Goal: Task Accomplishment & Management: Manage account settings

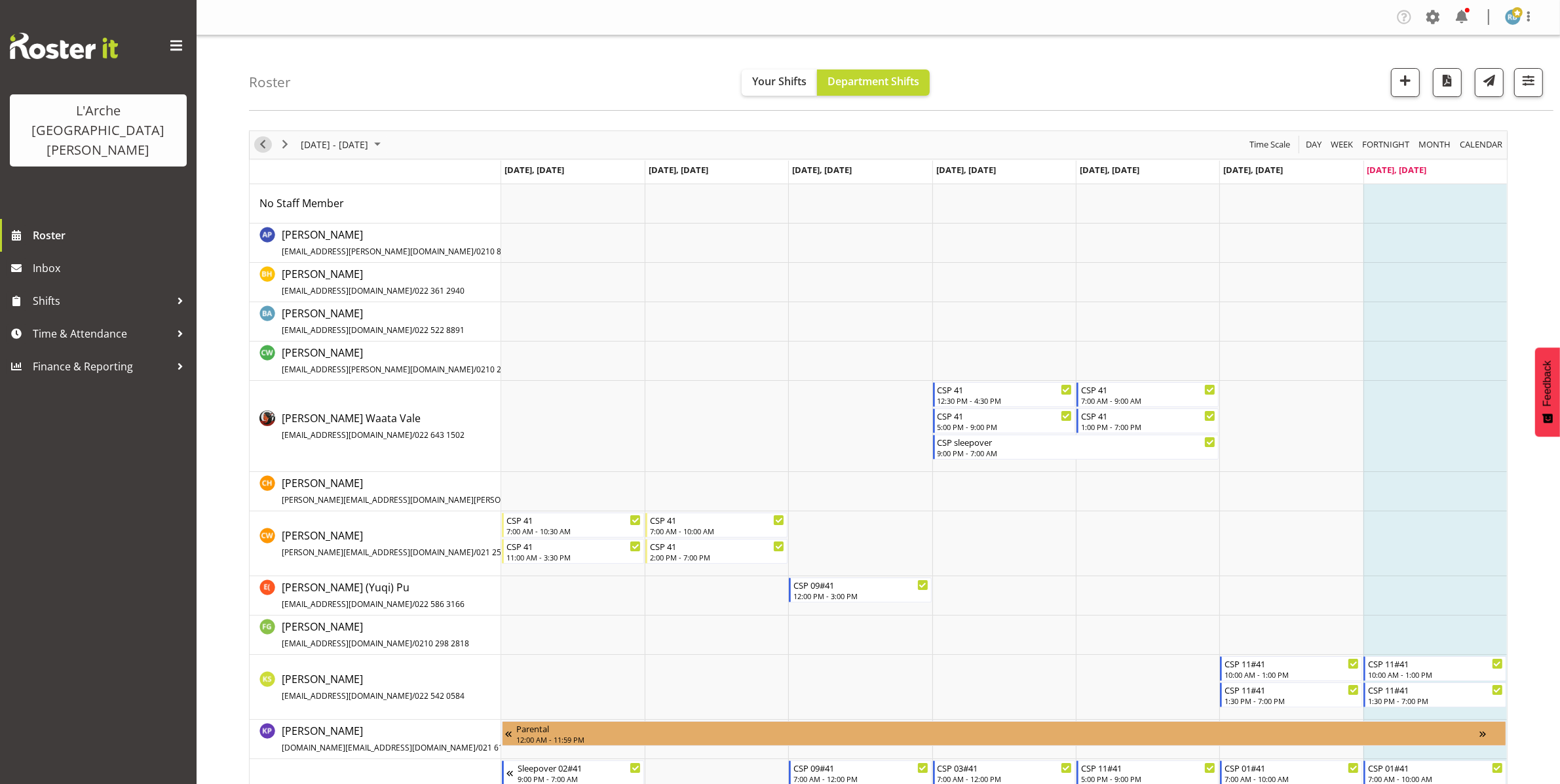
click at [264, 141] on span "Previous" at bounding box center [262, 145] width 16 height 17
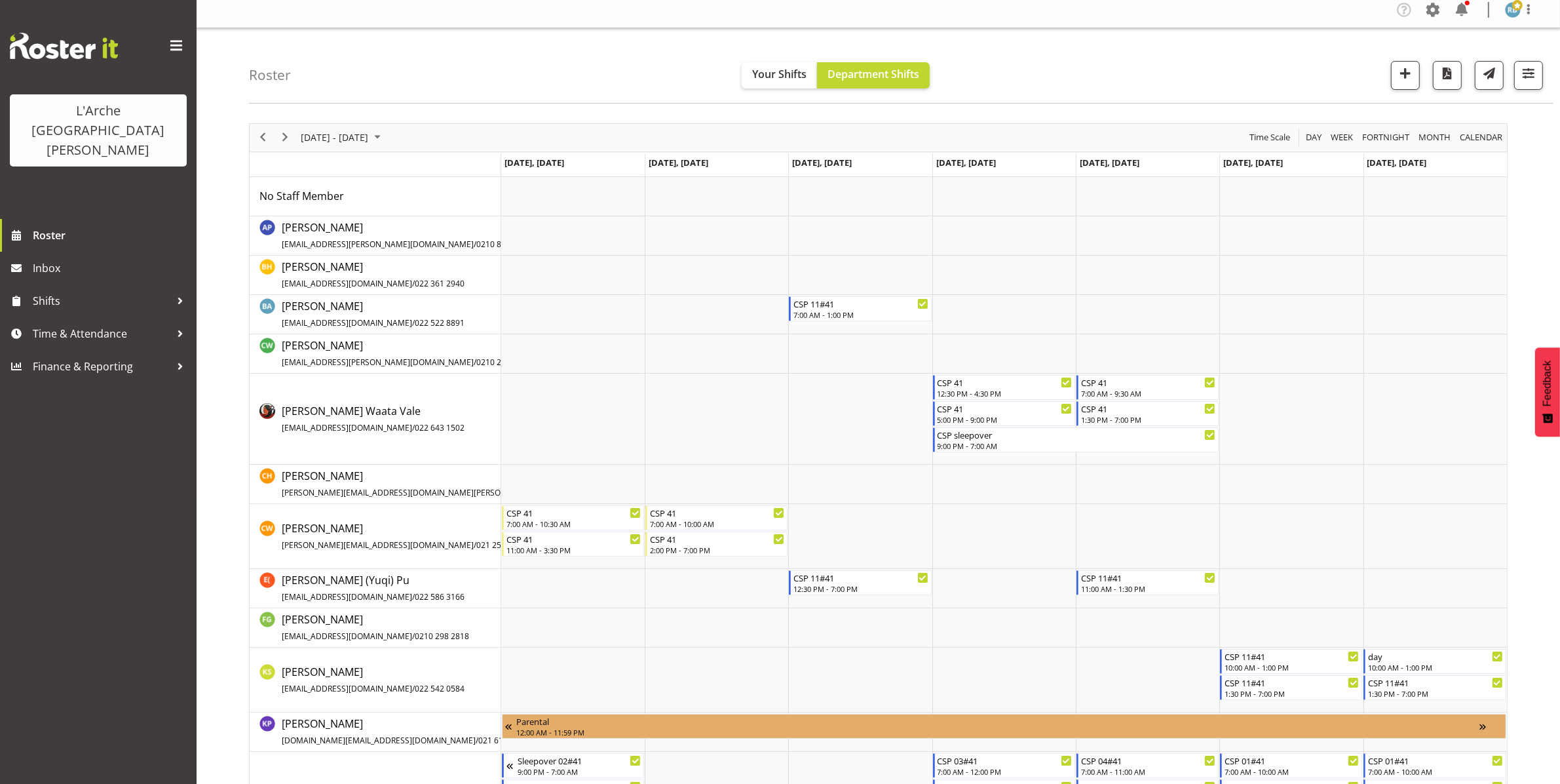
scroll to position [7, 0]
click at [1532, 69] on span "button" at bounding box center [1529, 73] width 17 height 17
click at [1450, 118] on span "1 Locations" at bounding box center [1446, 114] width 65 height 16
click at [1379, 349] on span at bounding box center [1373, 349] width 29 height 17
click at [1368, 349] on input "Show all users Show only rostered employees" at bounding box center [1363, 348] width 8 height 8
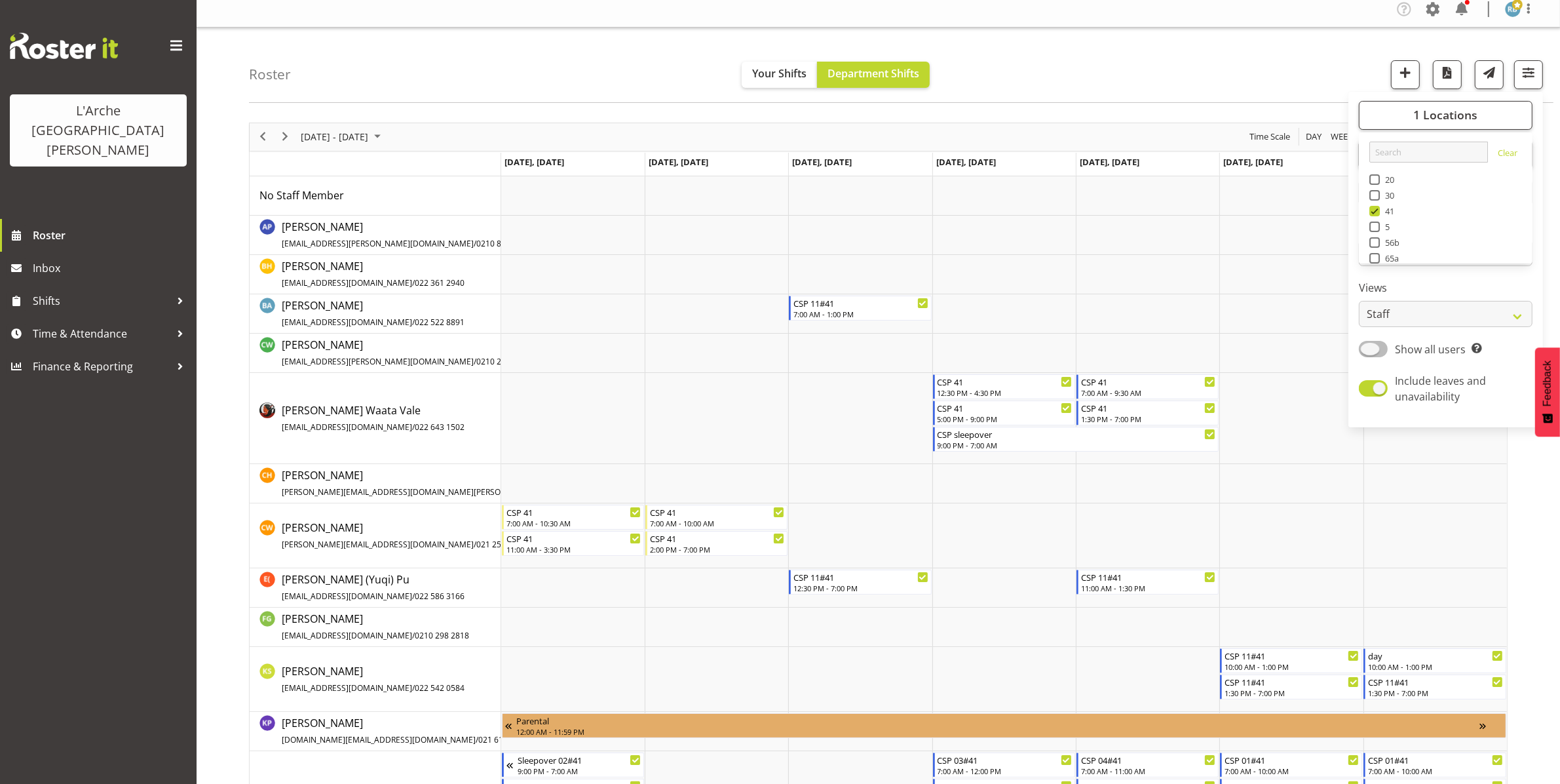
checkbox input "true"
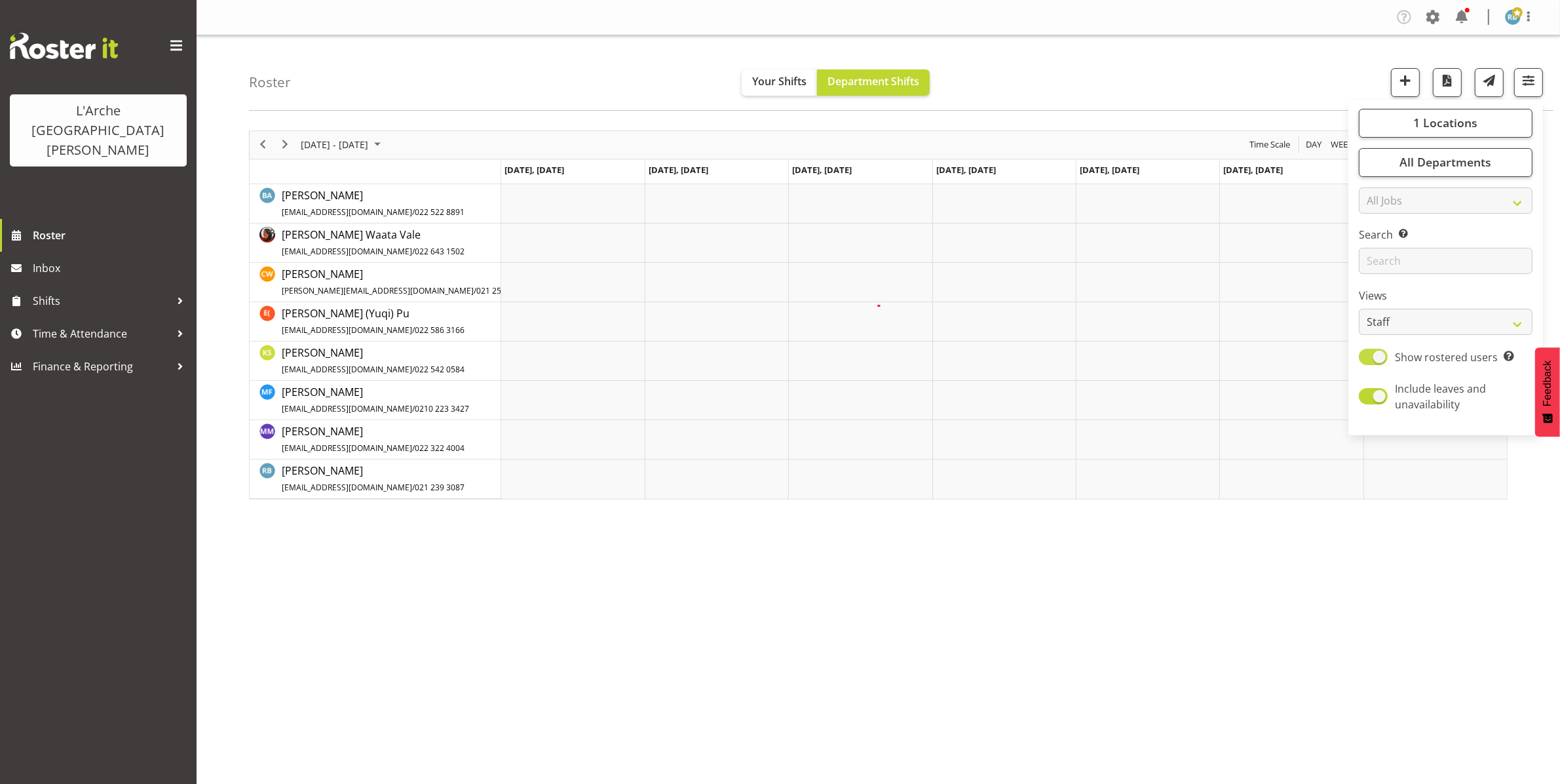
scroll to position [0, 0]
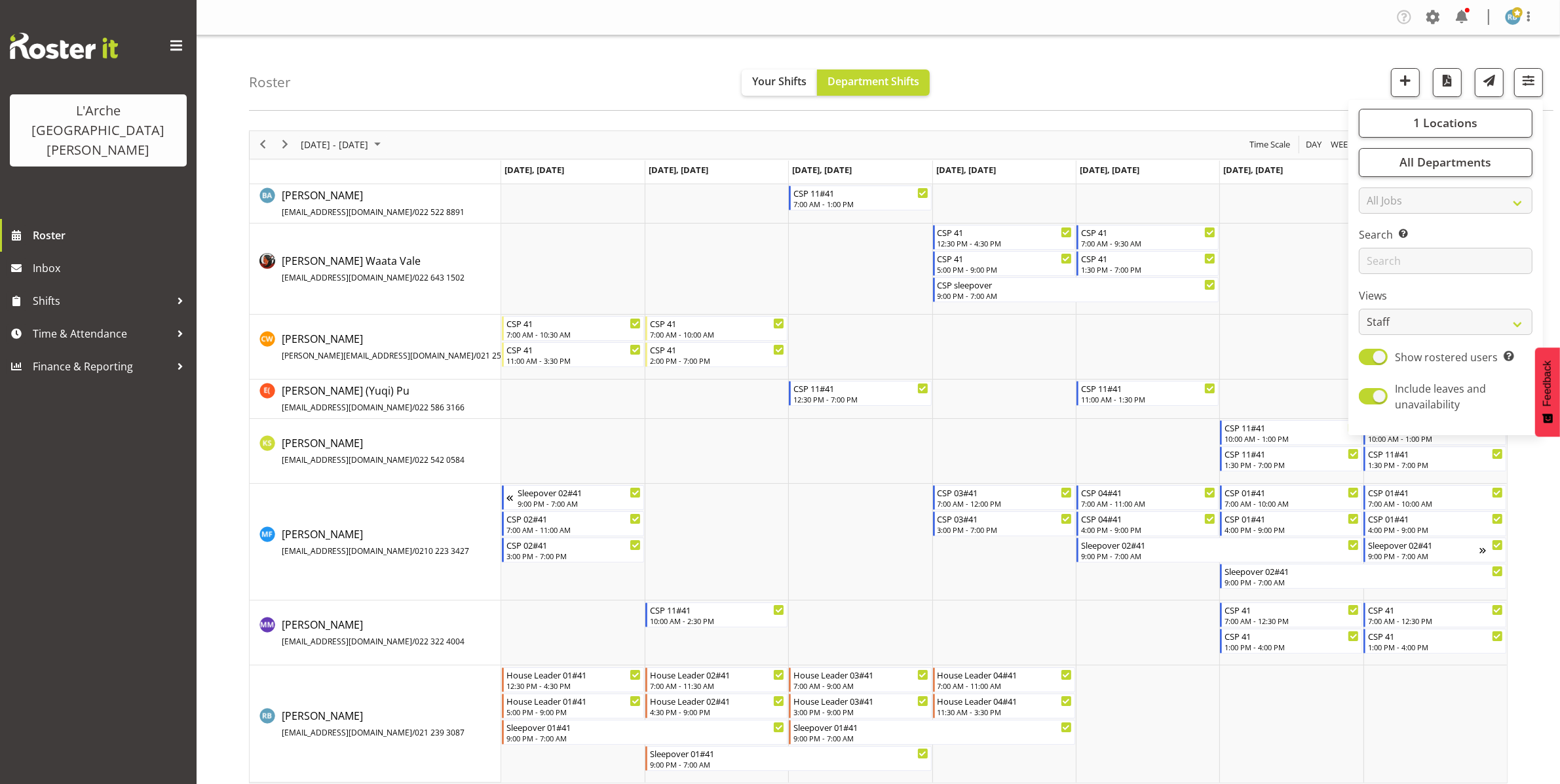
click at [1082, 86] on div "Roster Your Shifts Department Shifts 1 Locations Clear 20 30 41 5 56b 65a 73 Ar…" at bounding box center [901, 73] width 1305 height 76
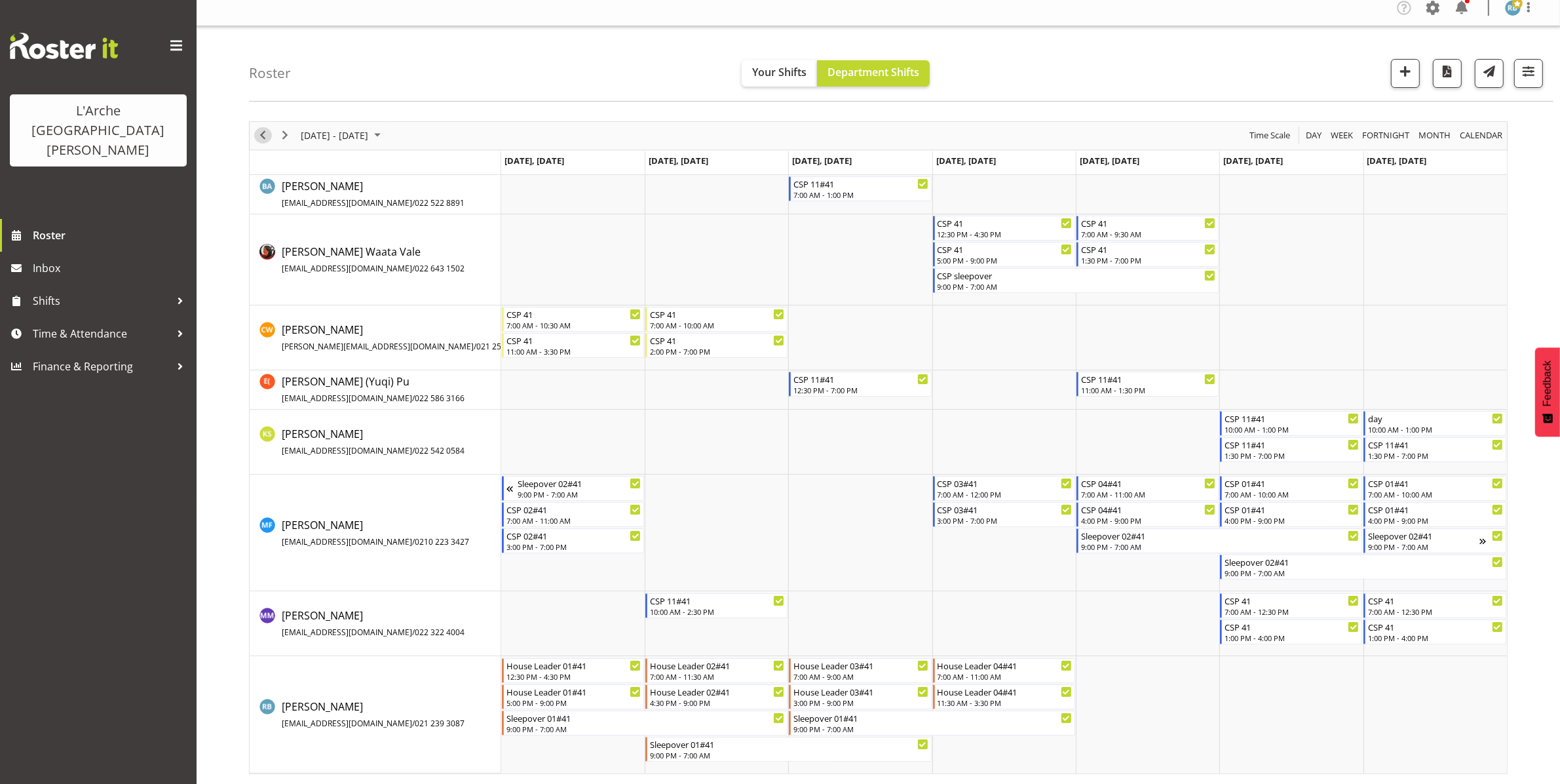
click at [260, 131] on span "Previous" at bounding box center [262, 136] width 16 height 17
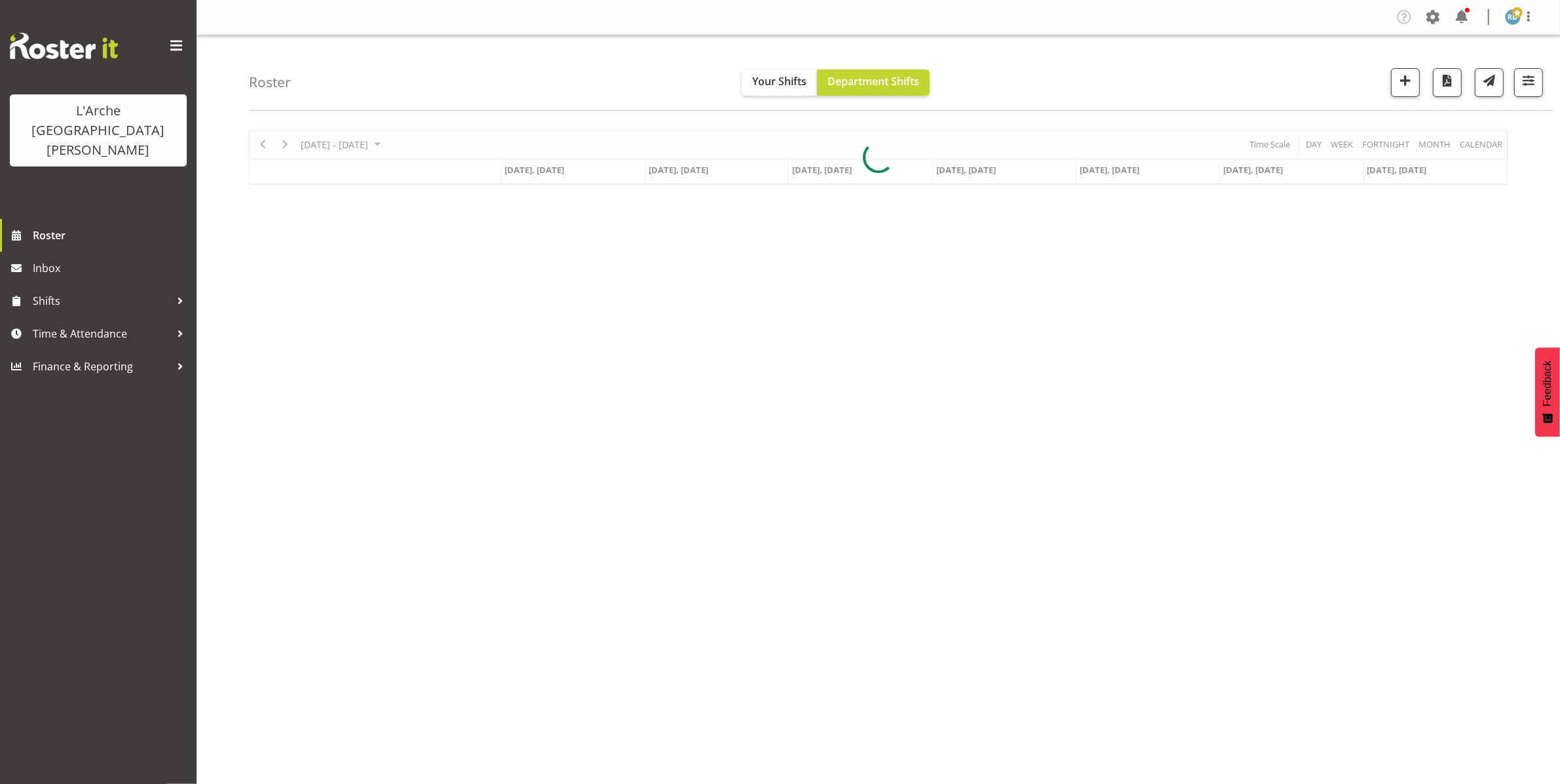
scroll to position [0, 0]
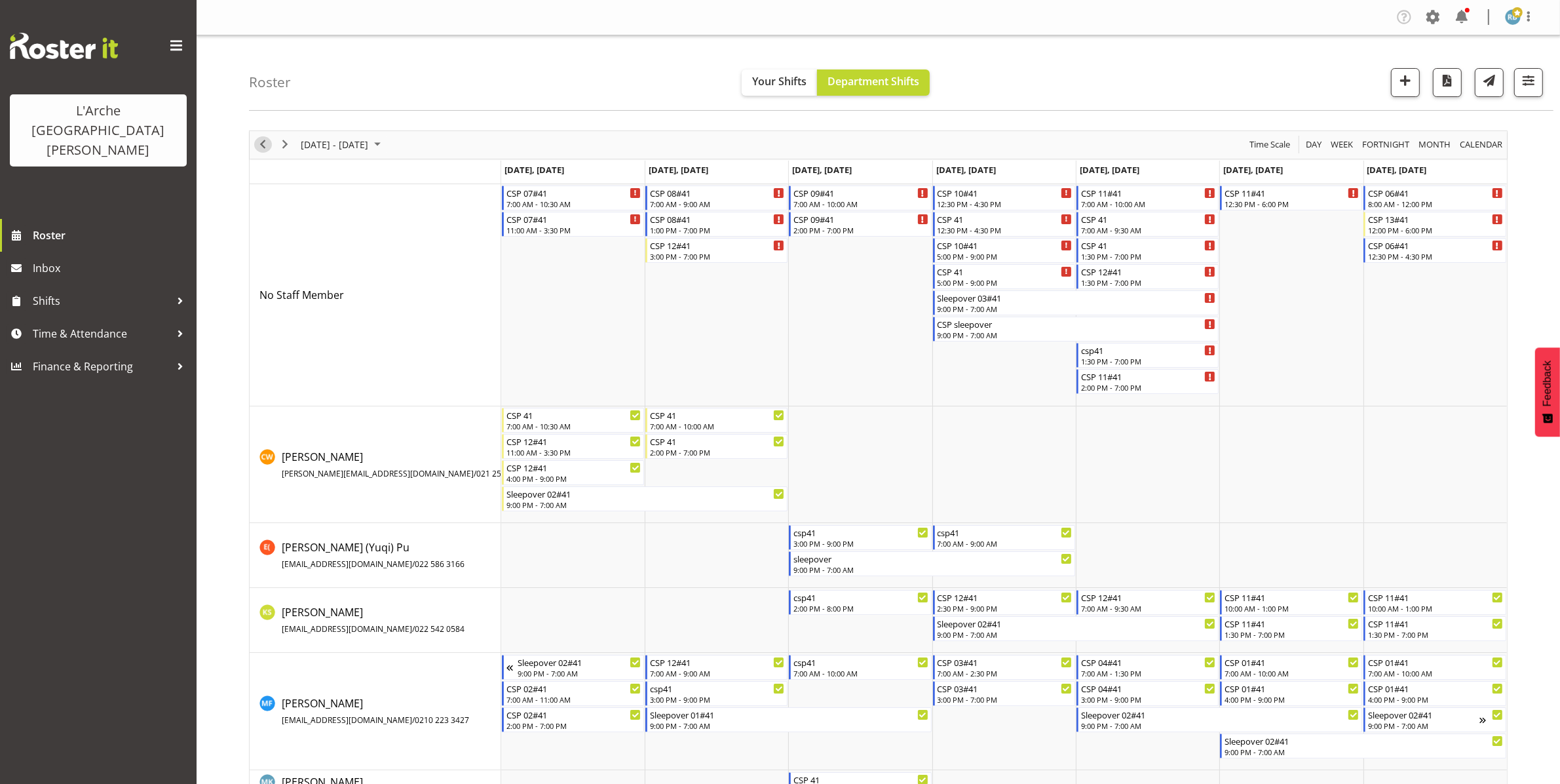
click at [260, 141] on span "Previous" at bounding box center [262, 145] width 16 height 17
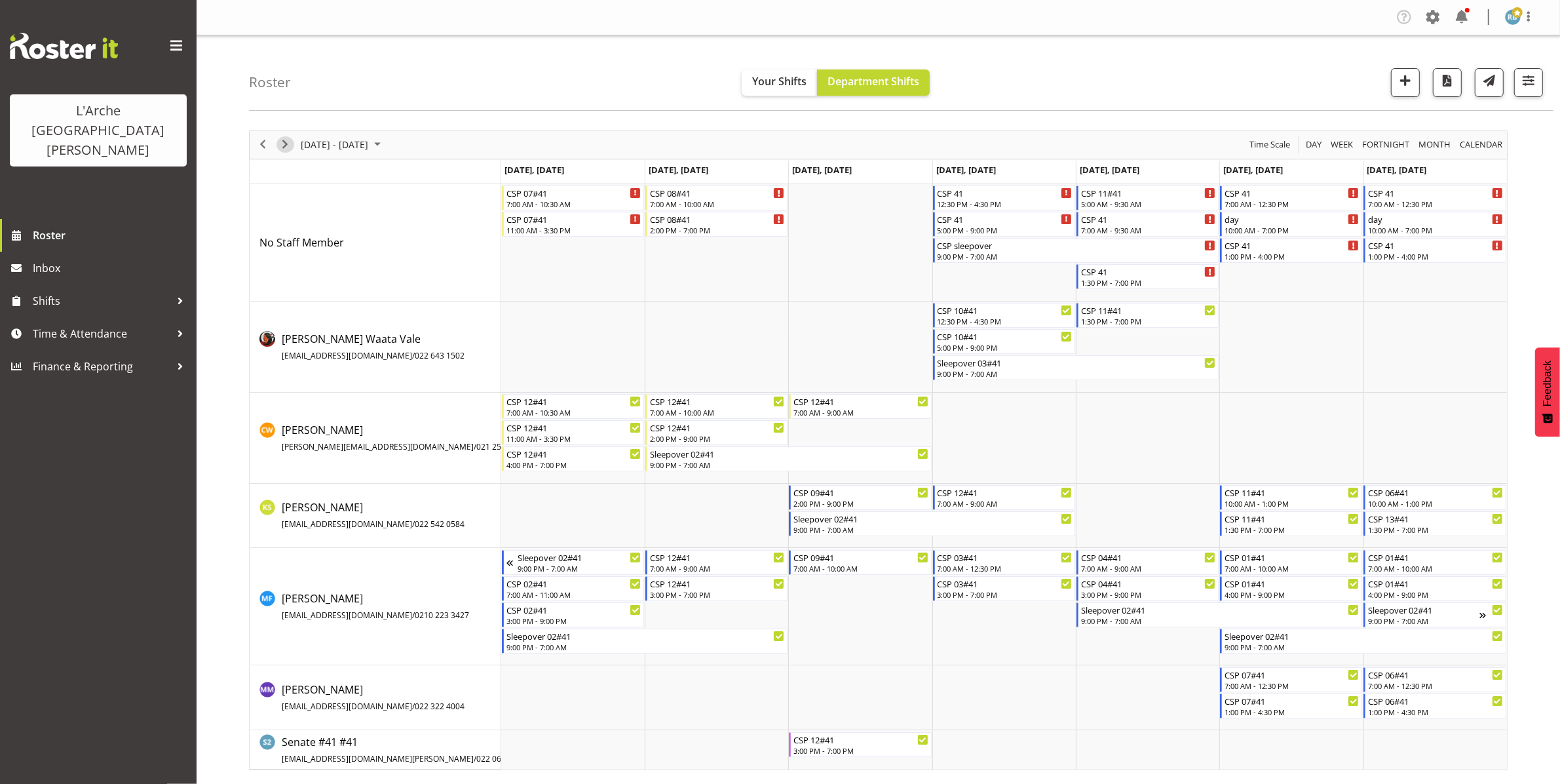
click at [285, 145] on span "Next" at bounding box center [284, 145] width 16 height 17
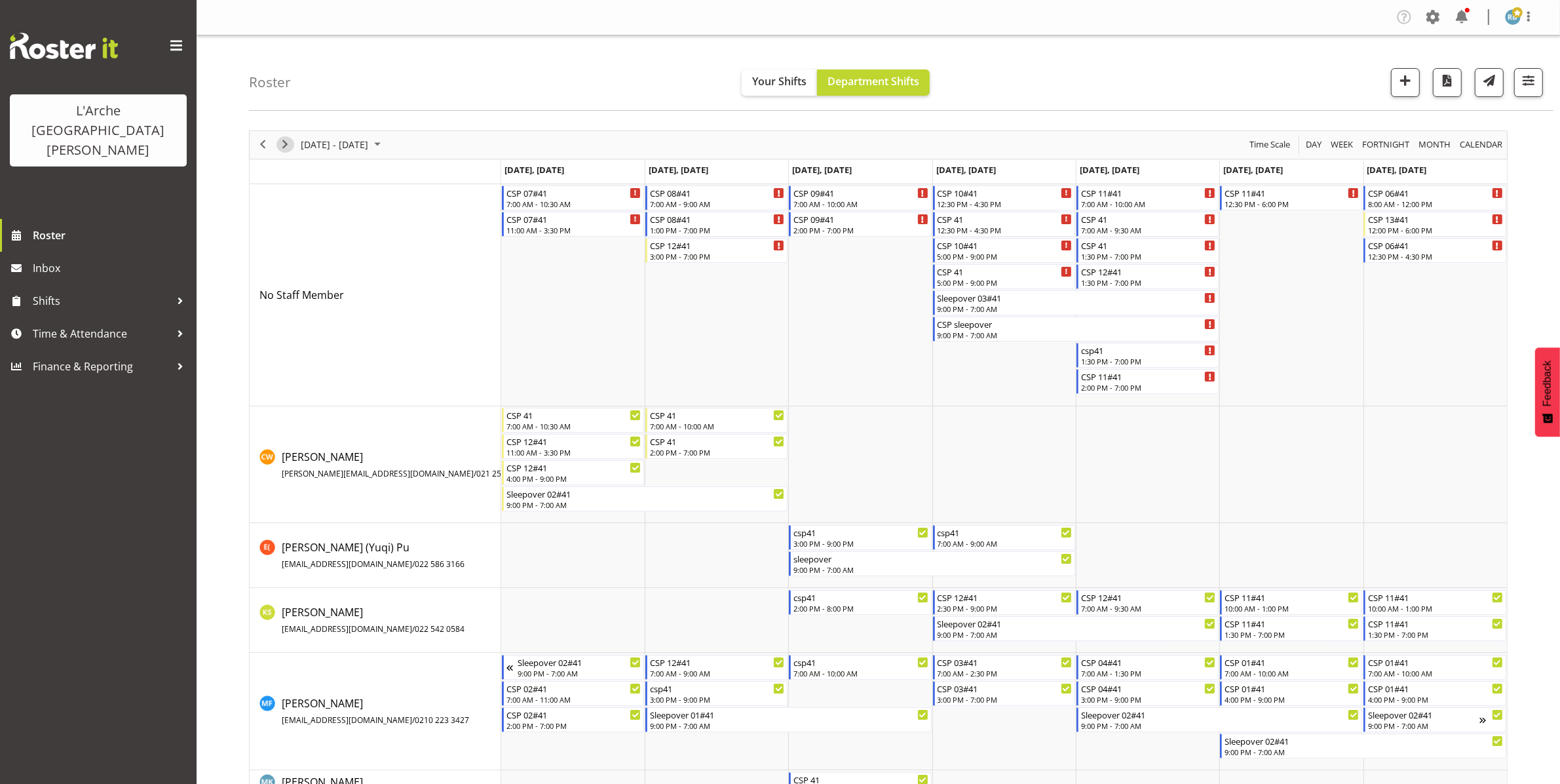
click at [285, 145] on span "Next" at bounding box center [284, 145] width 16 height 17
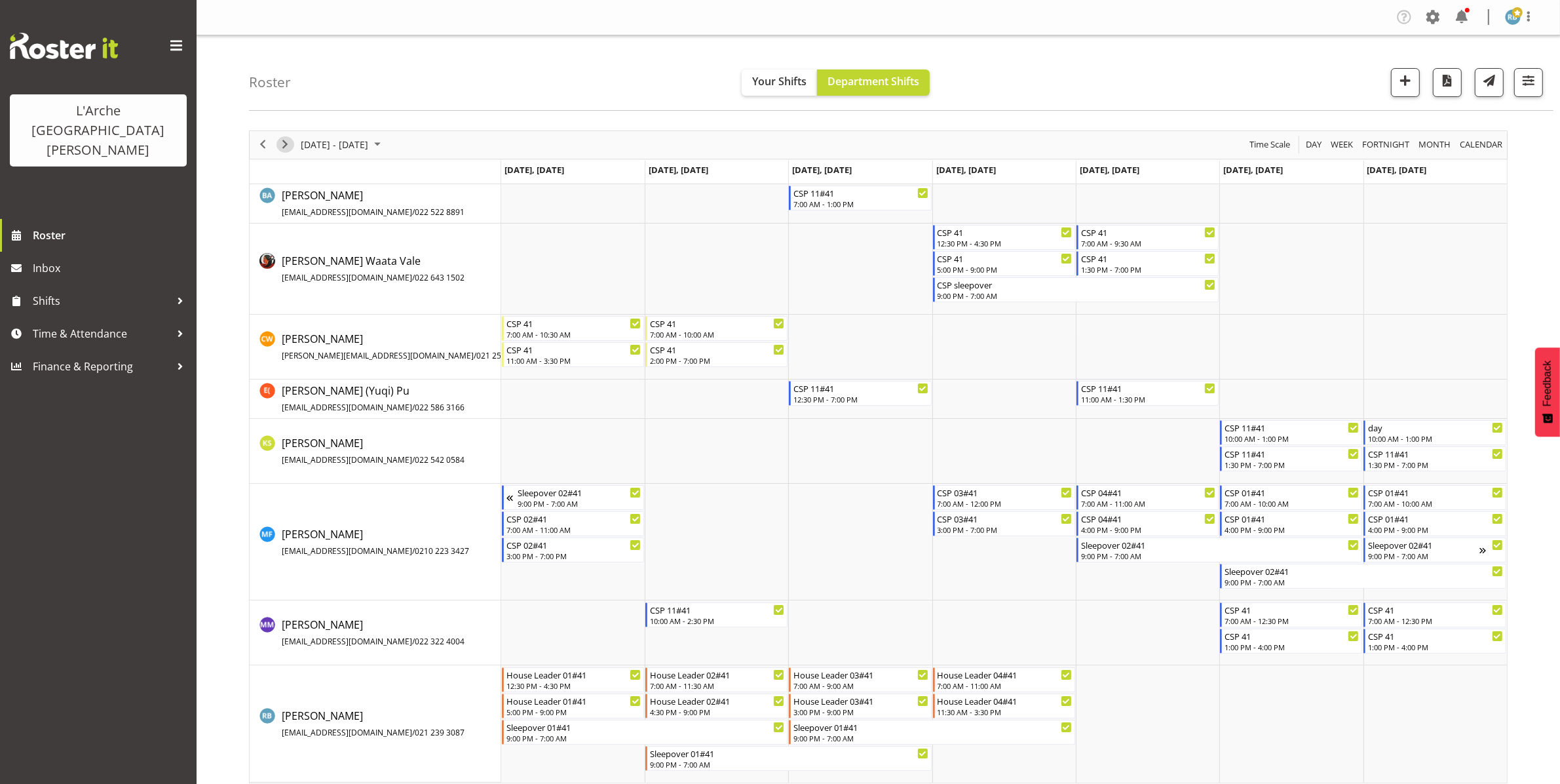
click at [285, 143] on span "Next" at bounding box center [284, 145] width 16 height 17
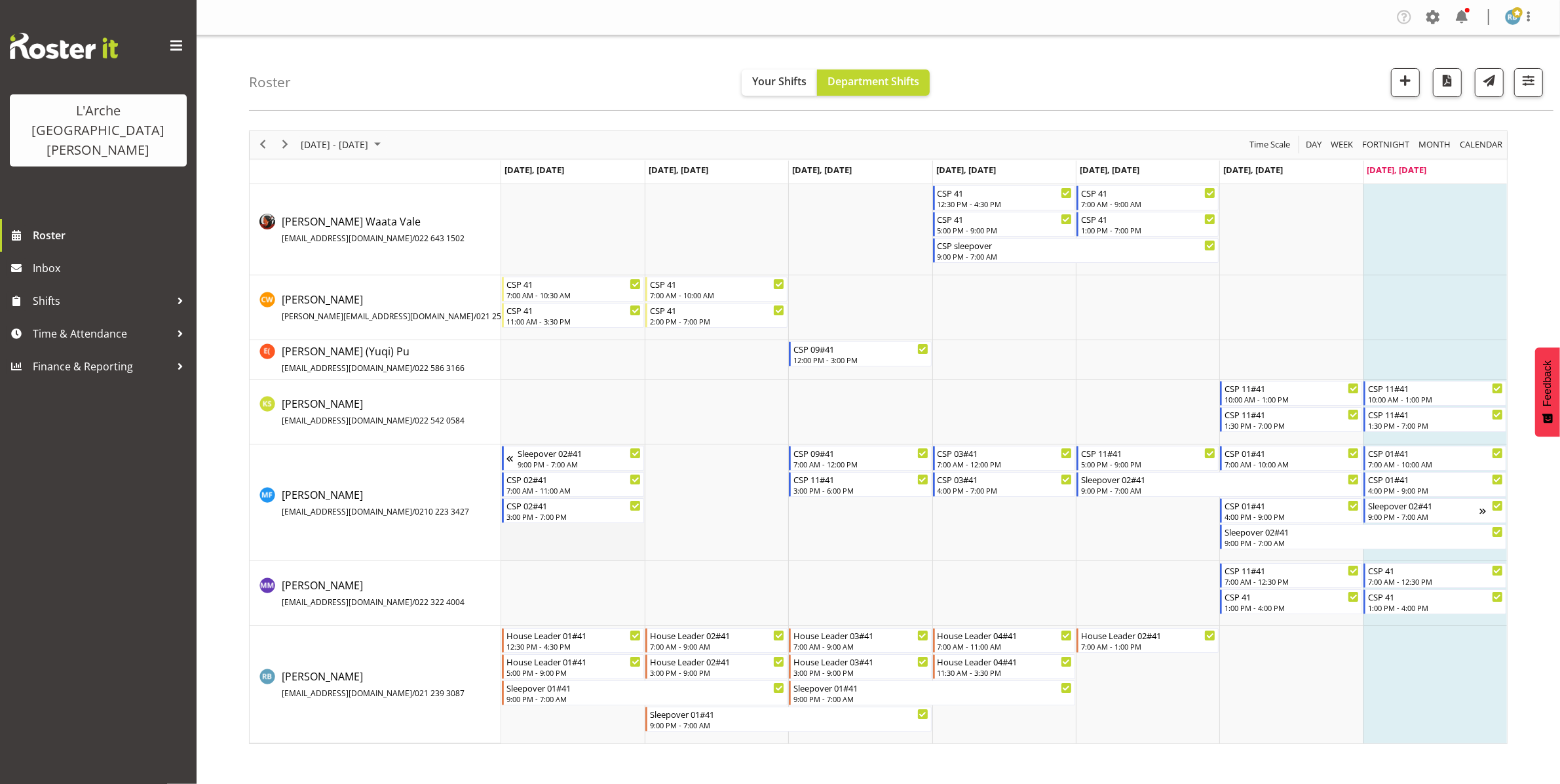
click at [581, 537] on td "Timeline Week of August 17, 2025" at bounding box center [573, 502] width 143 height 117
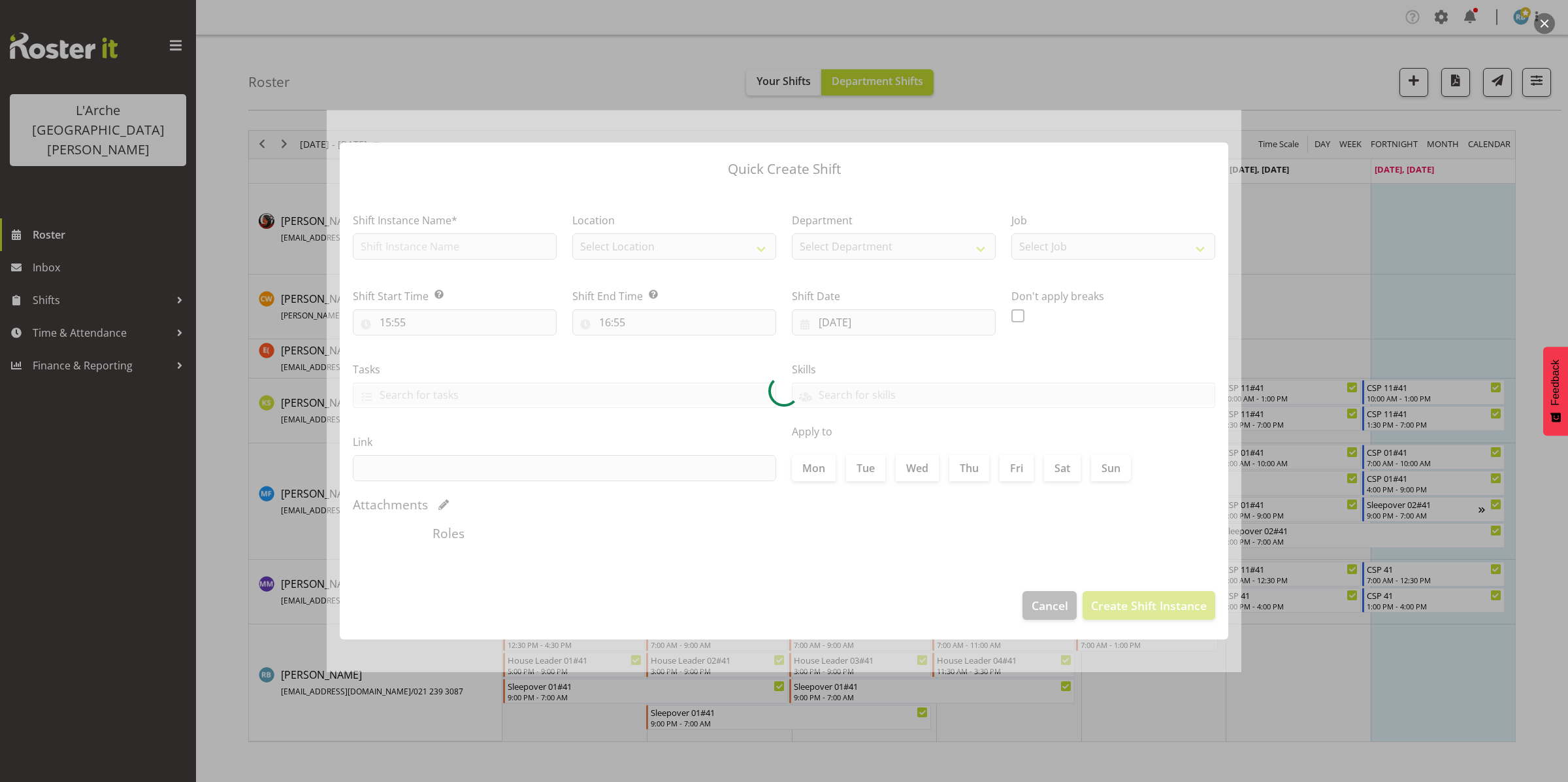
type input "[DATE]"
checkbox input "true"
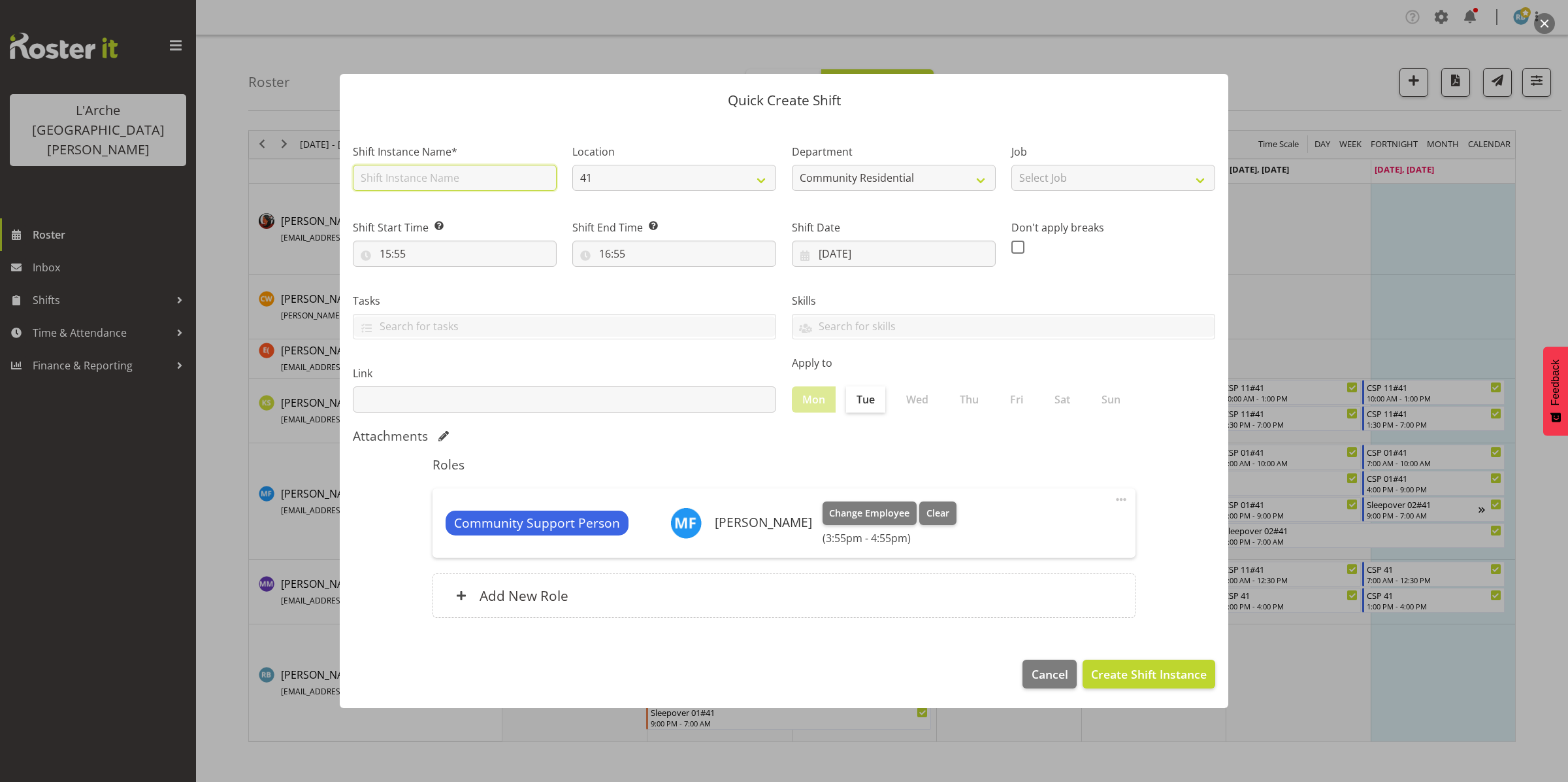
click at [492, 178] on input "text" at bounding box center [454, 177] width 203 height 26
type input "Formation Session"
click at [1043, 177] on select "Select Job Accounts Admin Art Coordinator Community Leader Community Support Pe…" at bounding box center [1113, 177] width 203 height 26
select select "2"
click at [1011, 164] on select "Select Job Accounts Admin Art Coordinator Community Leader Community Support Pe…" at bounding box center [1113, 177] width 203 height 26
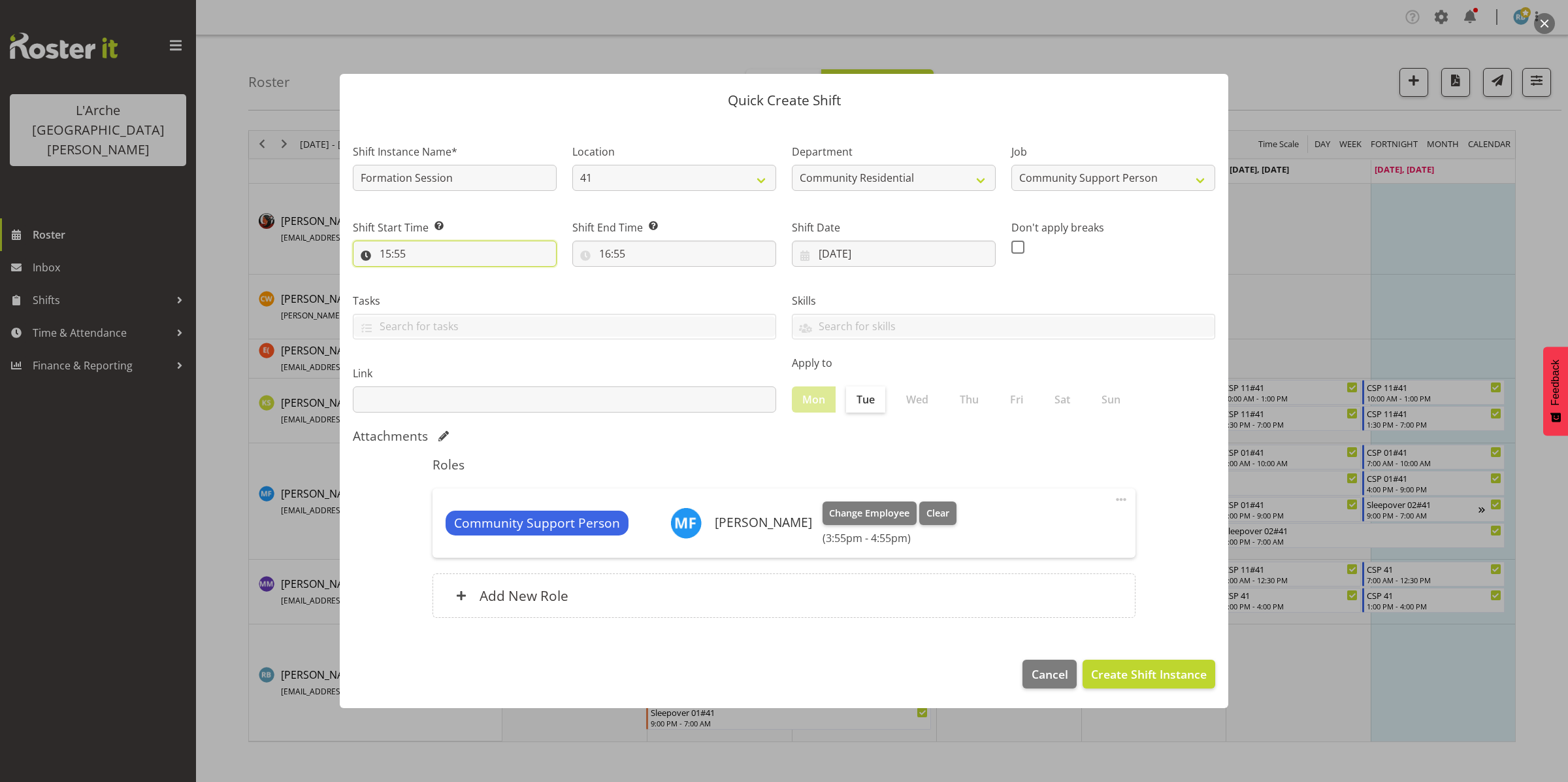
click at [410, 252] on input "15:55" at bounding box center [454, 254] width 203 height 26
click at [437, 286] on select "00 01 02 03 04 05 06 07 08 09 10 11 12 13 14 15 16 17 18 19 20 21 22 23" at bounding box center [442, 287] width 30 height 26
select select "12"
click at [427, 274] on select "00 01 02 03 04 05 06 07 08 09 10 11 12 13 14 15 16 17 18 19 20 21 22 23" at bounding box center [442, 287] width 30 height 26
type input "12:55"
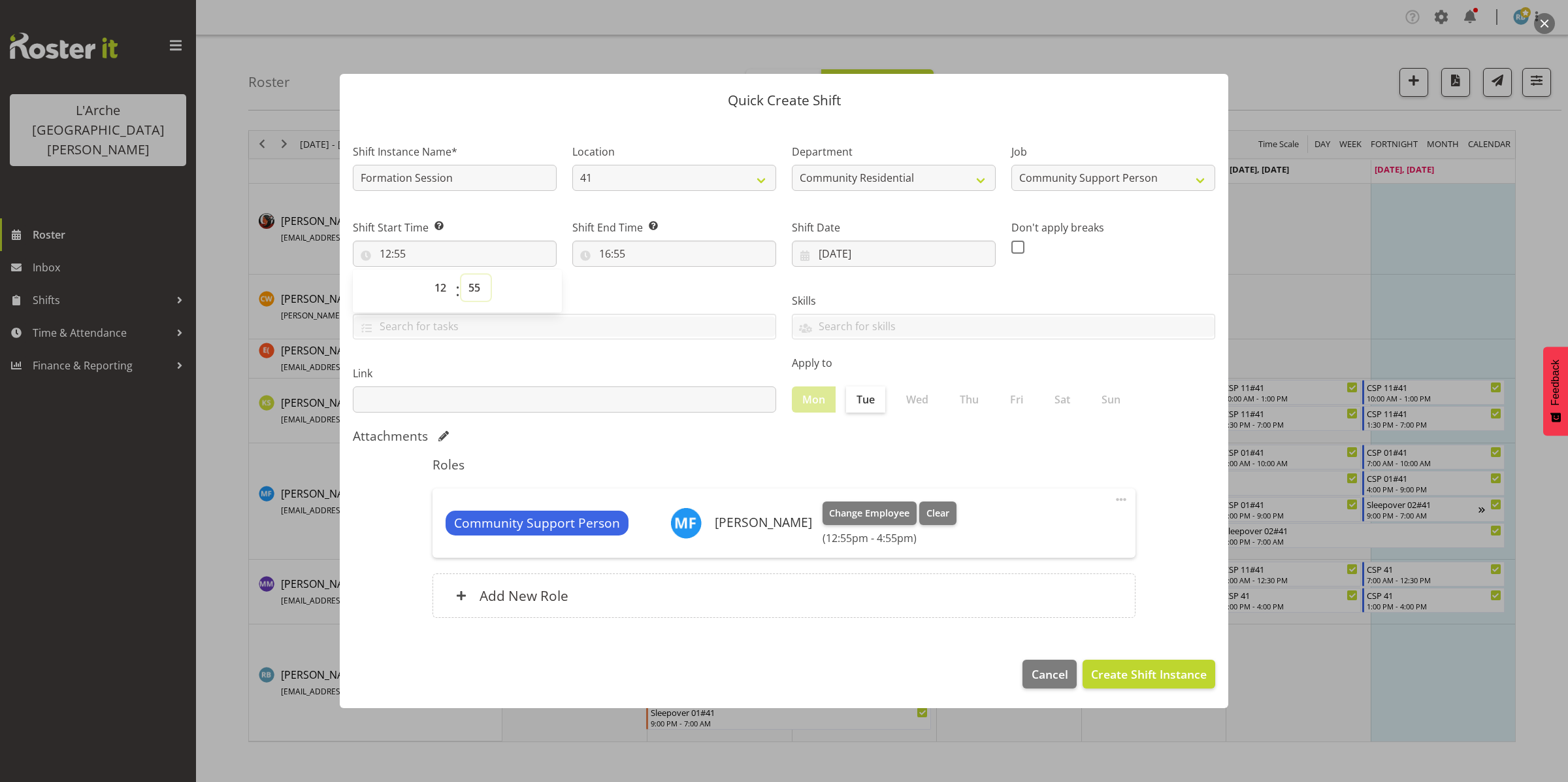
click at [480, 291] on select "00 01 02 03 04 05 06 07 08 09 10 11 12 13 14 15 16 17 18 19 20 21 22 23 24 25 2…" at bounding box center [476, 287] width 30 height 26
select select "30"
click at [461, 274] on select "00 01 02 03 04 05 06 07 08 09 10 11 12 13 14 15 16 17 18 19 20 21 22 23 24 25 2…" at bounding box center [476, 287] width 30 height 26
type input "12:30"
click at [629, 256] on input "16:55" at bounding box center [673, 254] width 203 height 26
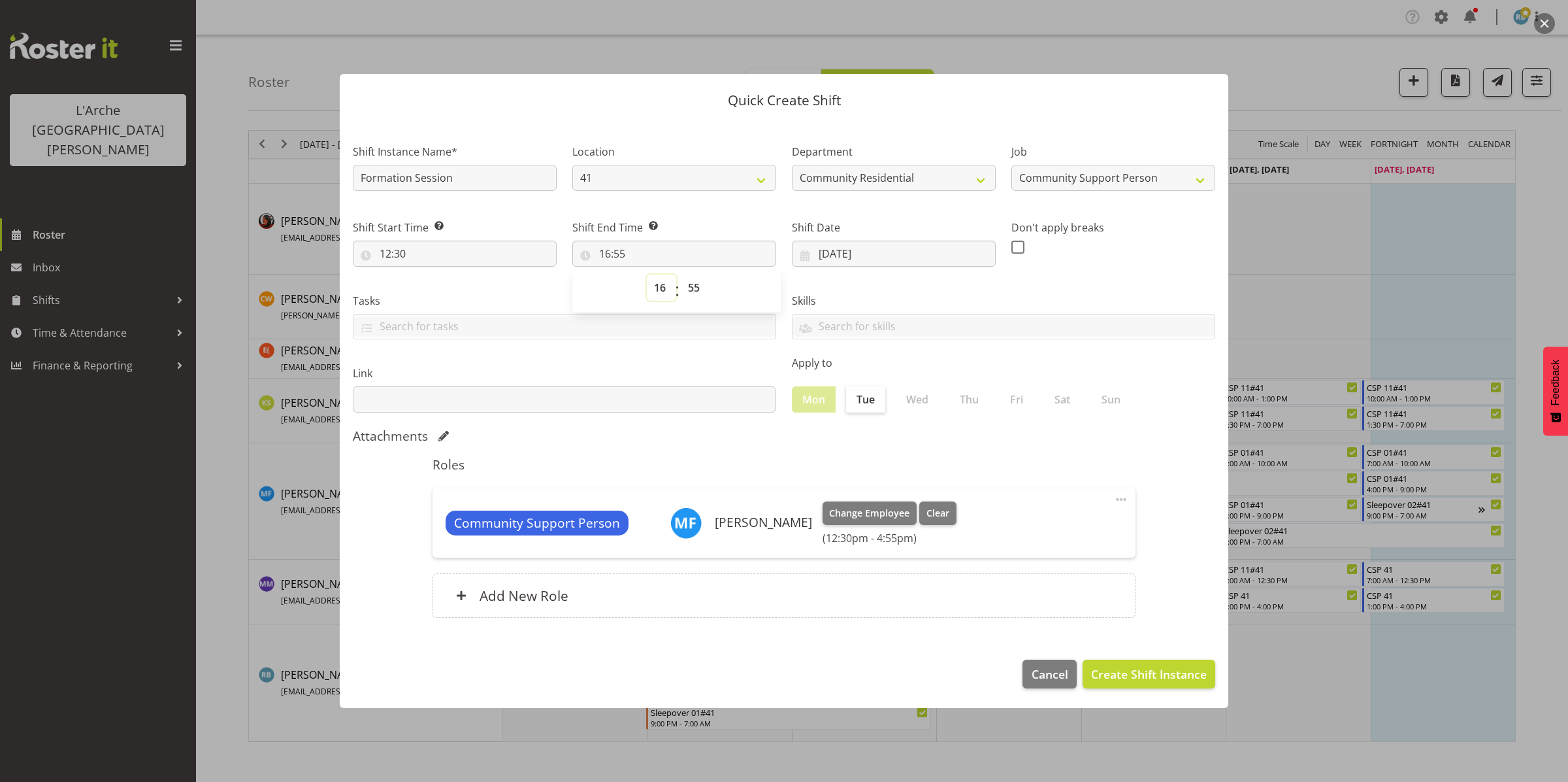
click at [658, 289] on select "00 01 02 03 04 05 06 07 08 09 10 11 12 13 14 15 16 17 18 19 20 21 22 23" at bounding box center [661, 287] width 30 height 26
select select "13"
click at [646, 274] on select "00 01 02 03 04 05 06 07 08 09 10 11 12 13 14 15 16 17 18 19 20 21 22 23" at bounding box center [661, 287] width 30 height 26
type input "13:55"
click at [694, 285] on select "00 01 02 03 04 05 06 07 08 09 10 11 12 13 14 15 16 17 18 19 20 21 22 23 24 25 2…" at bounding box center [696, 287] width 30 height 26
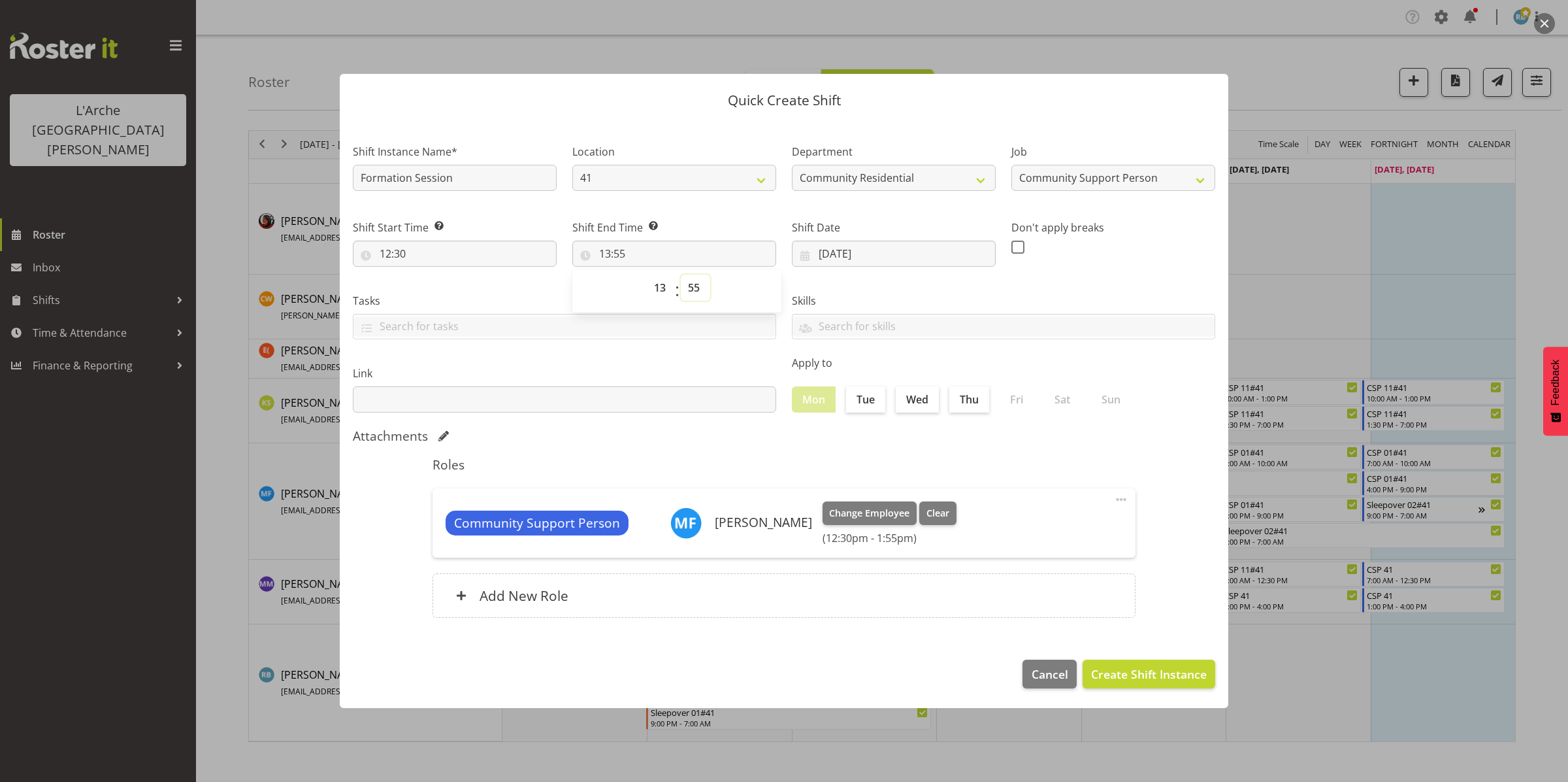
select select "30"
click at [681, 274] on select "00 01 02 03 04 05 06 07 08 09 10 11 12 13 14 15 16 17 18 19 20 21 22 23 24 25 2…" at bounding box center [696, 287] width 30 height 26
type input "13:30"
click at [1134, 674] on span "Create Shift Instance" at bounding box center [1149, 674] width 116 height 17
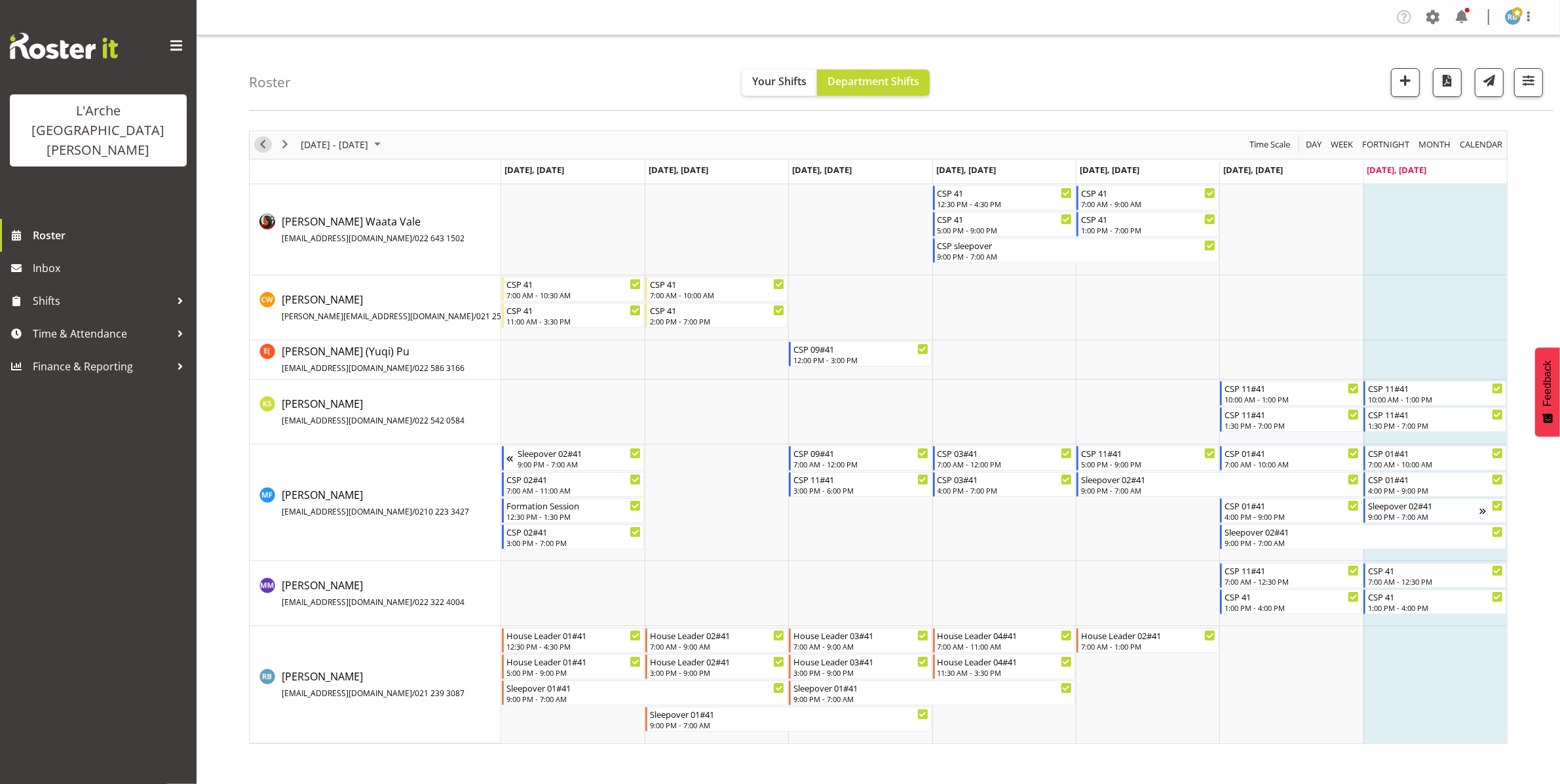
click at [259, 150] on span "Previous" at bounding box center [262, 145] width 16 height 17
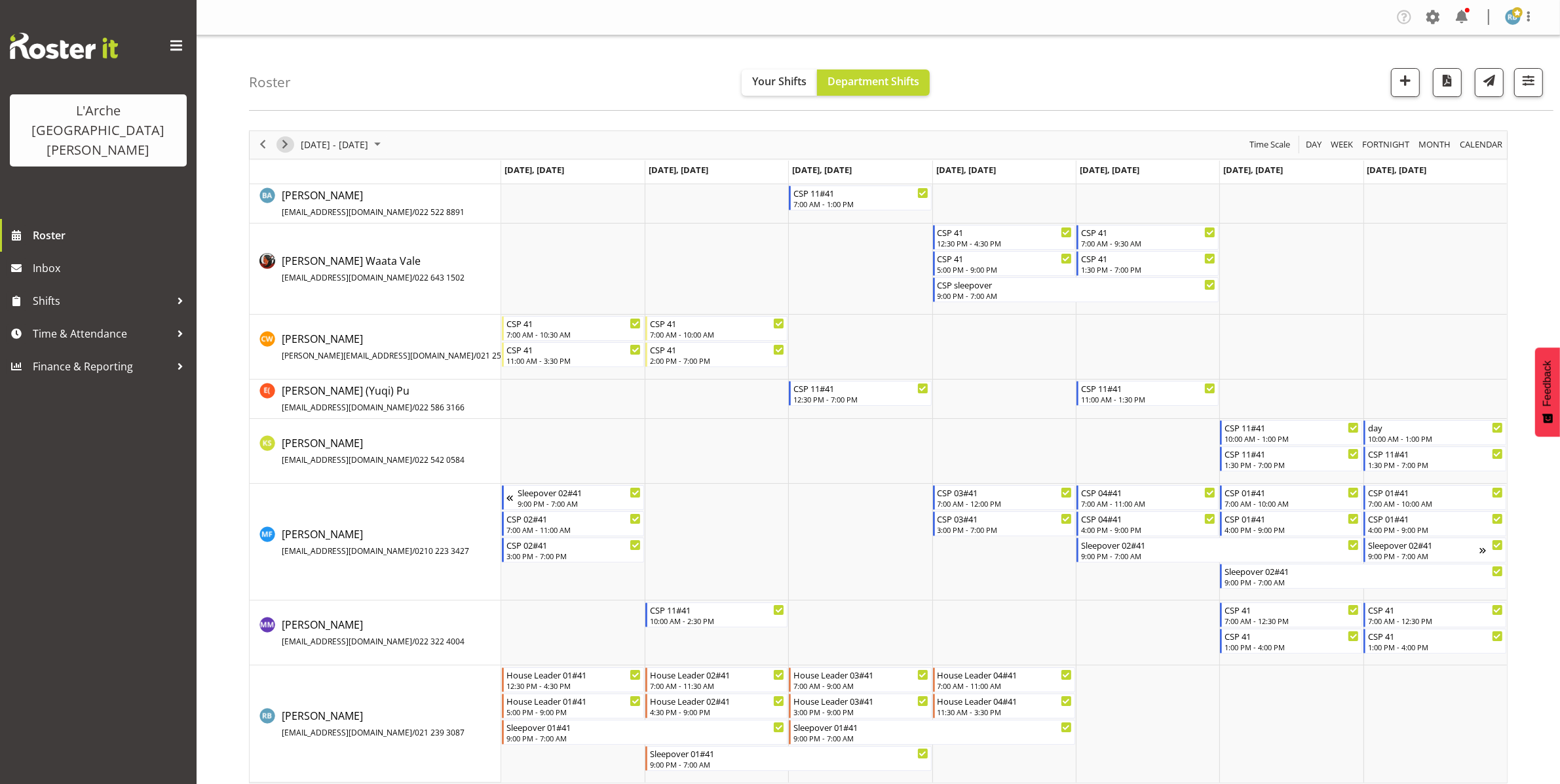
click at [280, 142] on span "Next" at bounding box center [284, 145] width 16 height 17
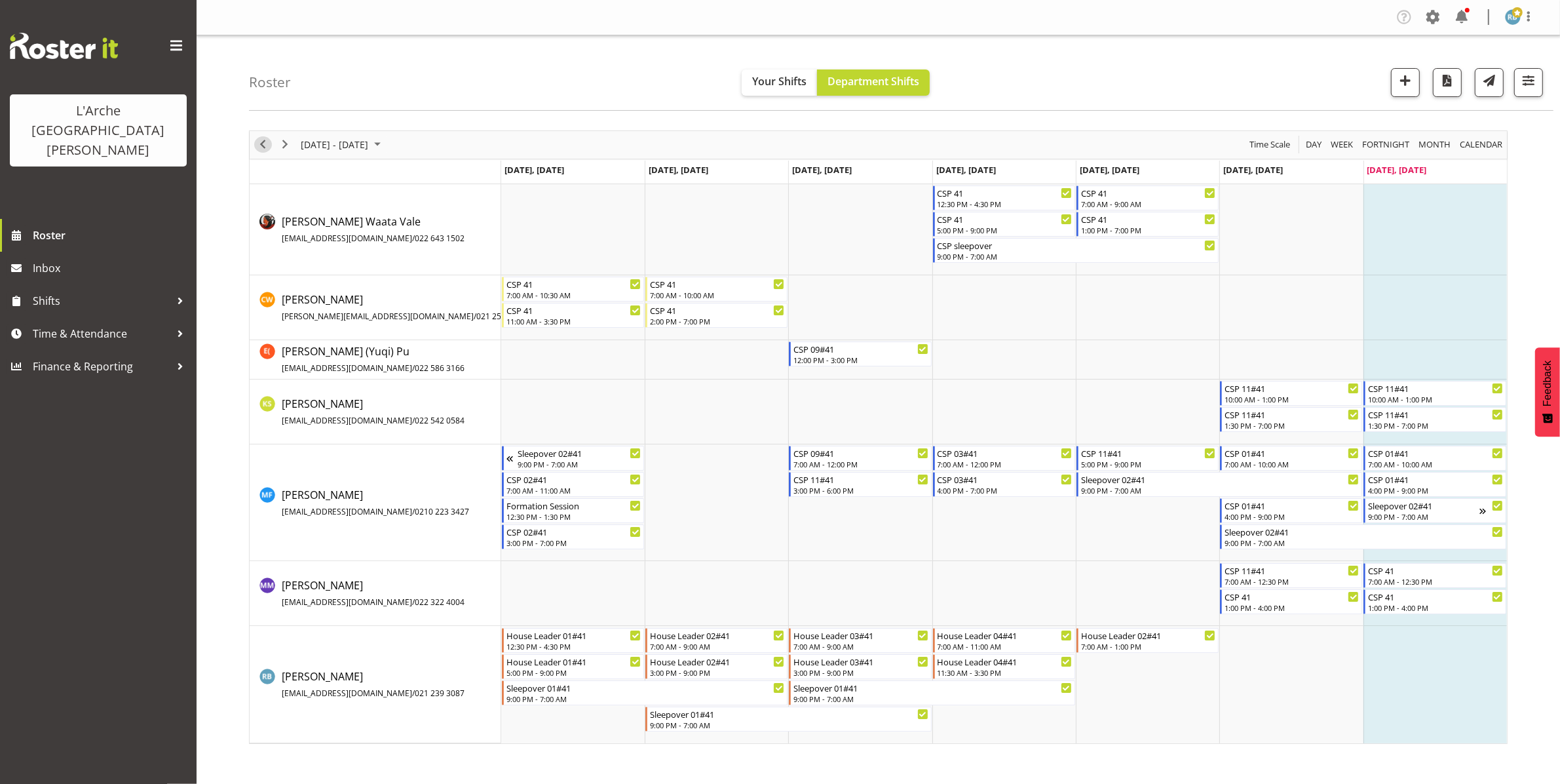
click at [264, 148] on span "Previous" at bounding box center [262, 145] width 16 height 17
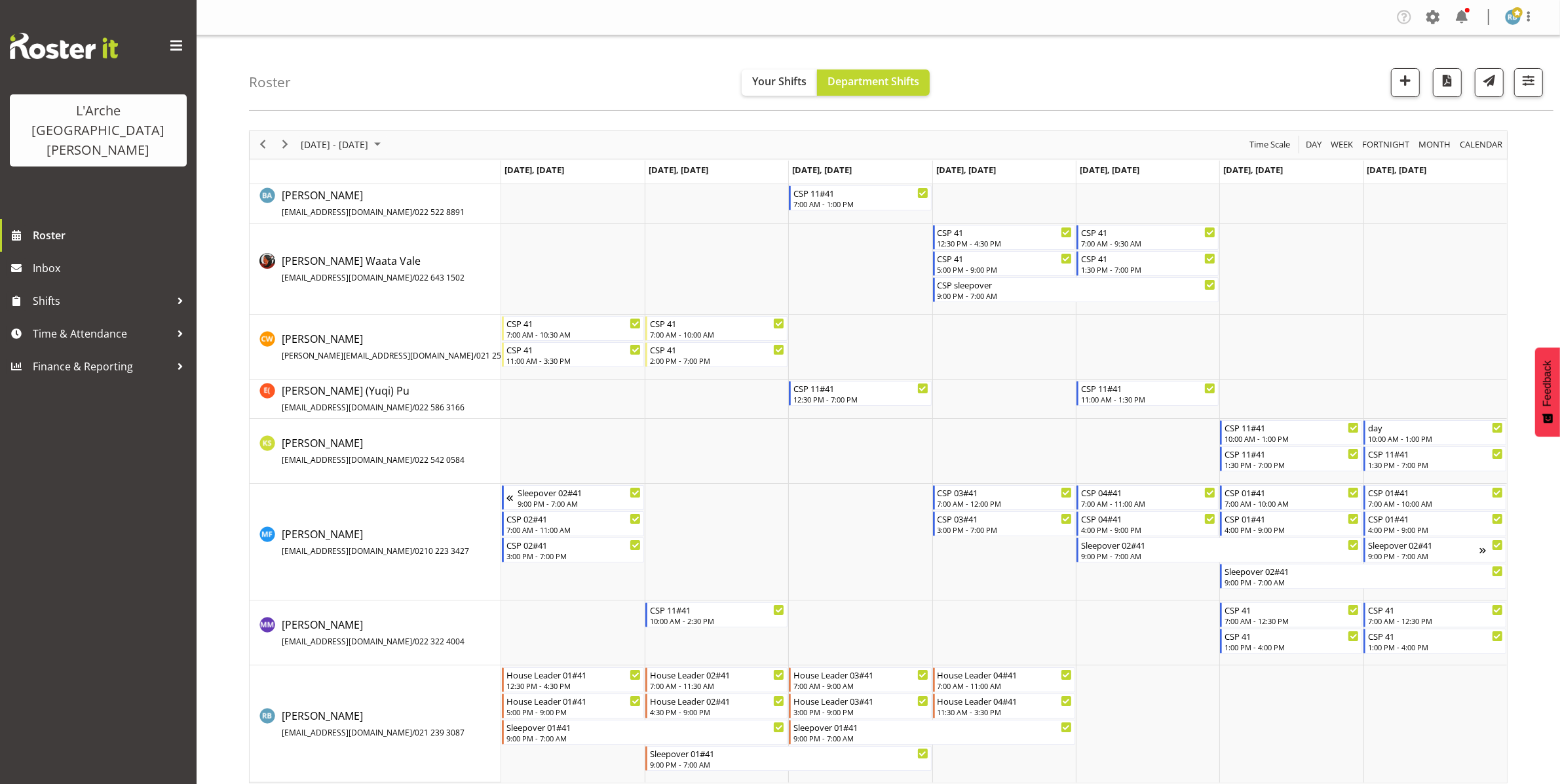
scroll to position [10, 0]
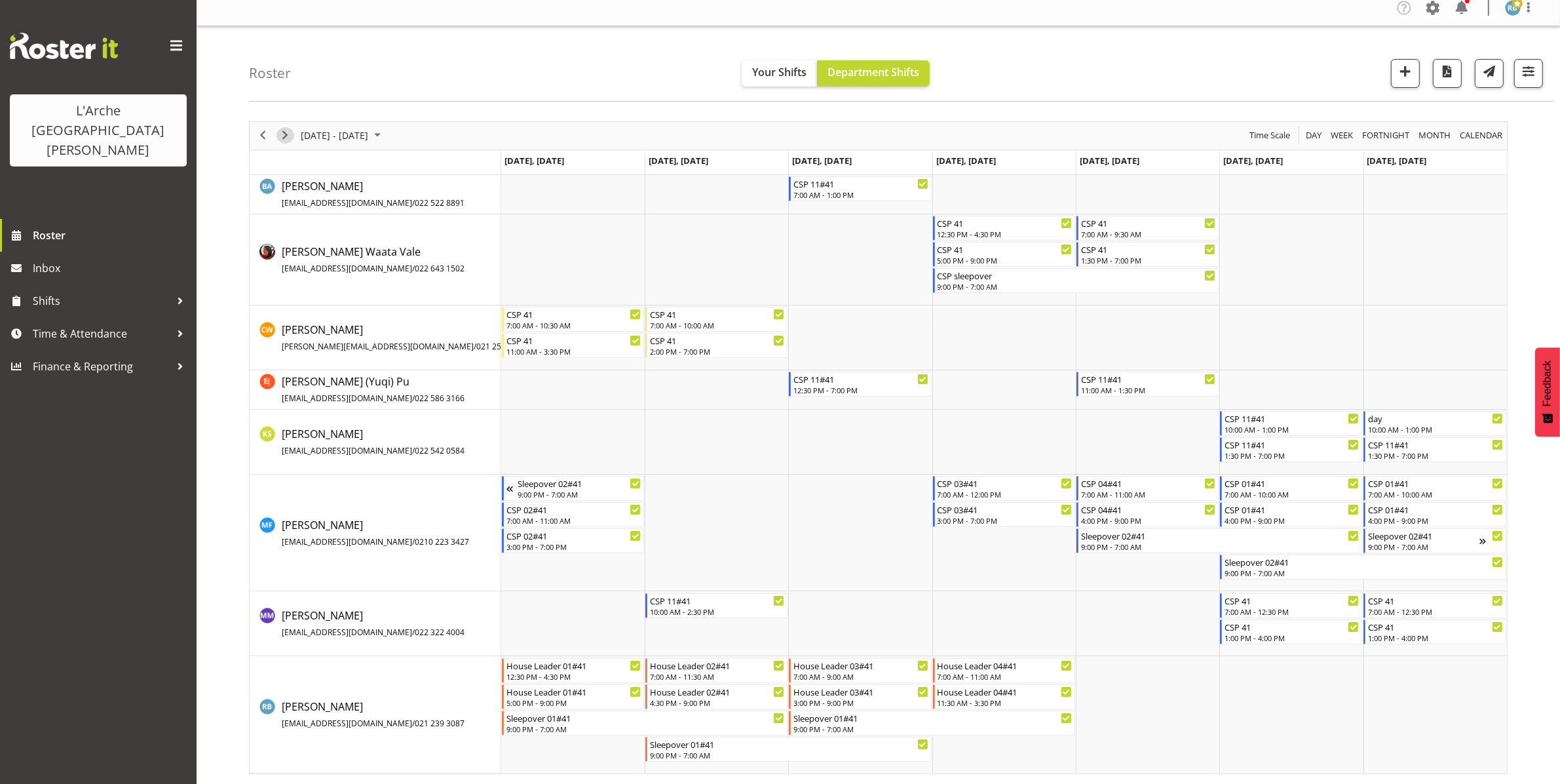
click at [282, 135] on span "Next" at bounding box center [284, 136] width 16 height 17
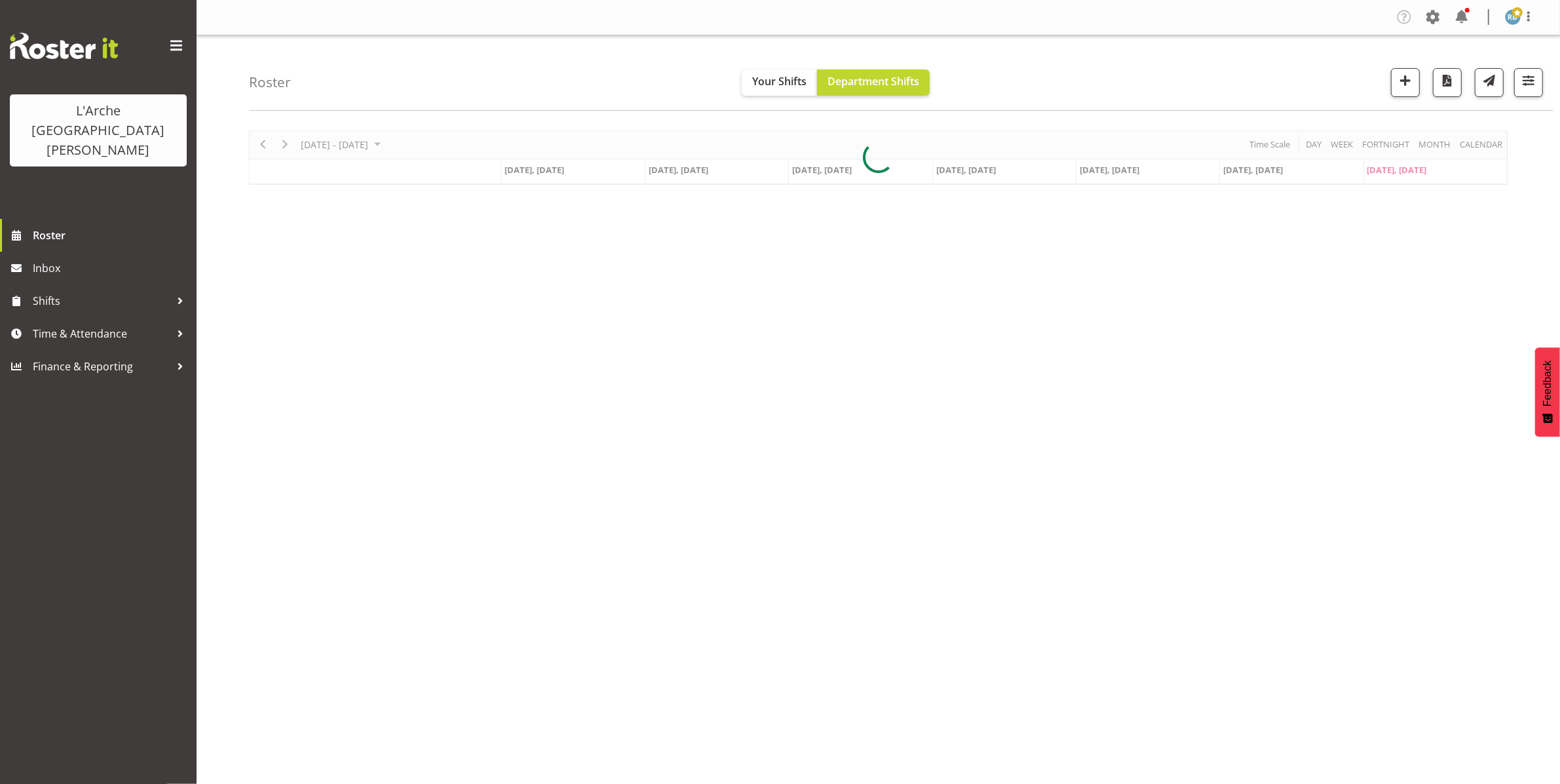
scroll to position [0, 0]
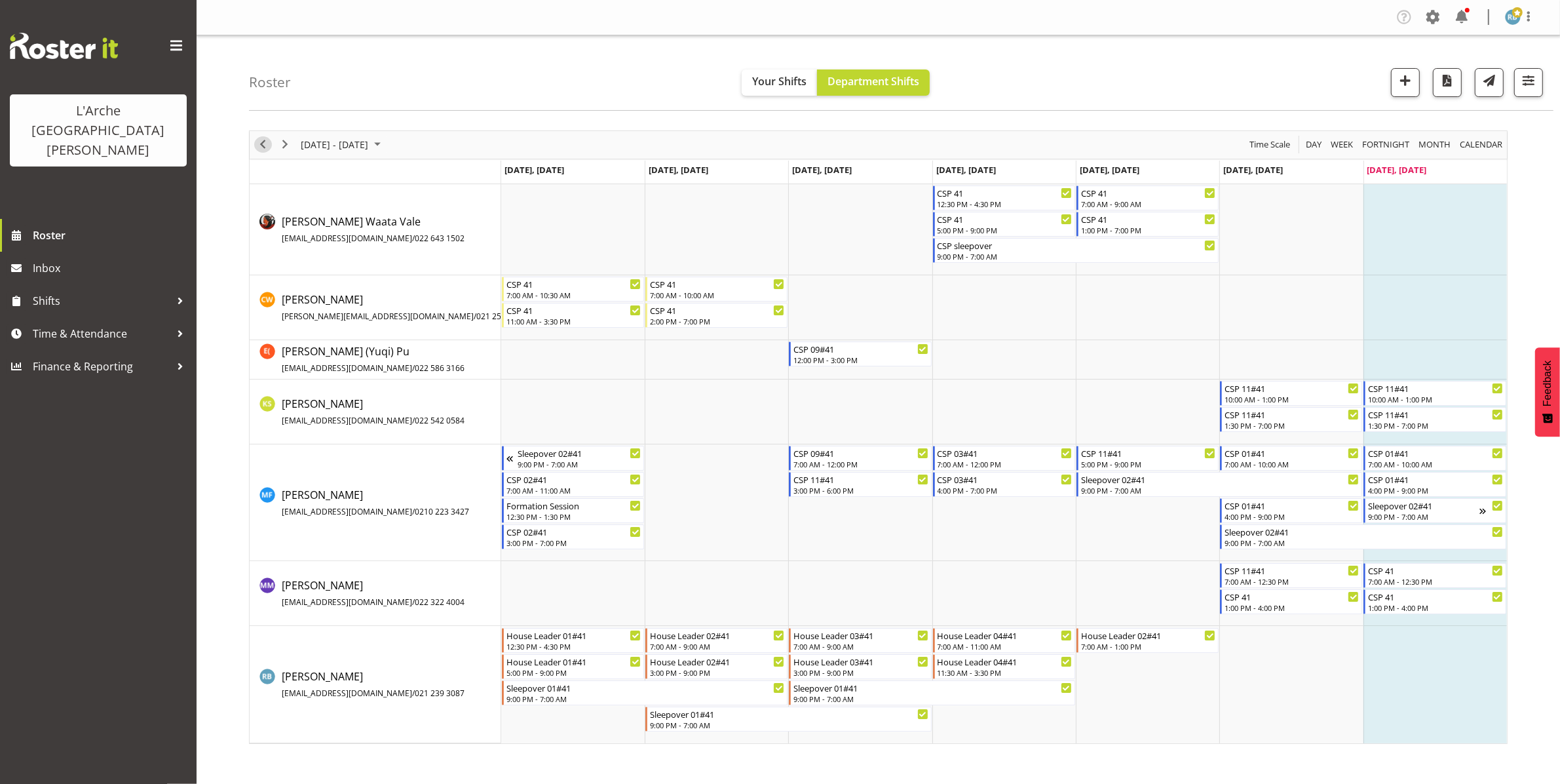
click at [264, 141] on span "Previous" at bounding box center [262, 145] width 16 height 17
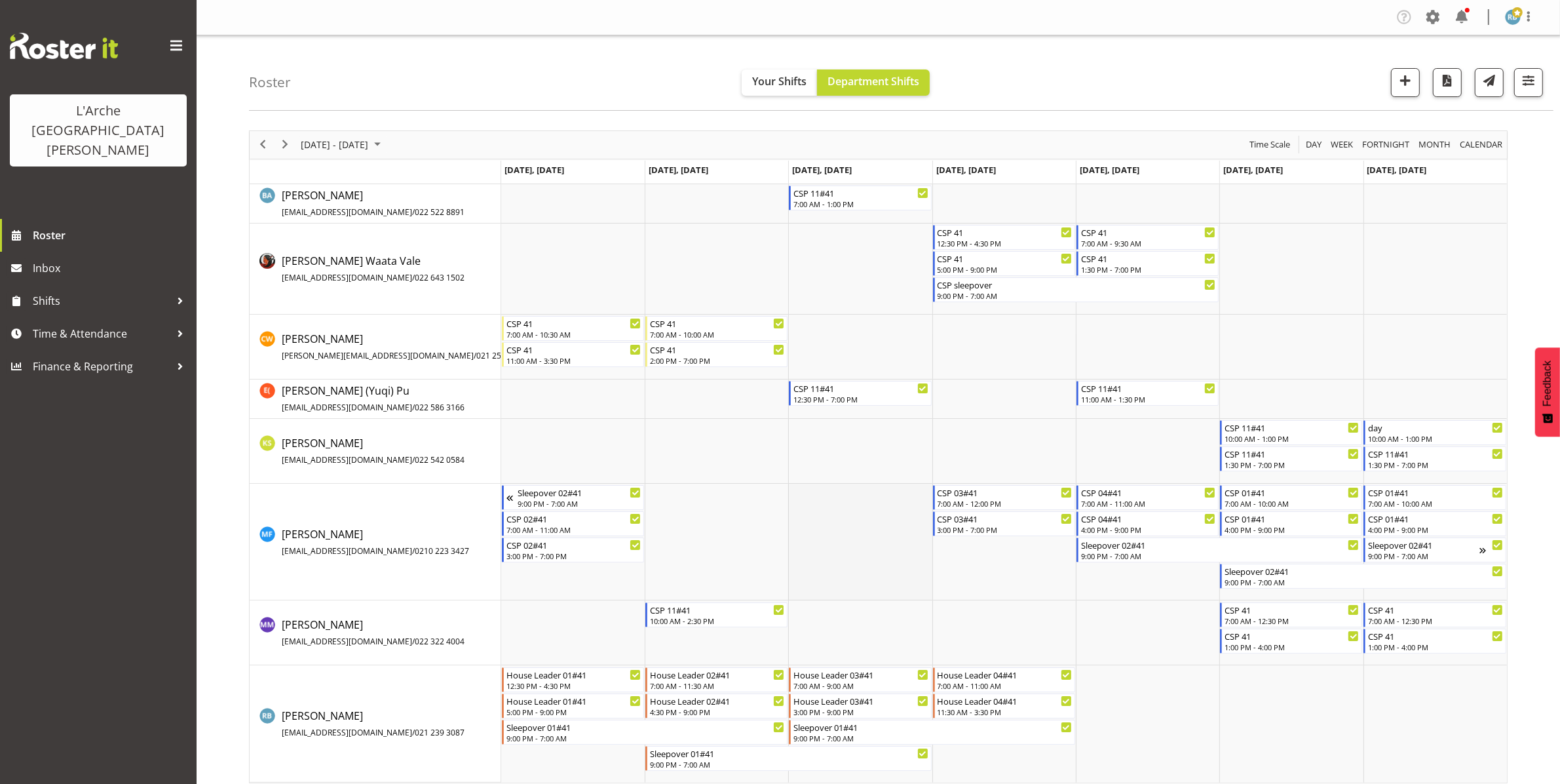
scroll to position [10, 0]
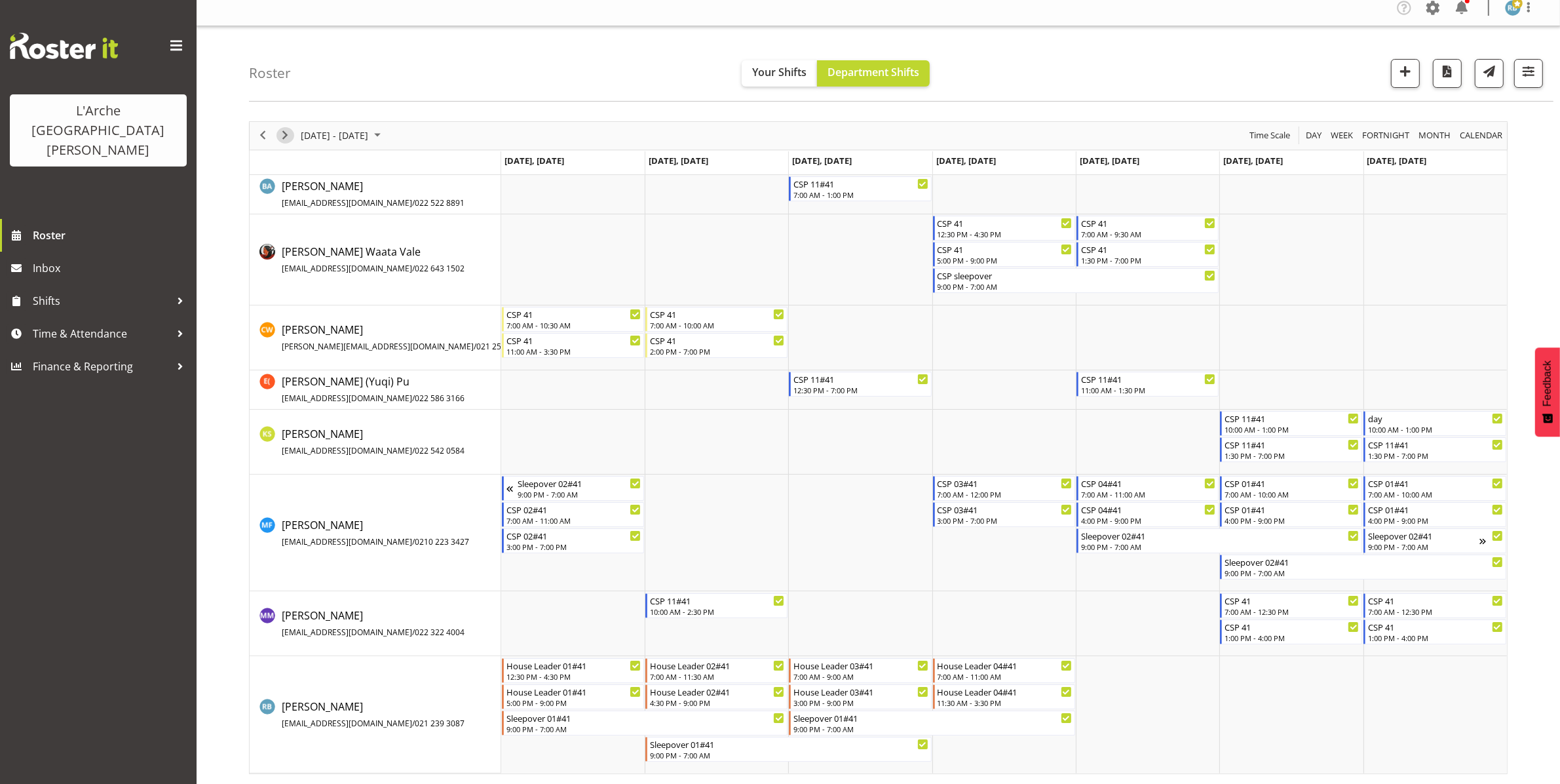
click at [286, 135] on span "Next" at bounding box center [284, 136] width 16 height 17
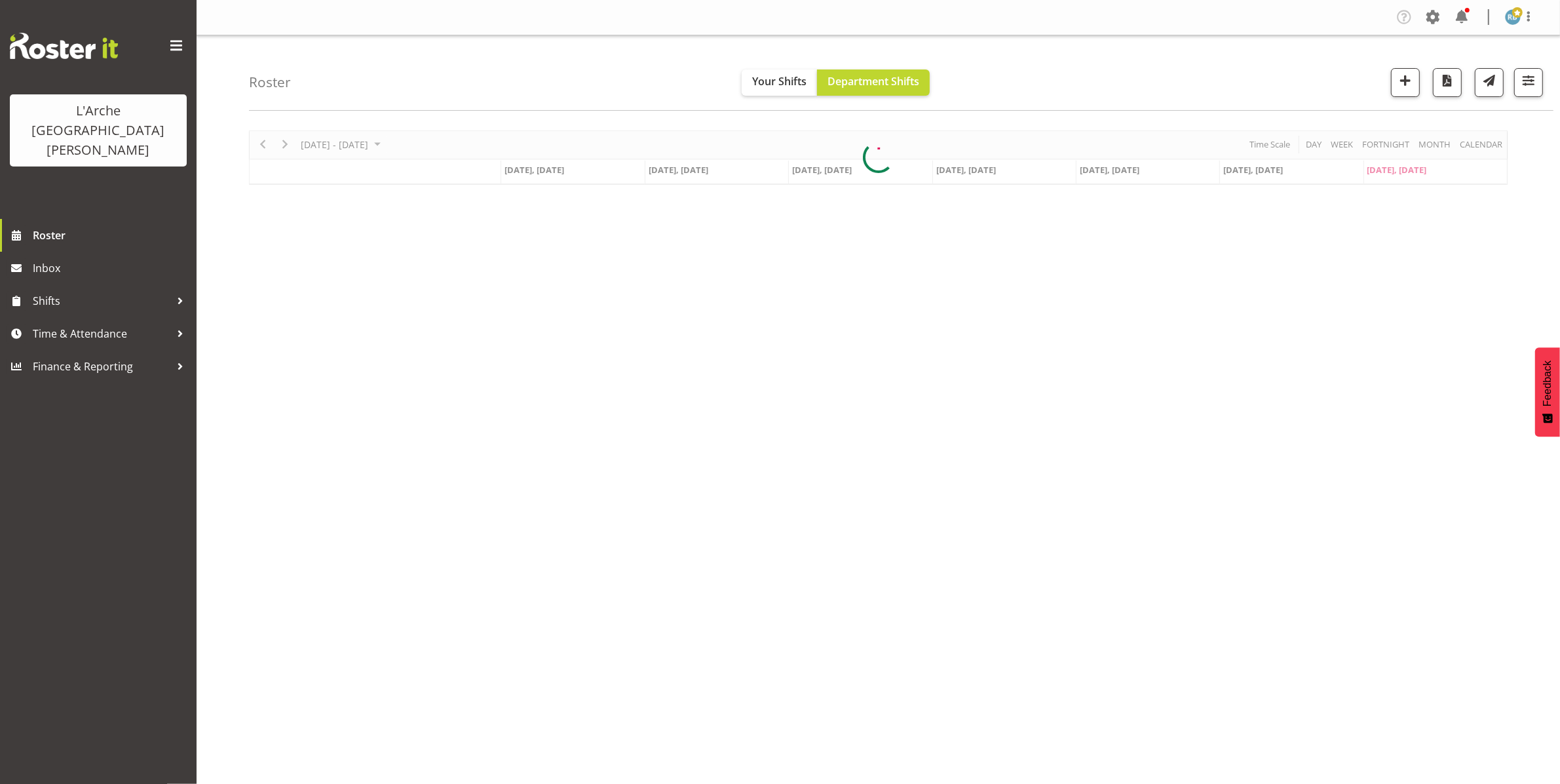
scroll to position [0, 0]
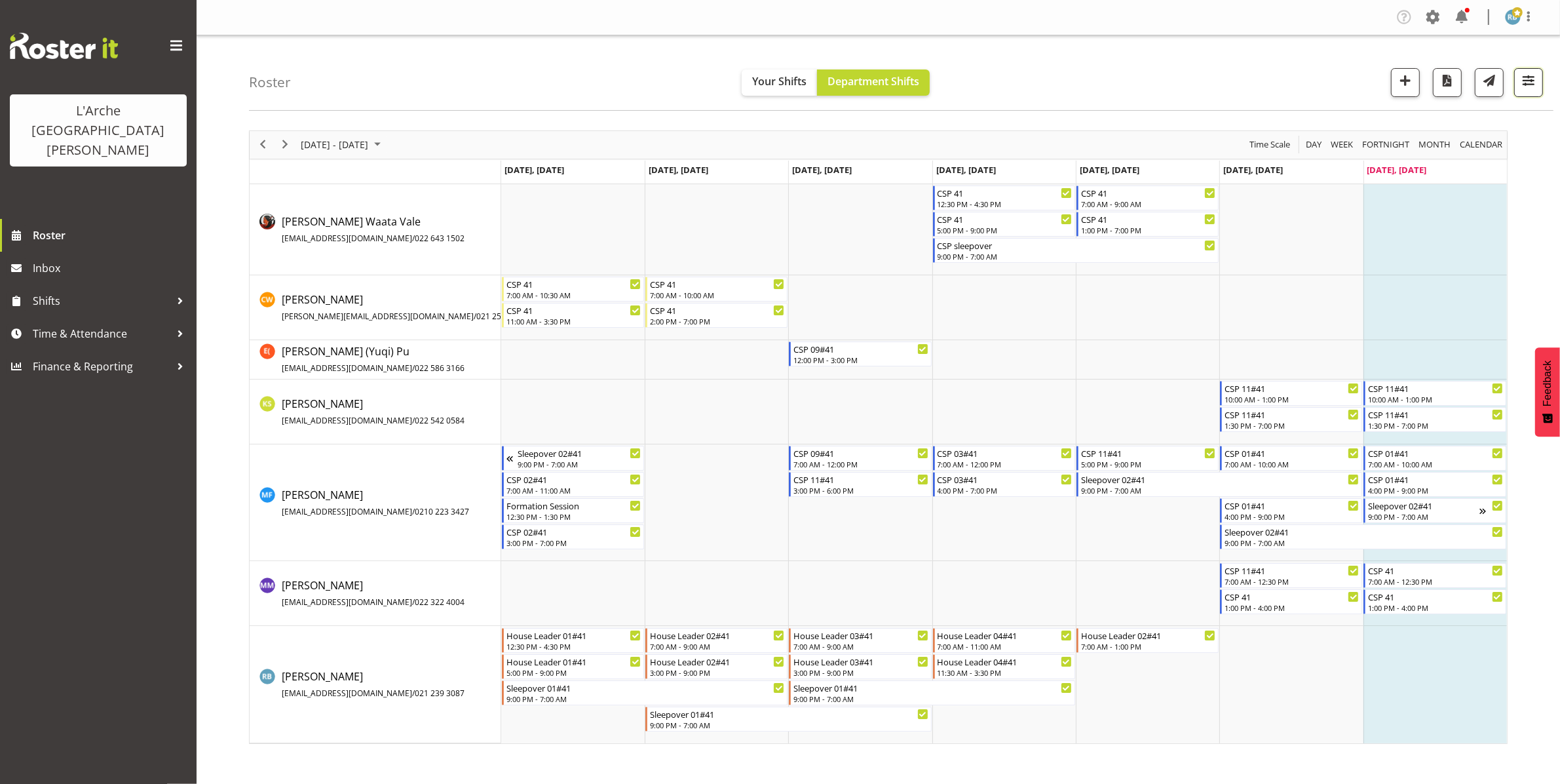
click at [1534, 80] on span "button" at bounding box center [1529, 80] width 17 height 17
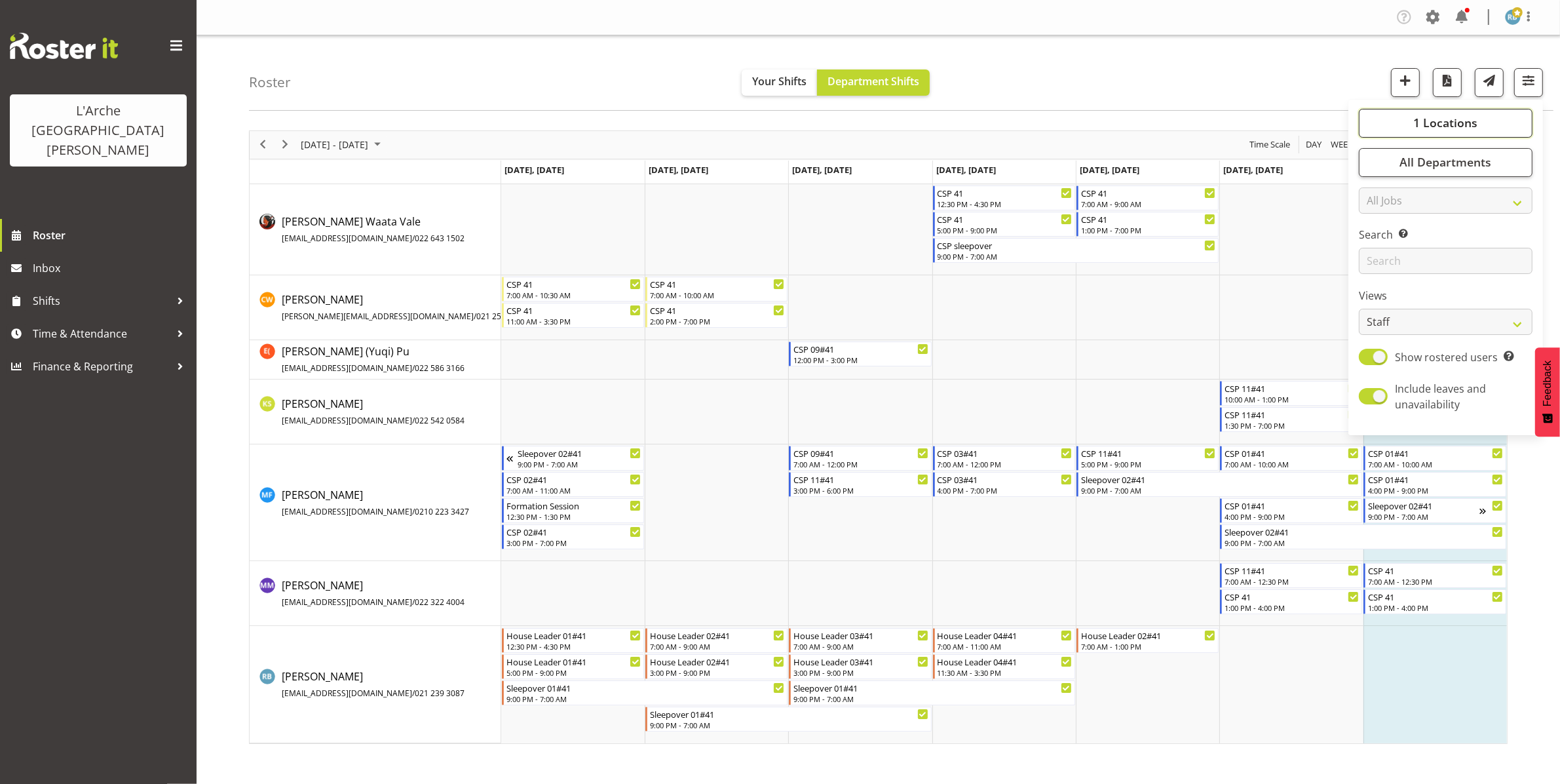
click at [1423, 122] on span "1 Locations" at bounding box center [1446, 123] width 65 height 16
click at [1398, 244] on span "Select All" at bounding box center [1397, 250] width 41 height 12
checkbox input "true"
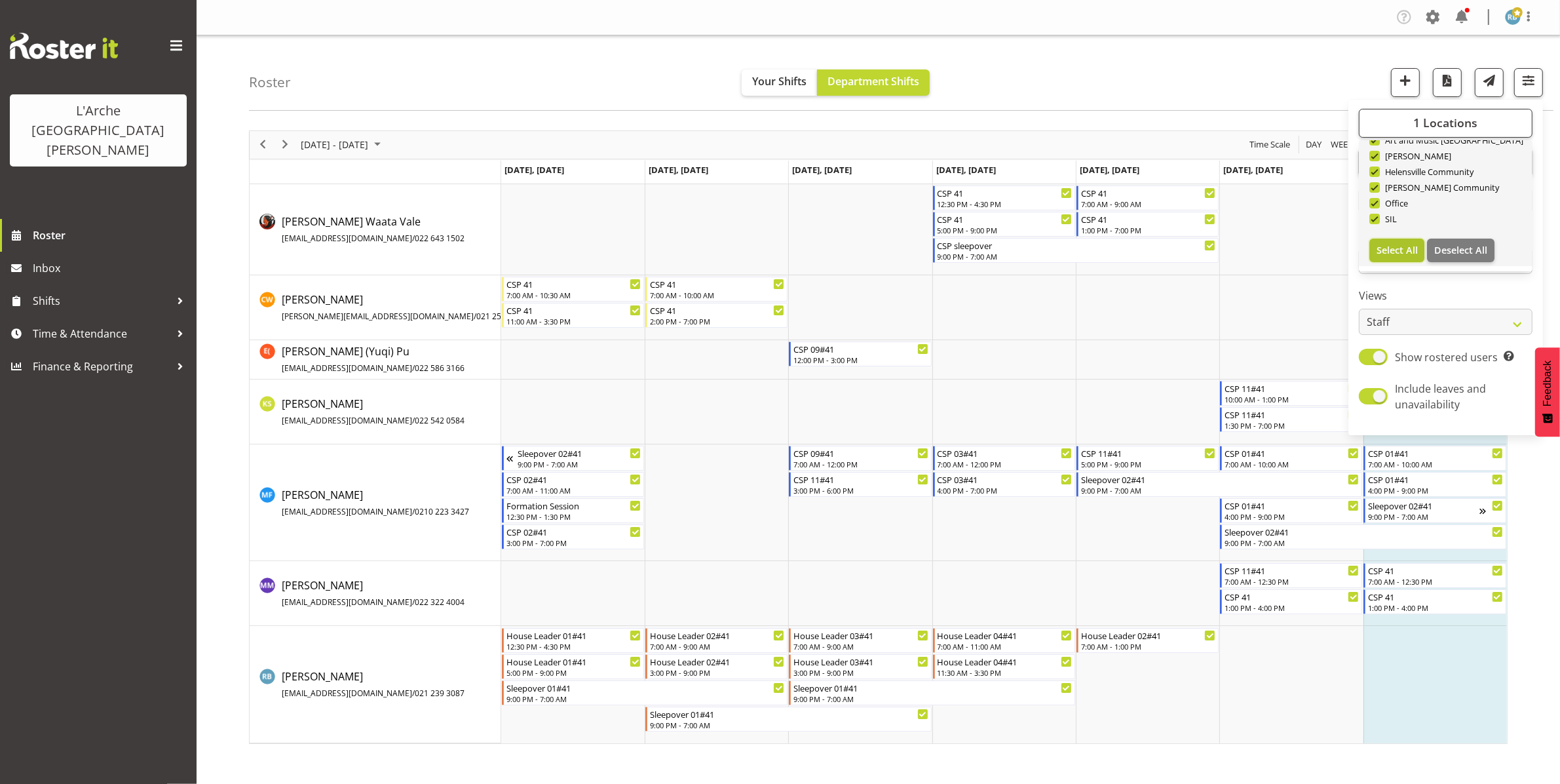
checkbox input "true"
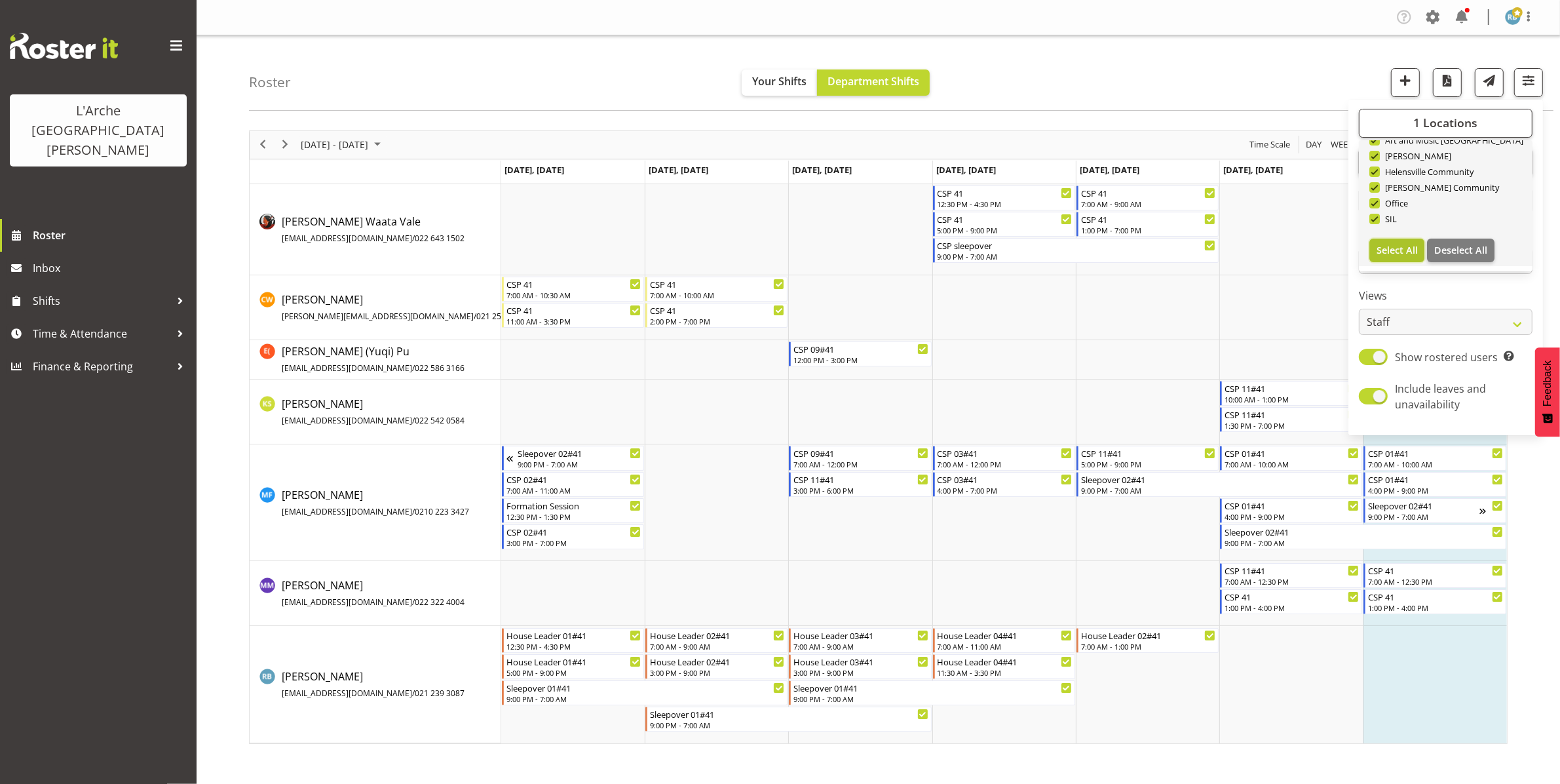
checkbox input "true"
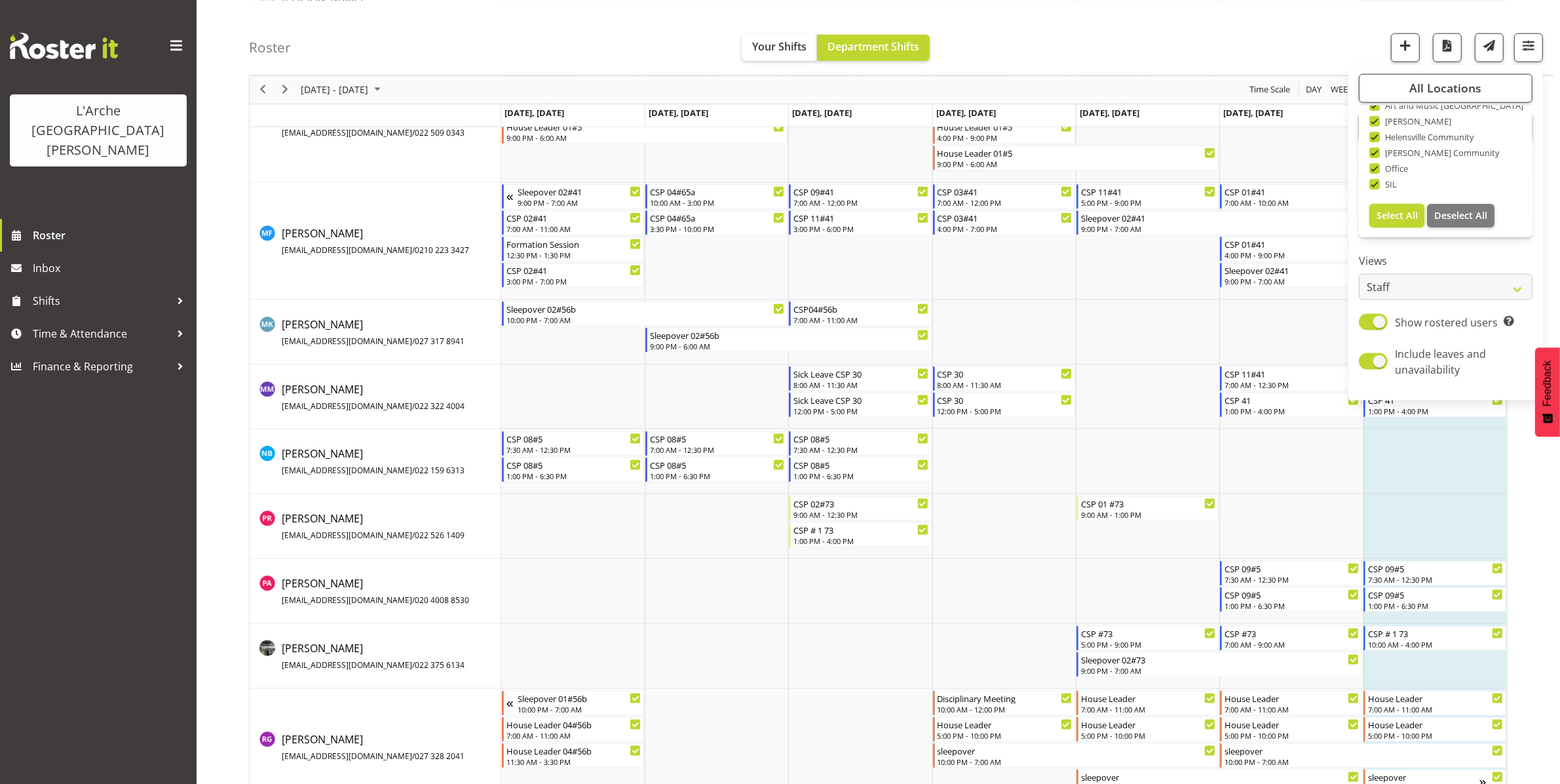
scroll to position [2065, 0]
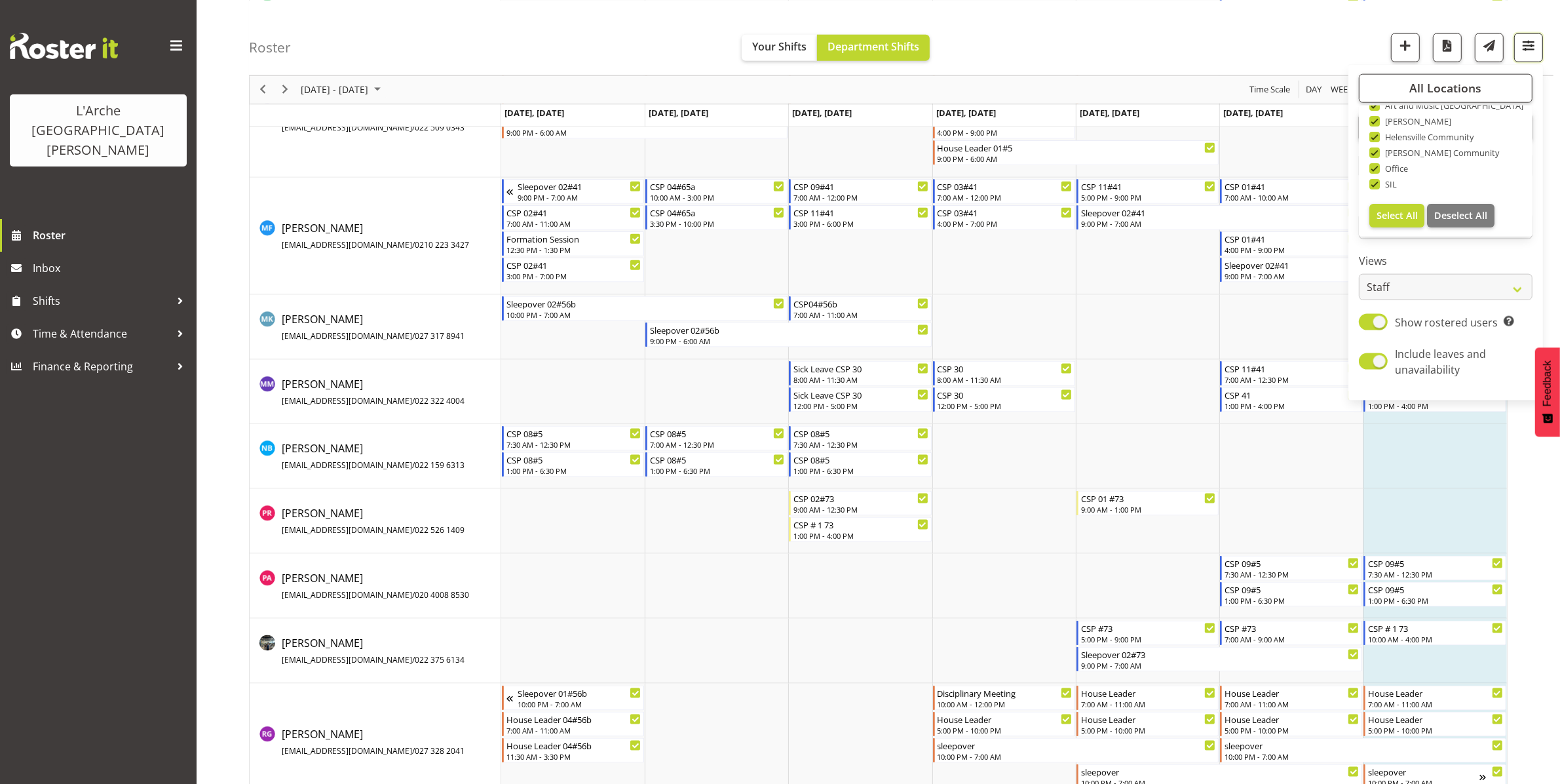
click at [1535, 45] on span "button" at bounding box center [1529, 45] width 17 height 17
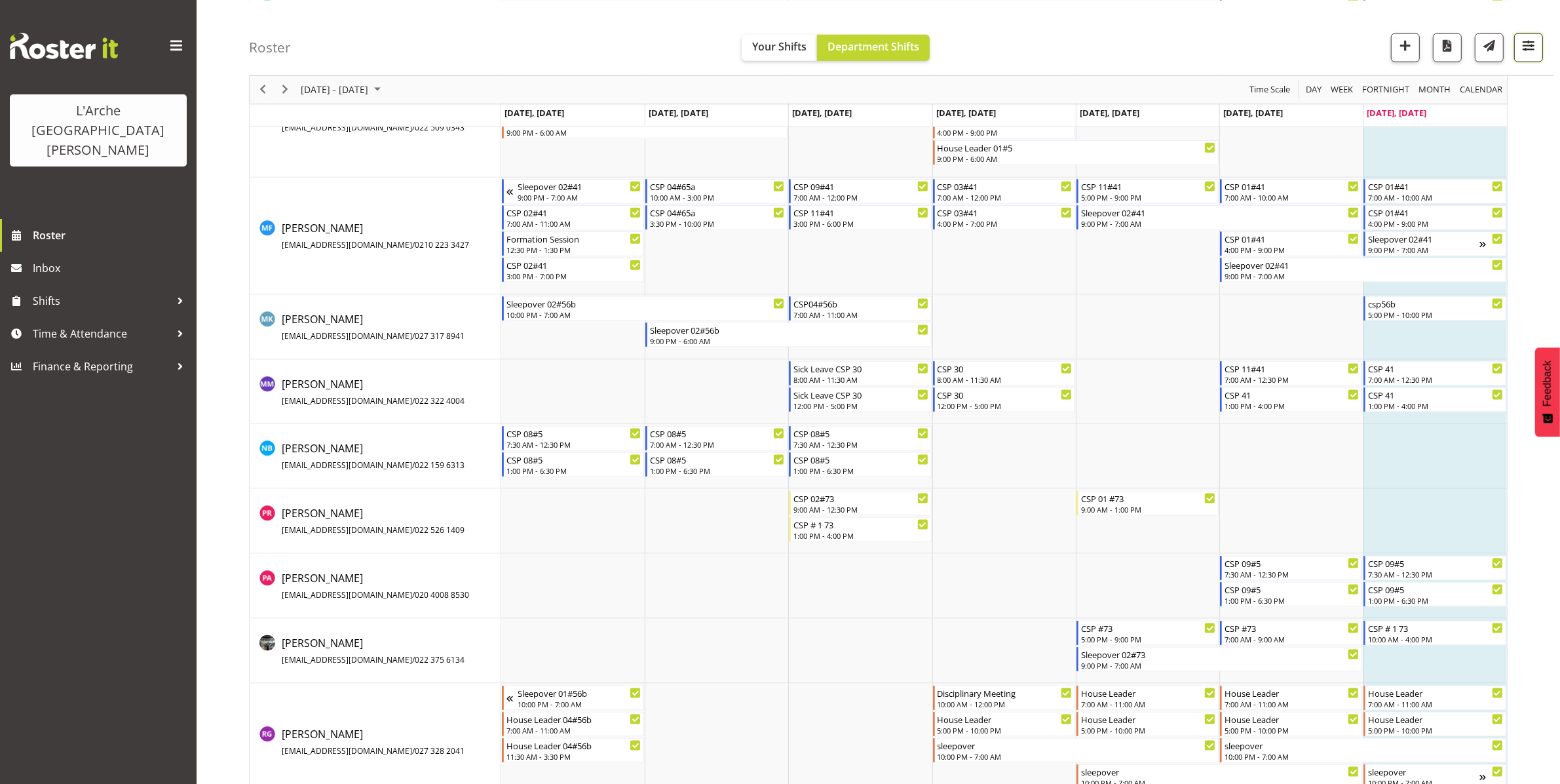
click at [1525, 47] on span "button" at bounding box center [1529, 45] width 17 height 17
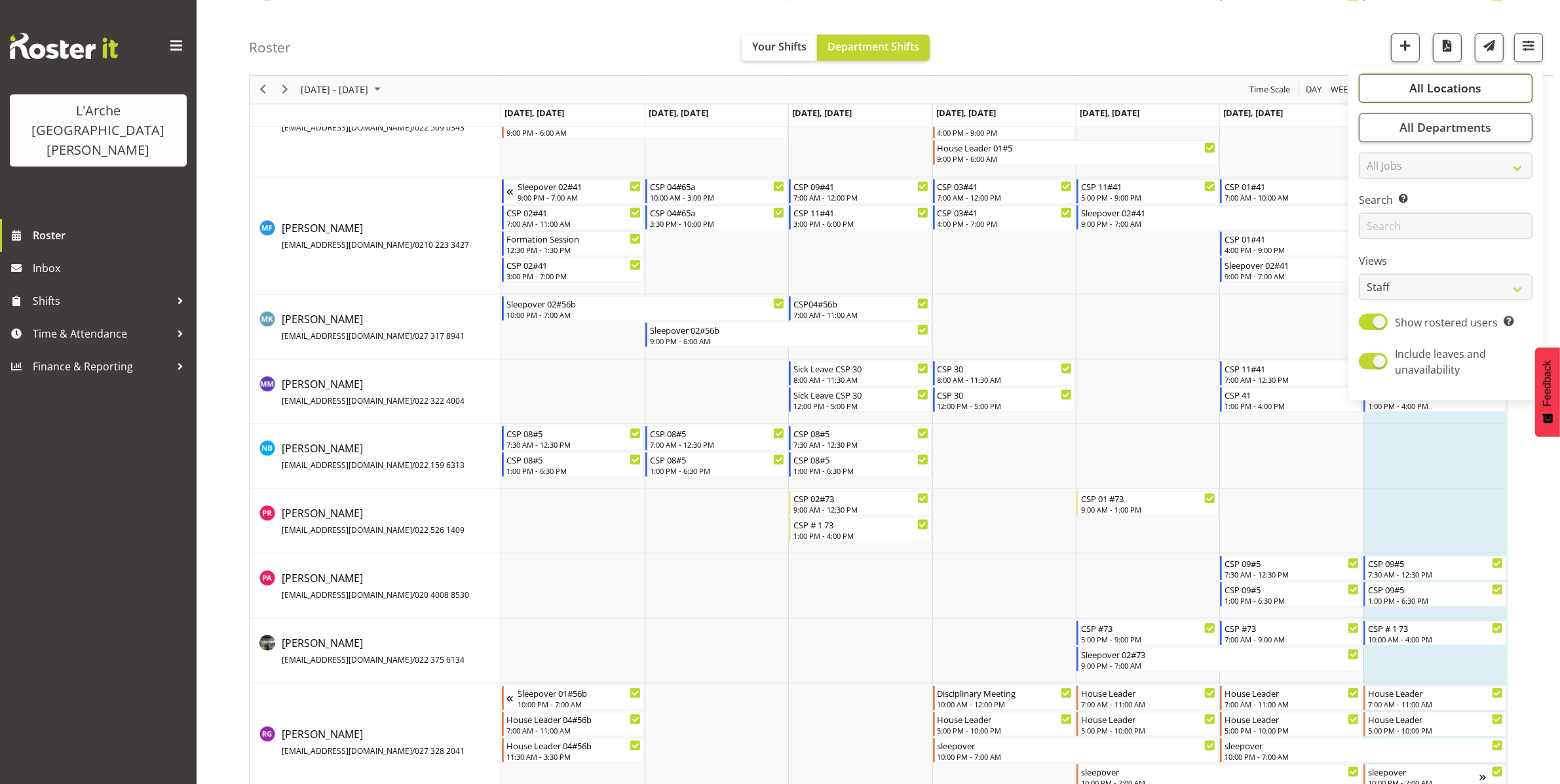
click at [1430, 93] on span "All Locations" at bounding box center [1445, 87] width 72 height 16
click at [1456, 207] on button "Deselect All" at bounding box center [1461, 214] width 67 height 23
checkbox input "false"
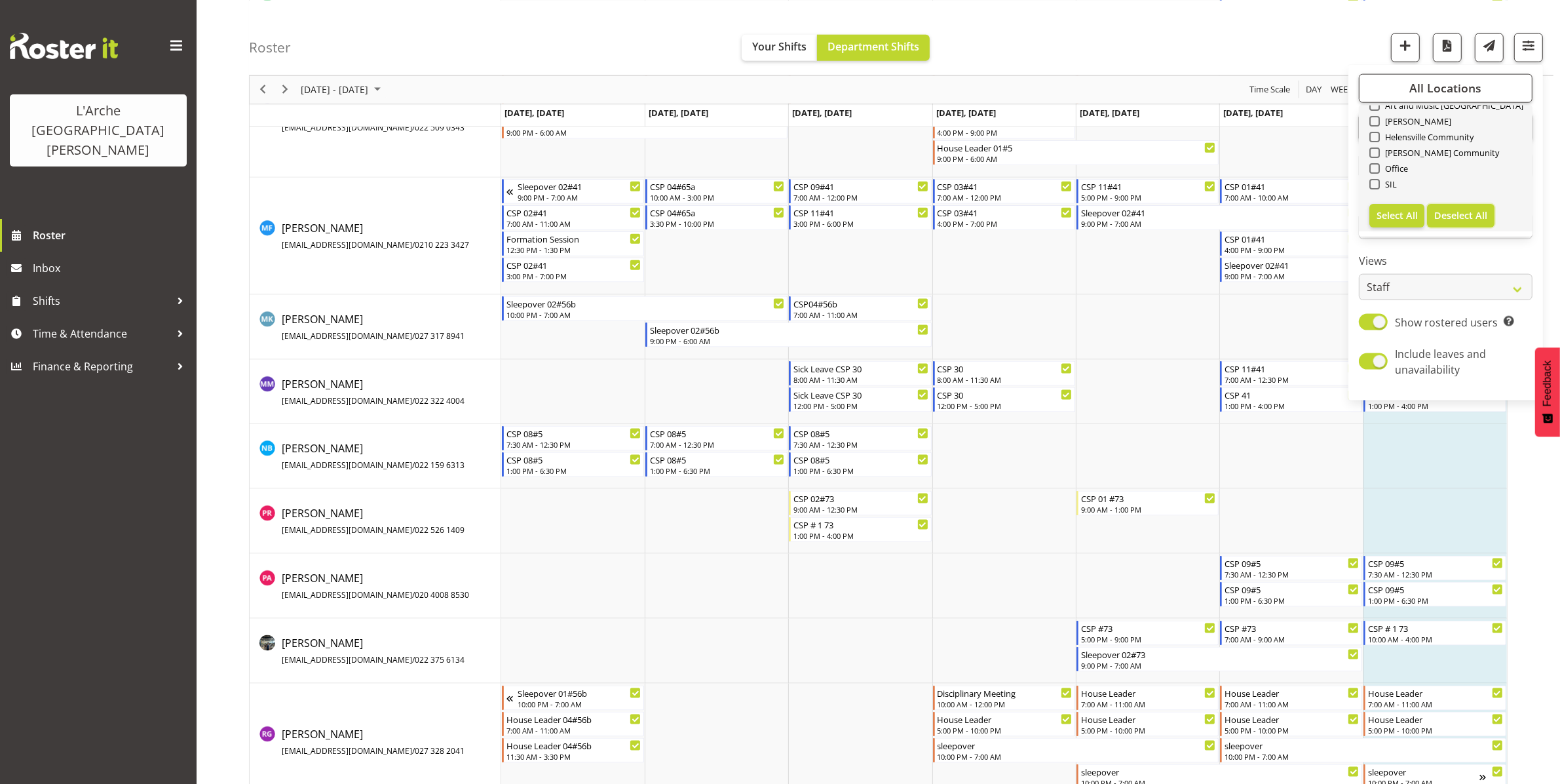
checkbox input "false"
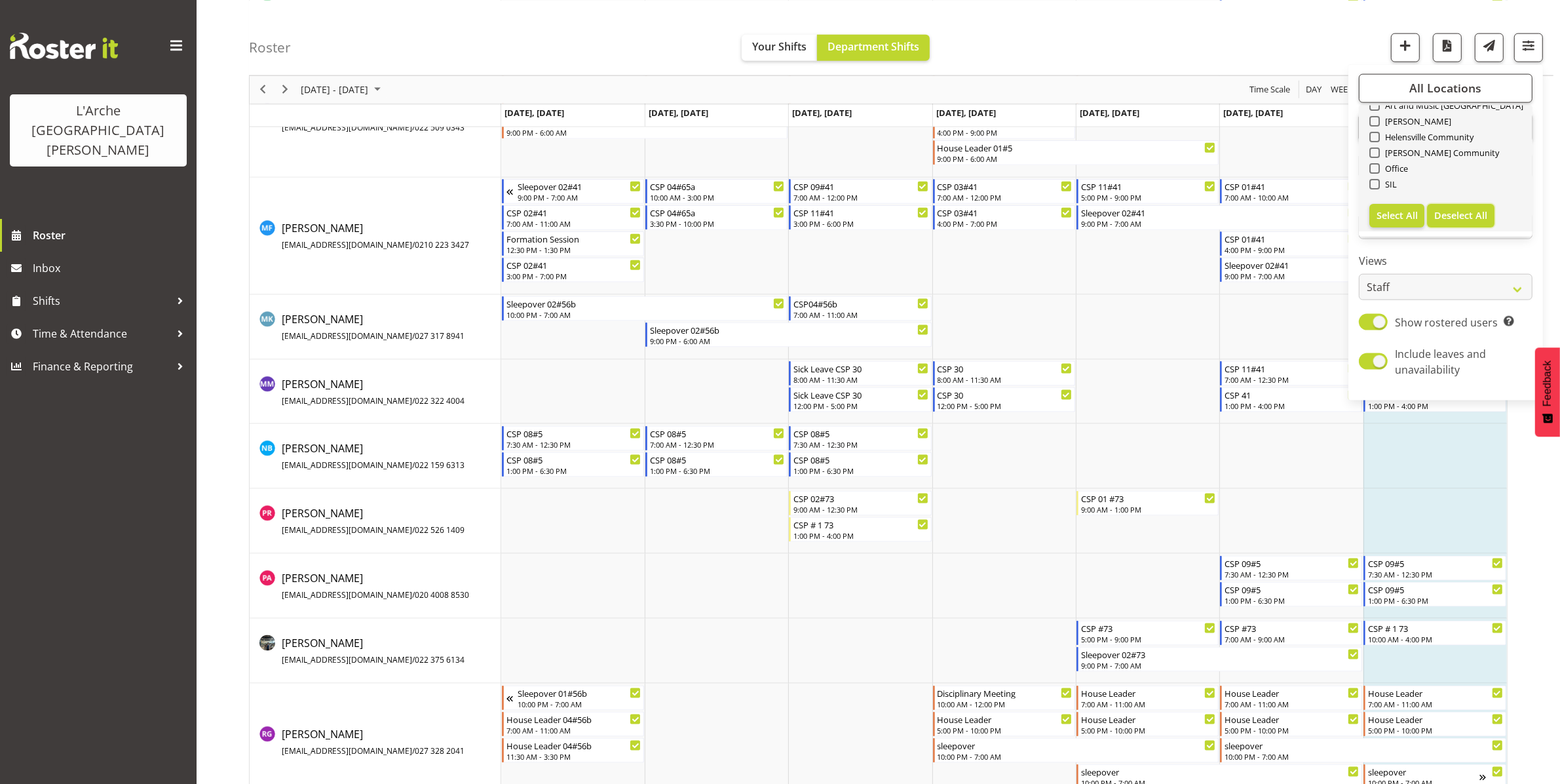
checkbox input "false"
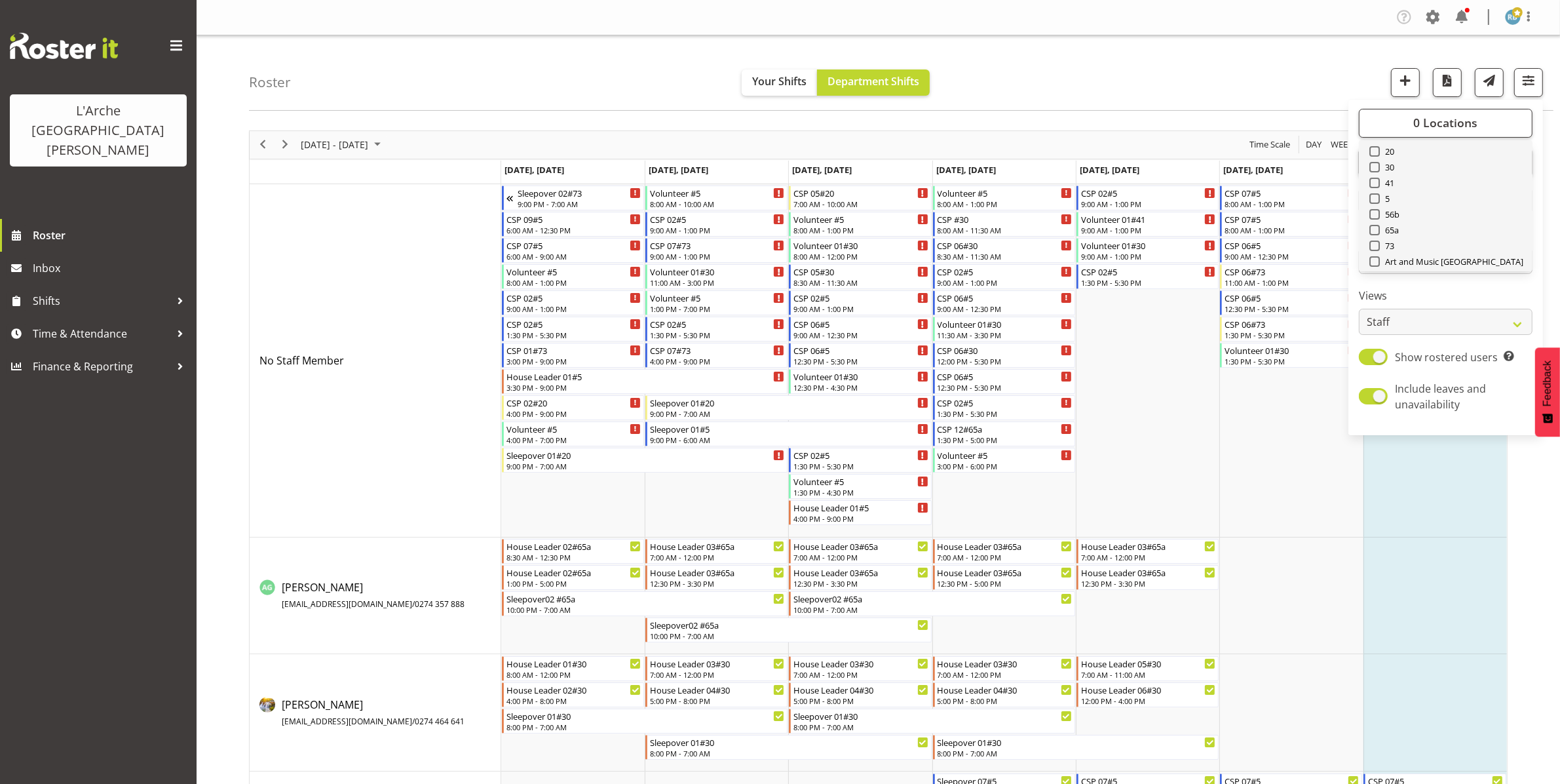
scroll to position [35, 0]
click at [1375, 231] on span at bounding box center [1375, 231] width 10 height 10
click at [1375, 231] on input "65a" at bounding box center [1374, 230] width 8 height 8
checkbox input "true"
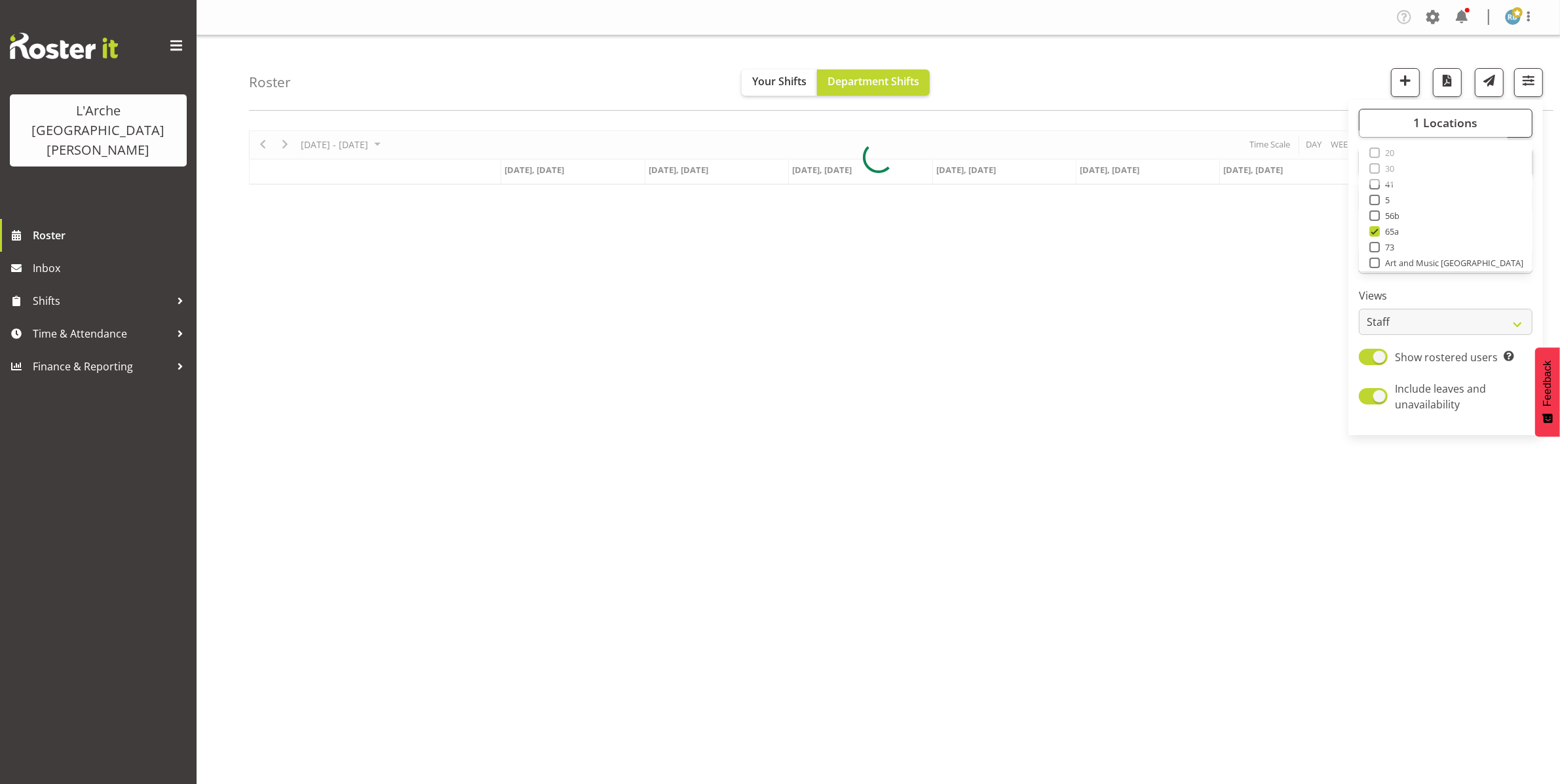
click at [1129, 74] on div "Roster Your Shifts Department Shifts 1 Locations Clear 20 30 41 5 56b 65a 73 Ar…" at bounding box center [901, 73] width 1305 height 76
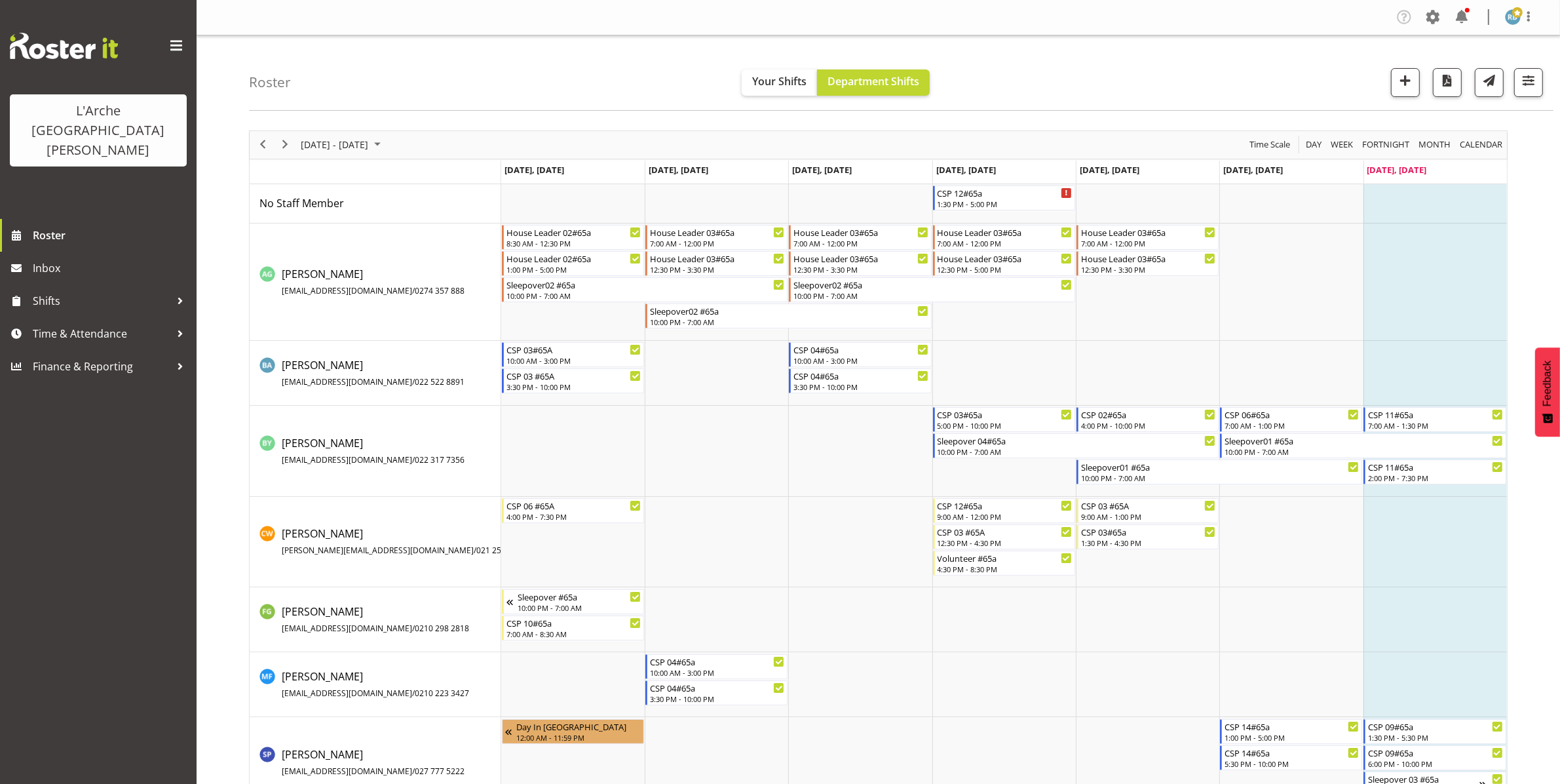
scroll to position [36, 0]
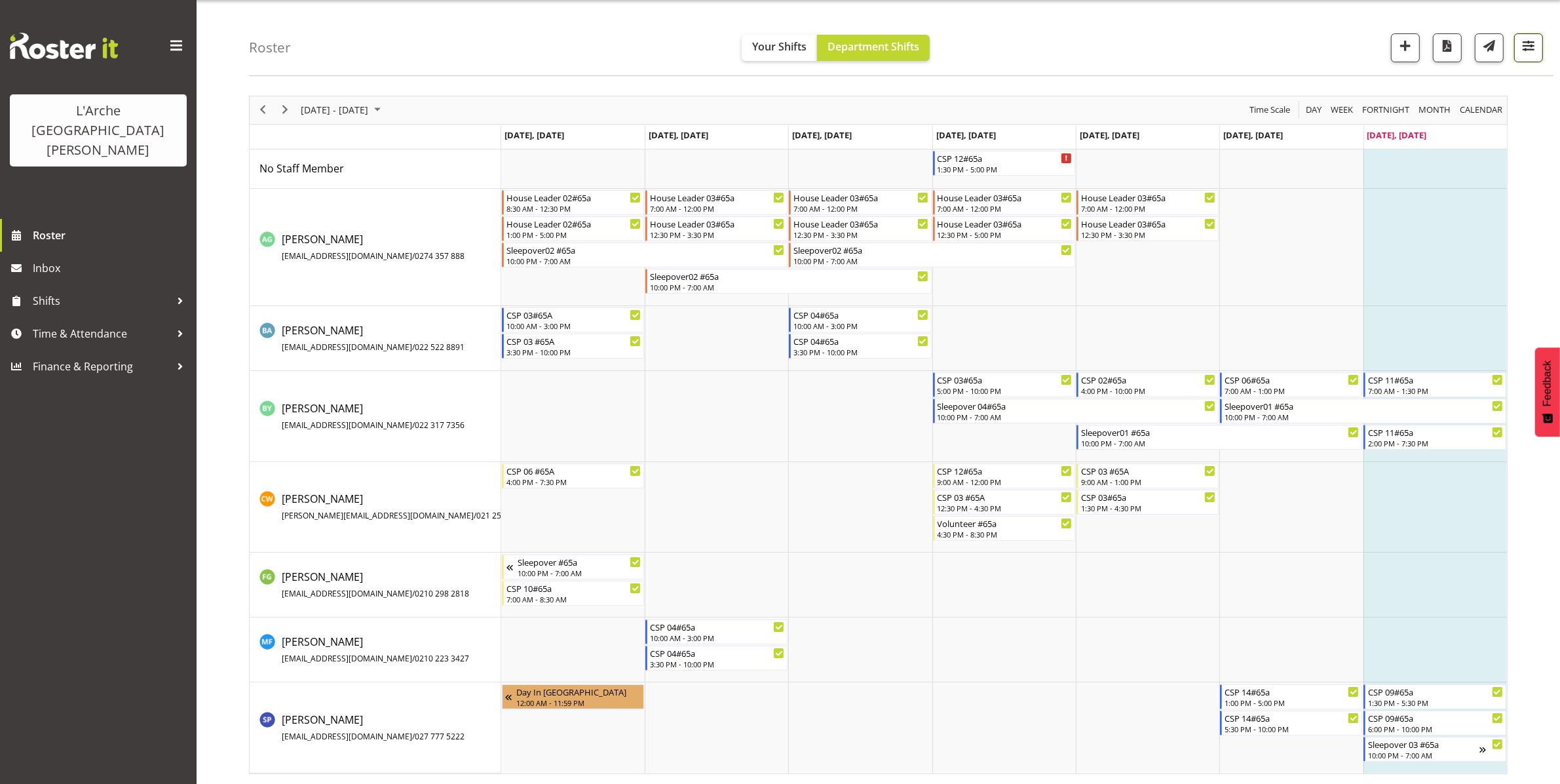
click at [1538, 43] on button "button" at bounding box center [1528, 48] width 29 height 29
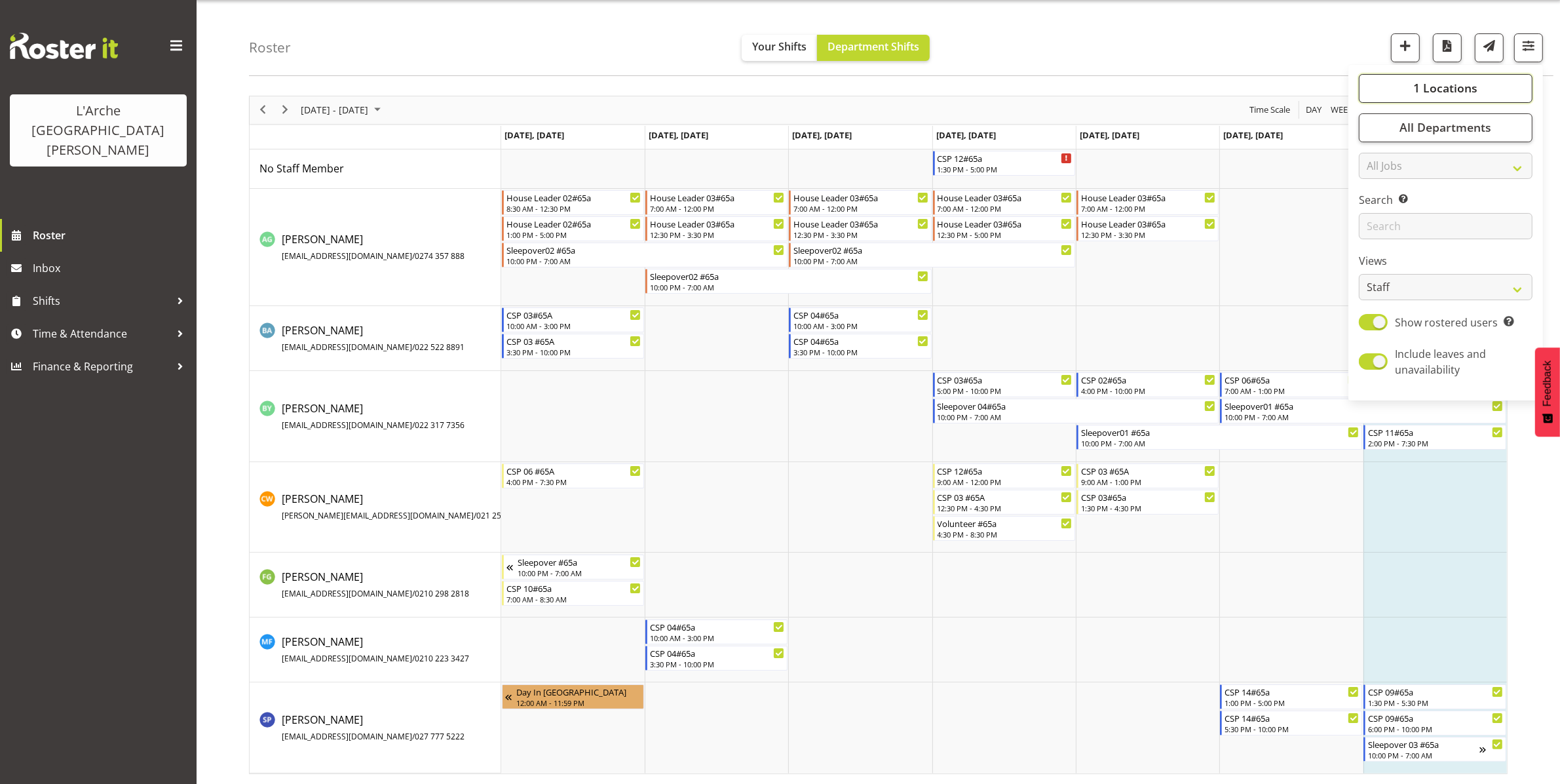
click at [1460, 83] on span "1 Locations" at bounding box center [1446, 87] width 65 height 16
click at [1388, 216] on span "Select All" at bounding box center [1397, 214] width 41 height 12
checkbox input "true"
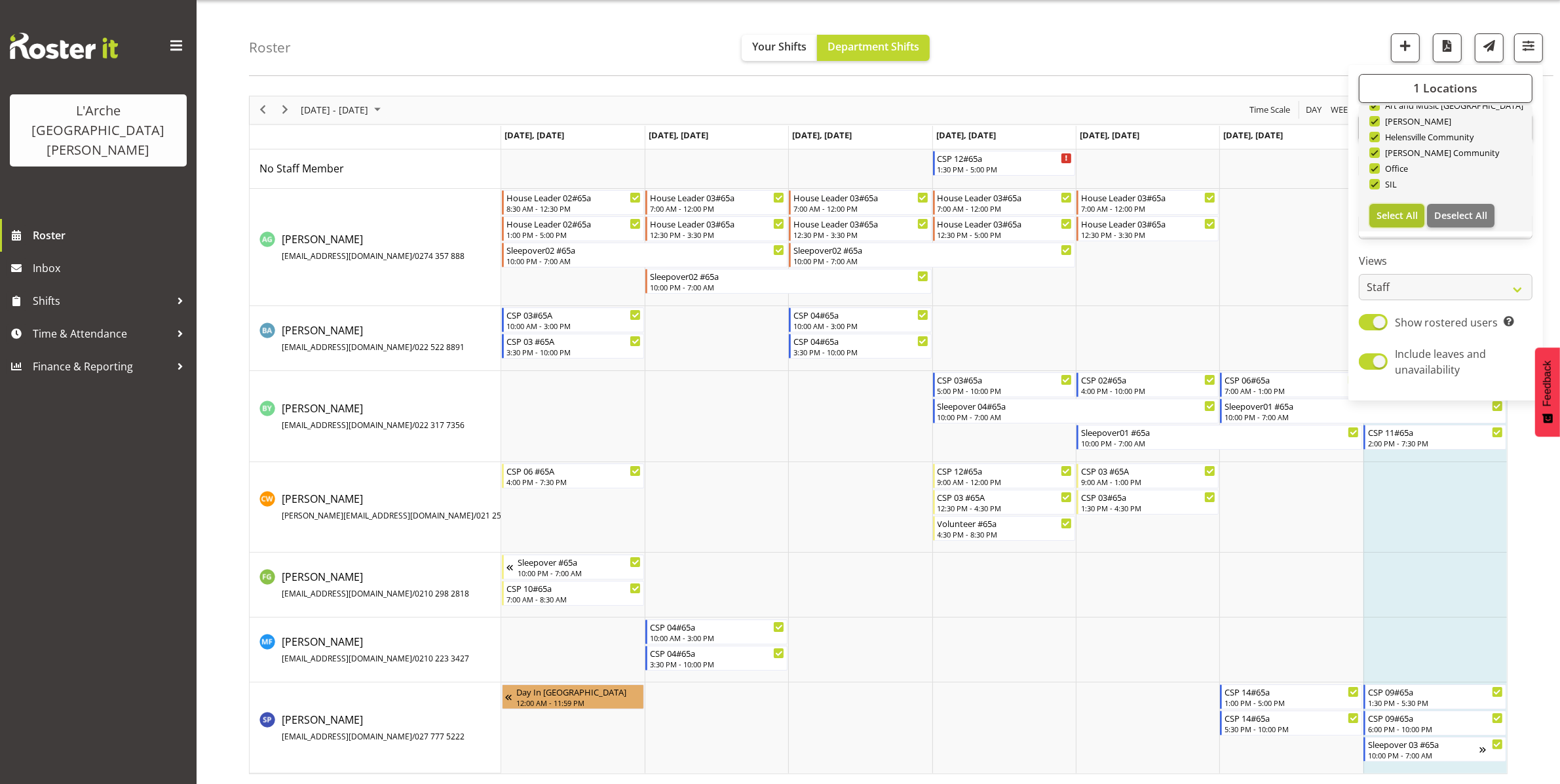
checkbox input "true"
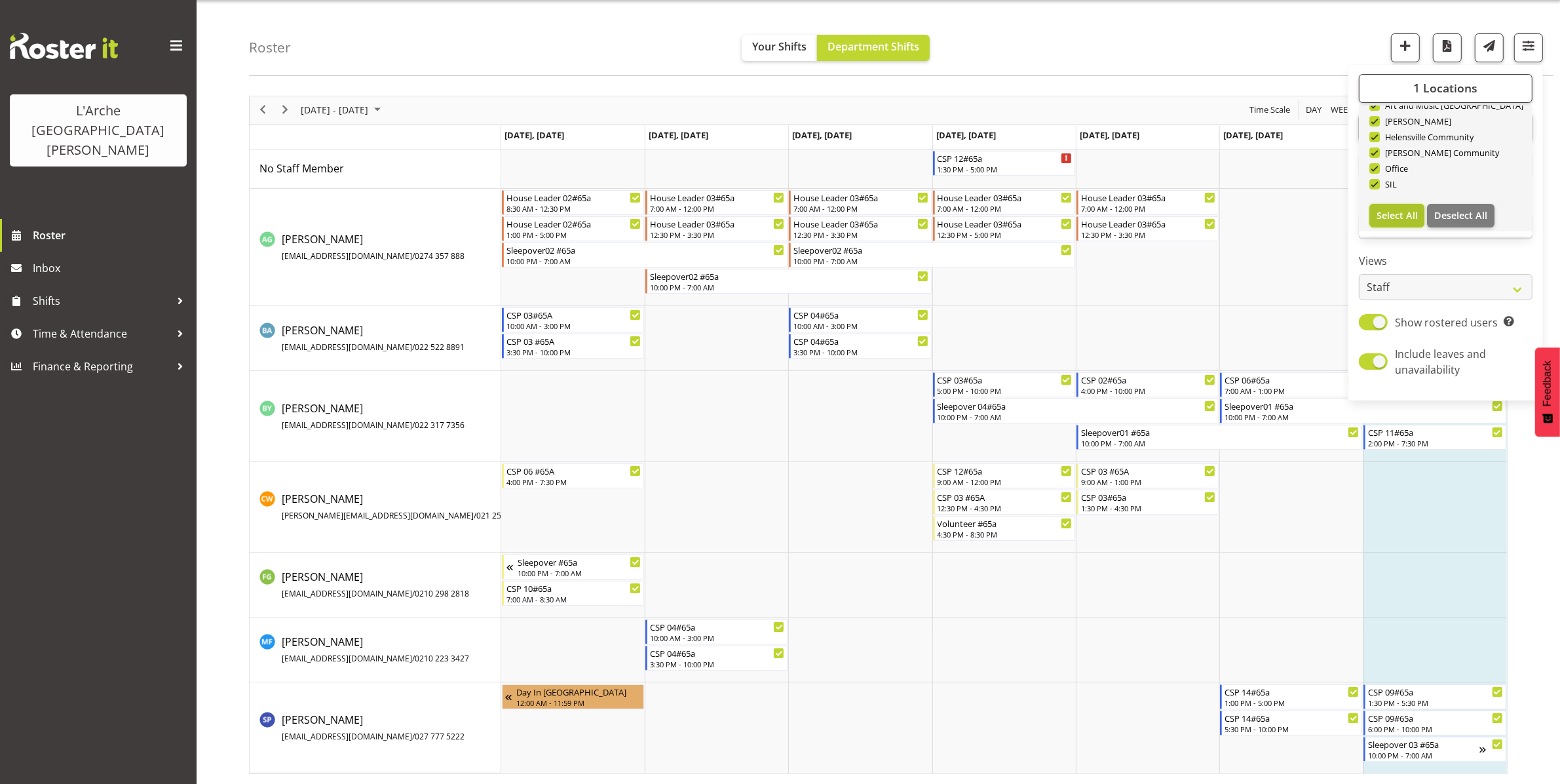
checkbox input "true"
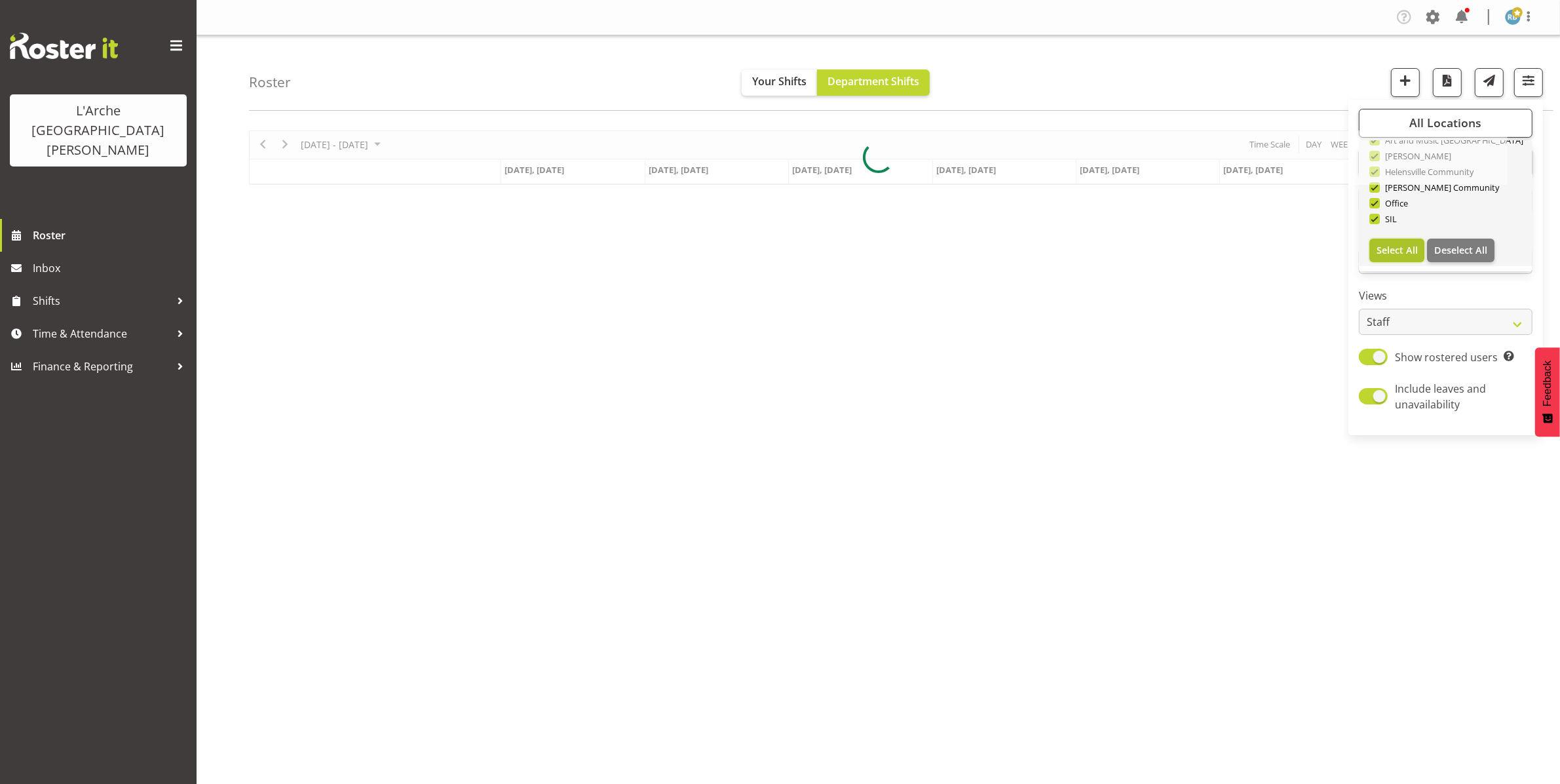
scroll to position [0, 0]
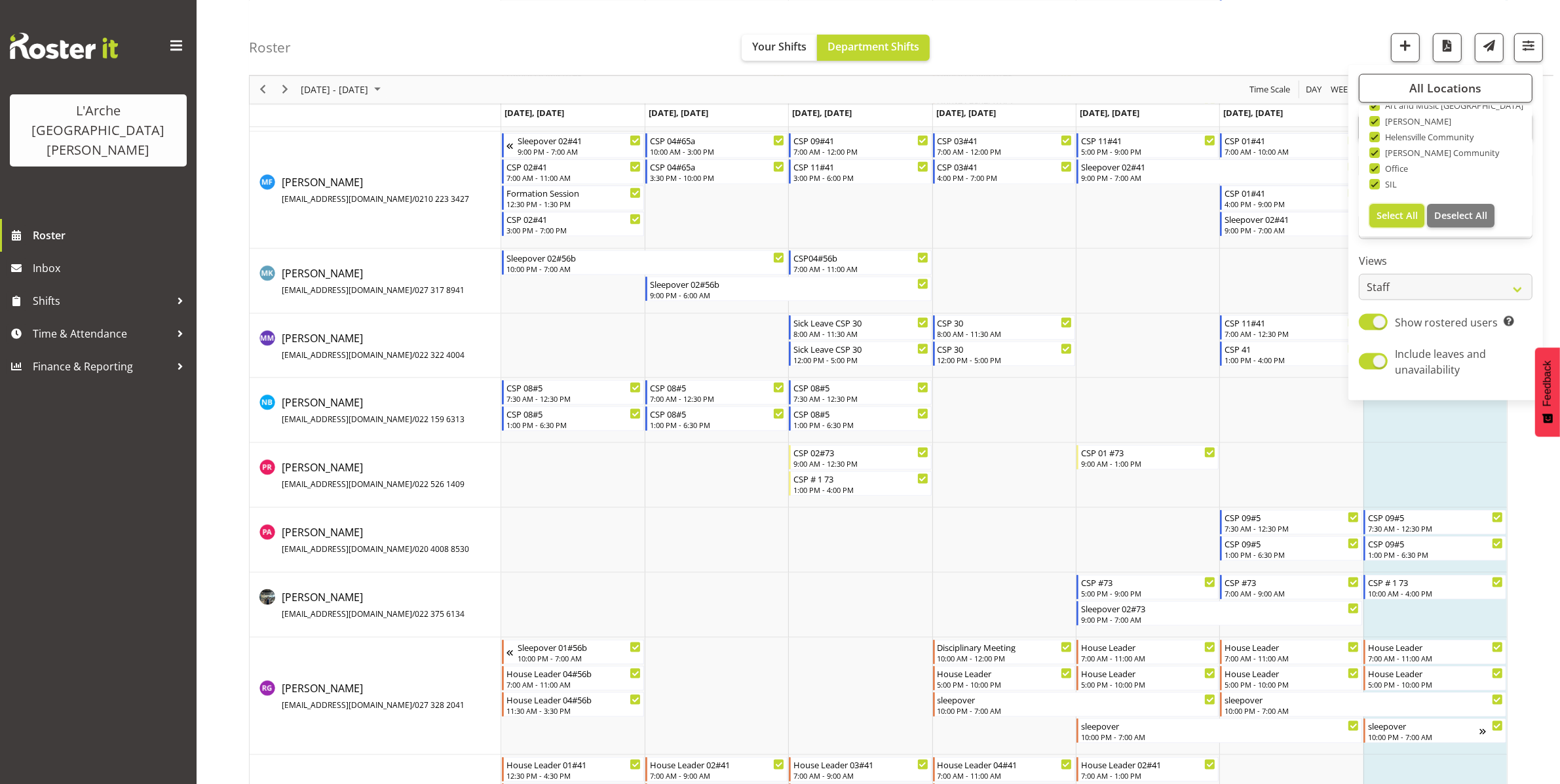
scroll to position [2110, 0]
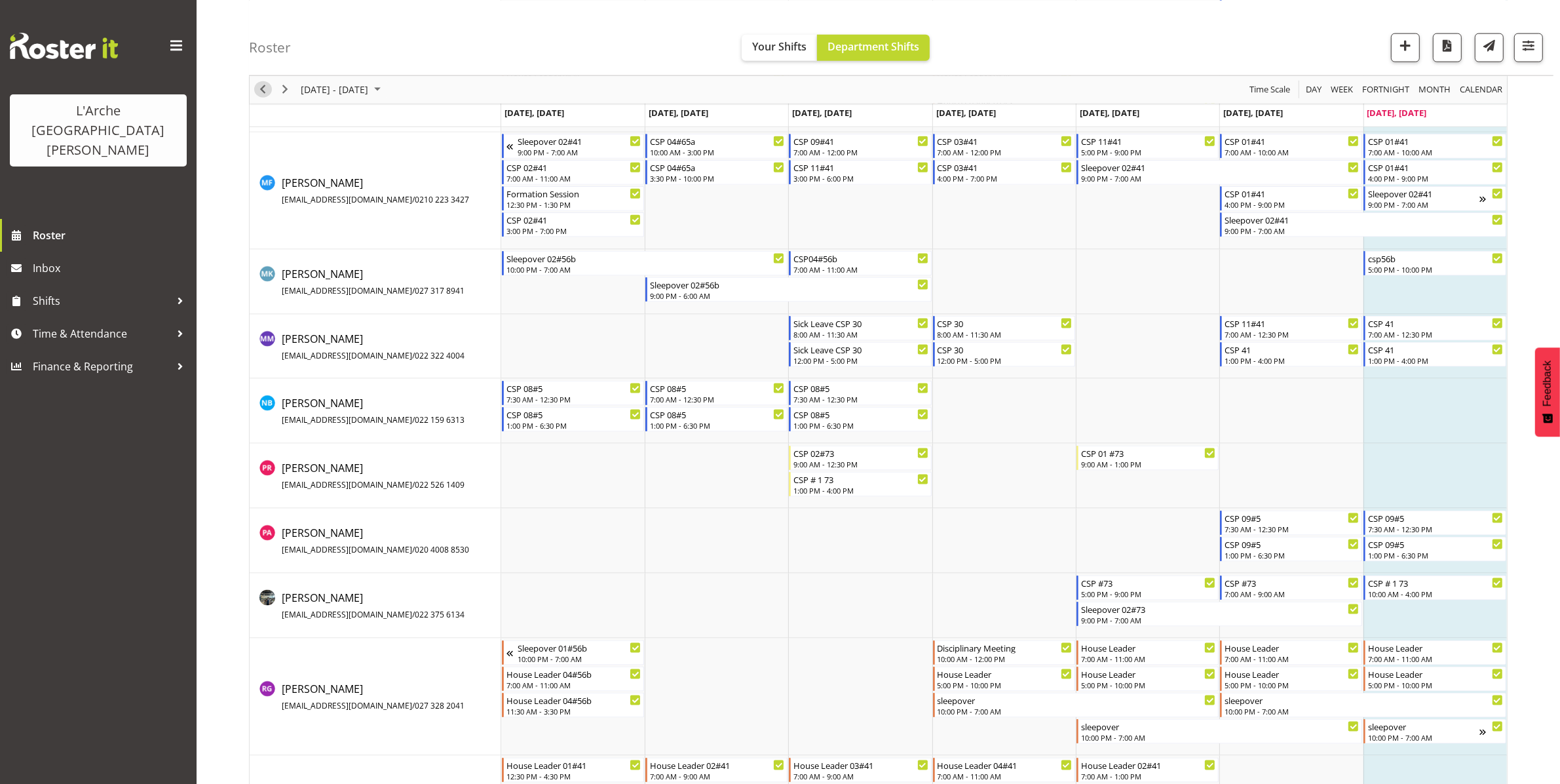
click at [263, 91] on span "Previous" at bounding box center [262, 90] width 16 height 17
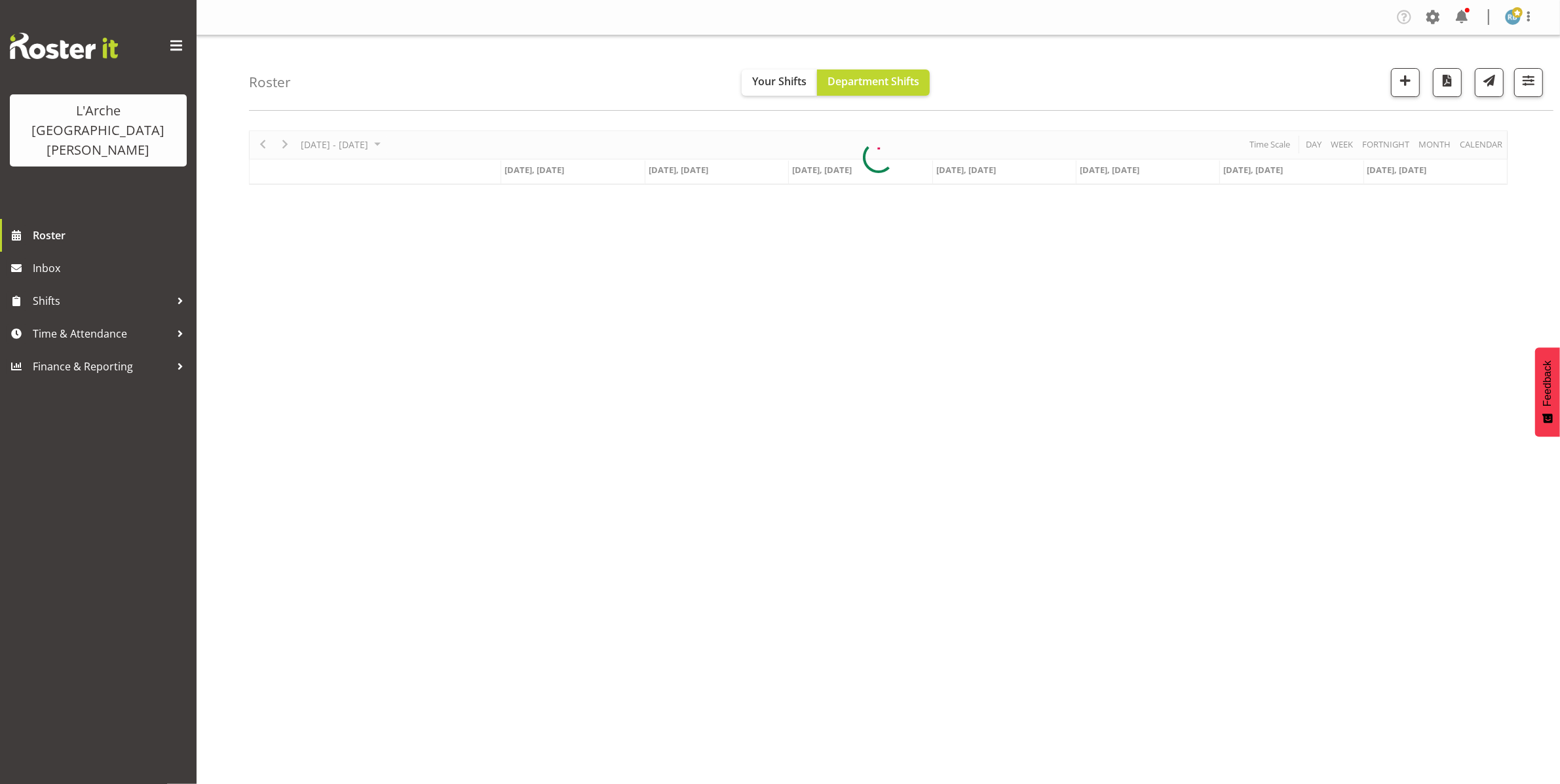
scroll to position [0, 0]
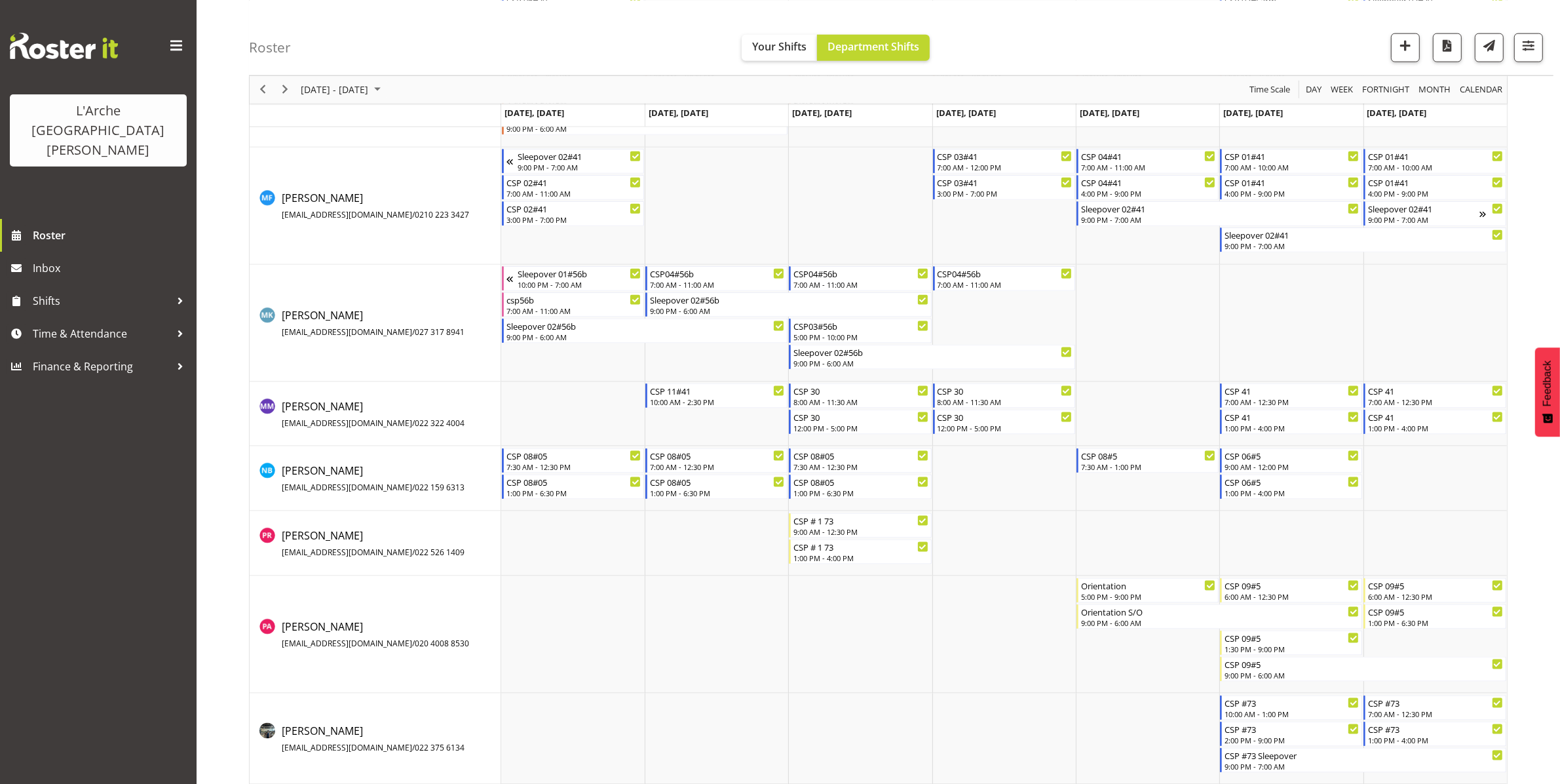
scroll to position [2043, 0]
click at [285, 82] on span "Next" at bounding box center [284, 90] width 16 height 17
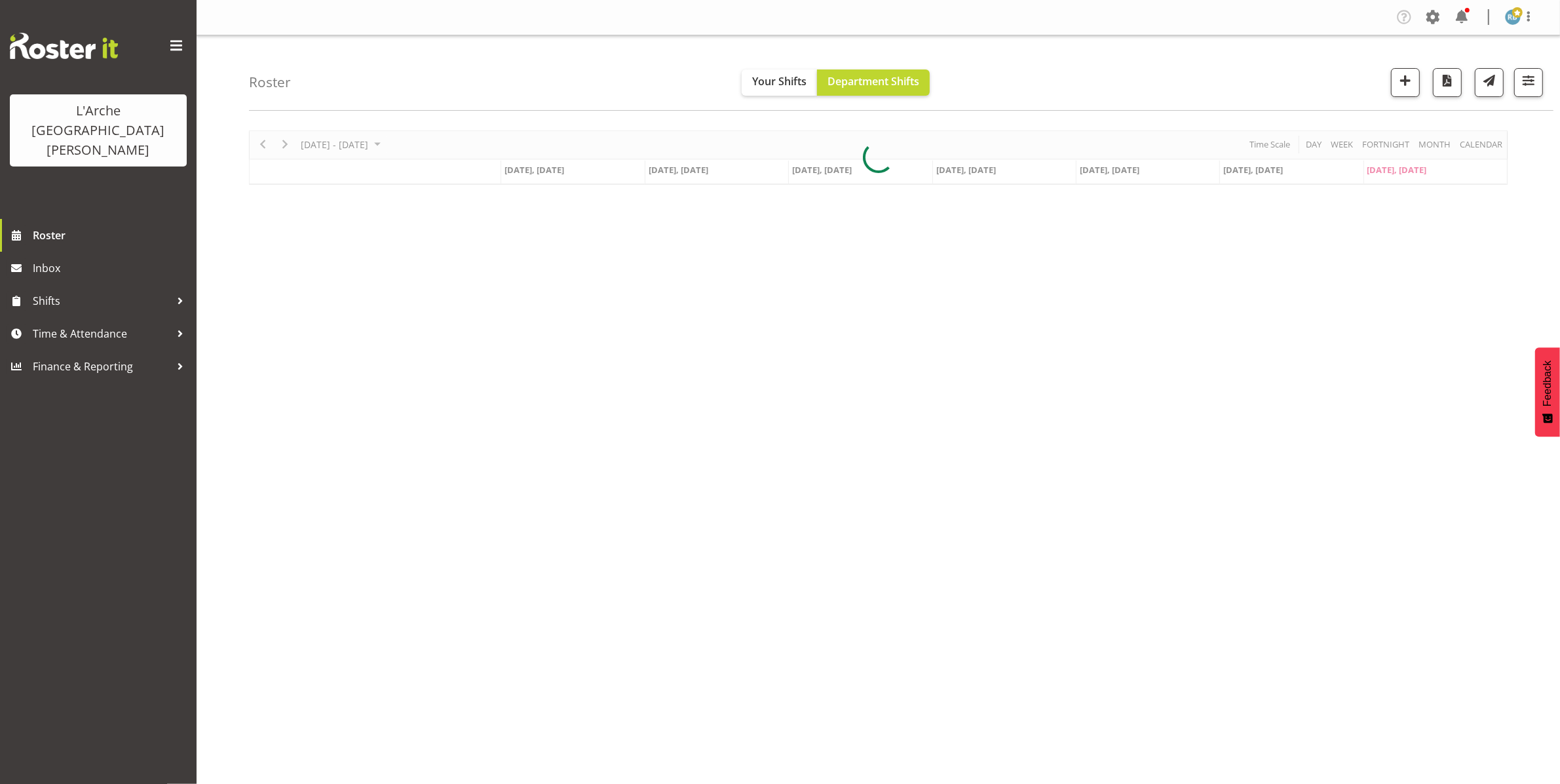
scroll to position [0, 0]
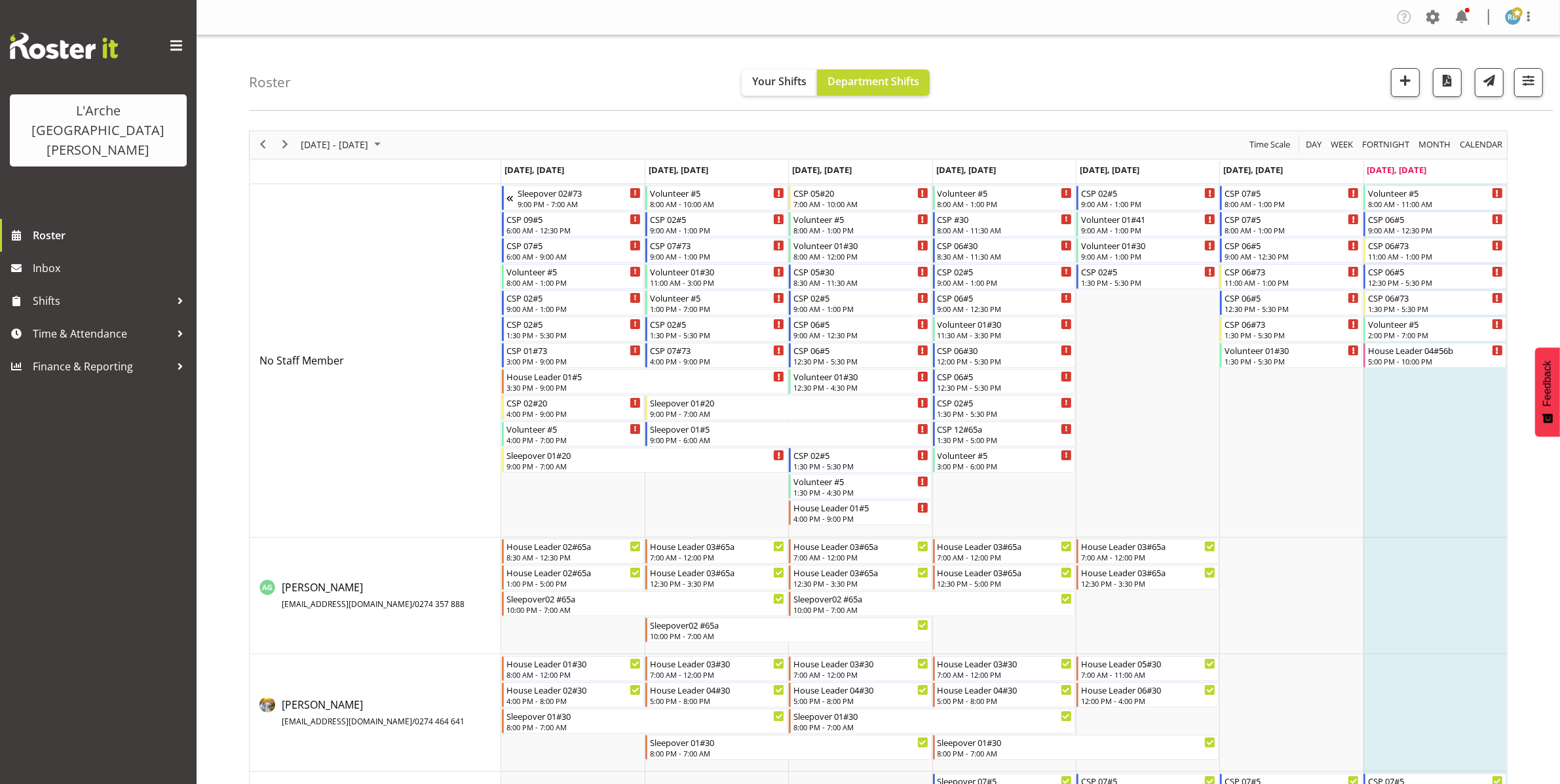
scroll to position [1, 0]
click at [289, 141] on span "Next" at bounding box center [284, 143] width 16 height 17
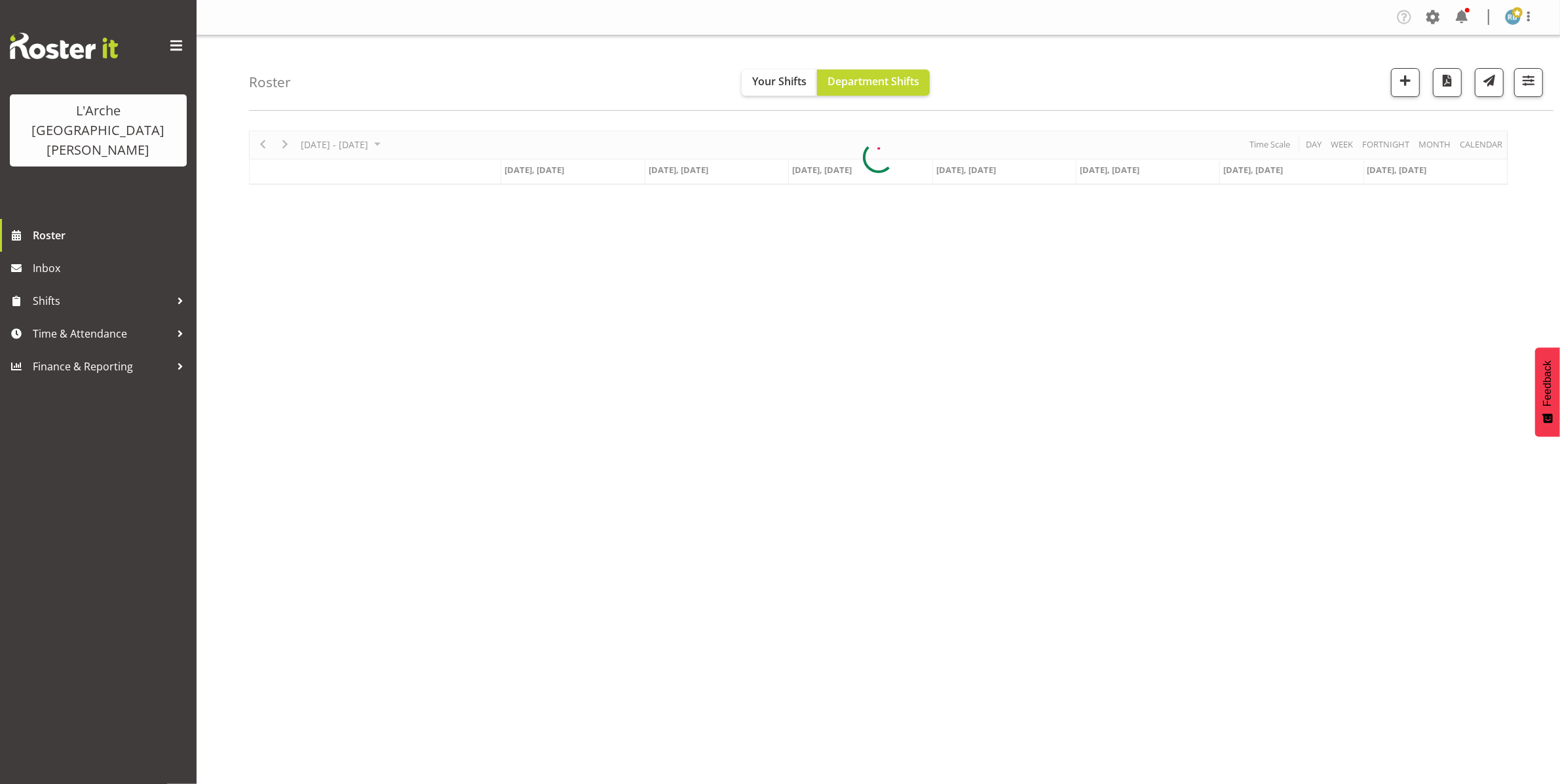
scroll to position [0, 0]
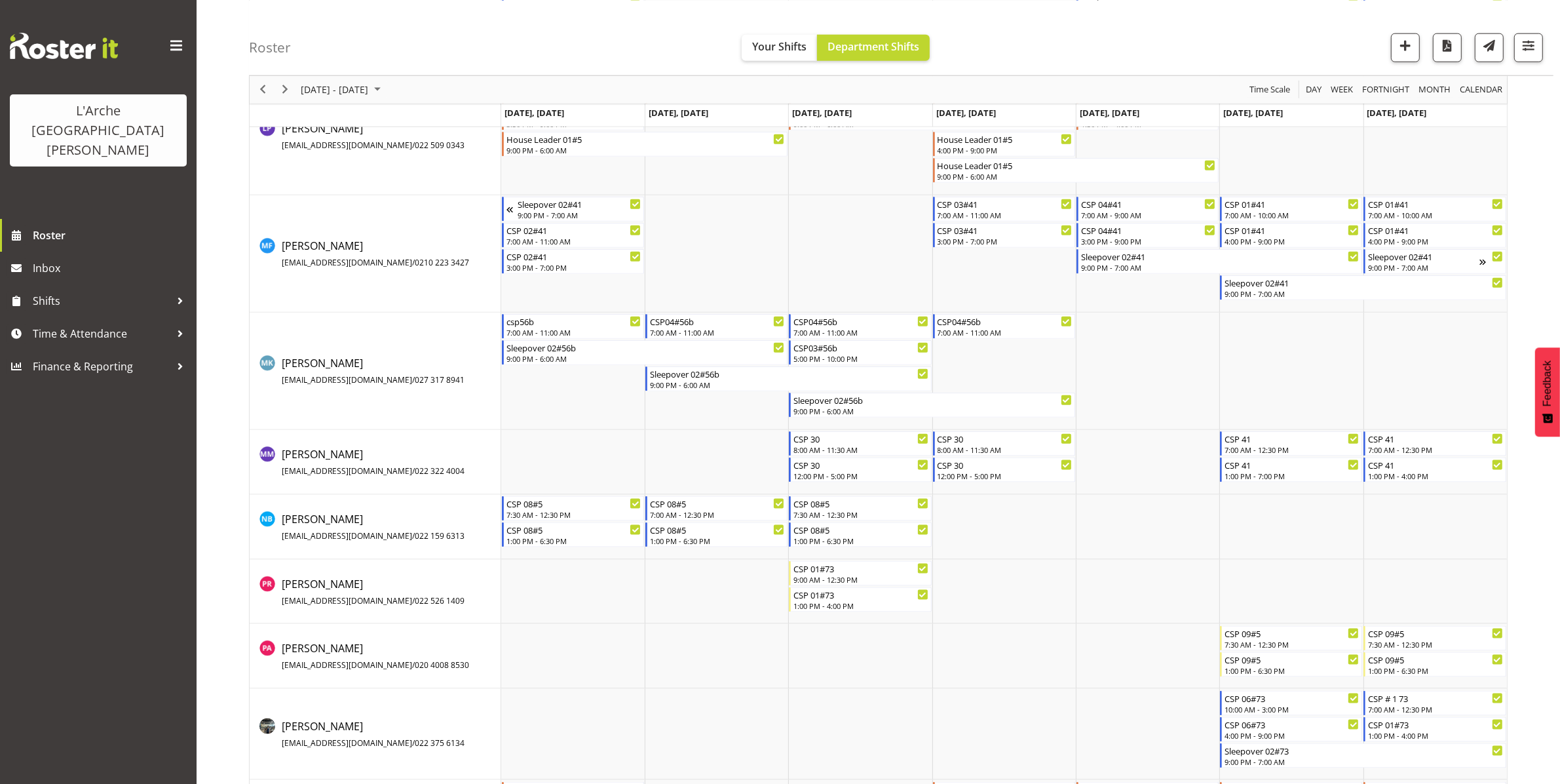
scroll to position [1889, 0]
click at [259, 93] on span "Previous" at bounding box center [262, 90] width 16 height 17
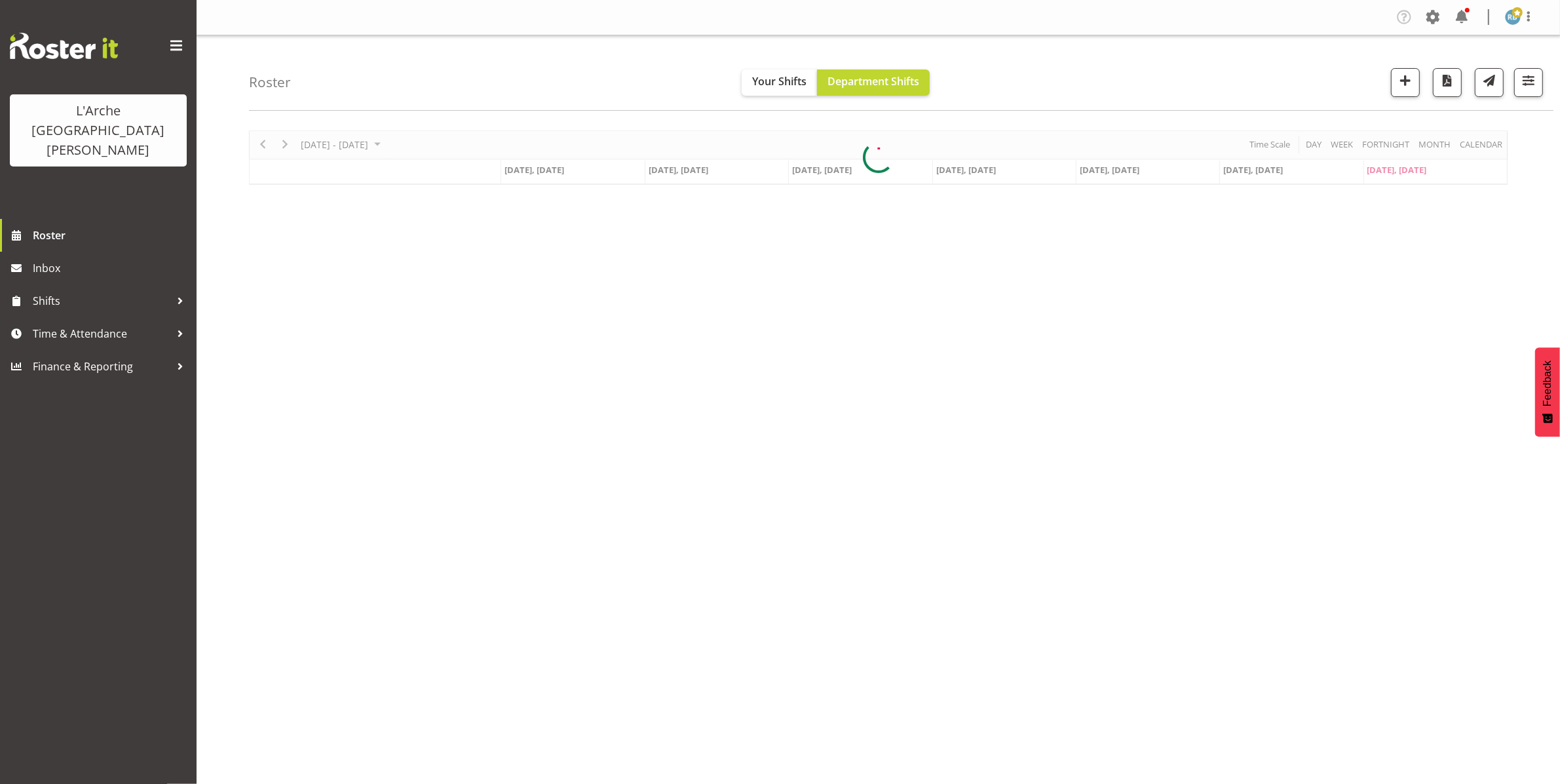
scroll to position [0, 0]
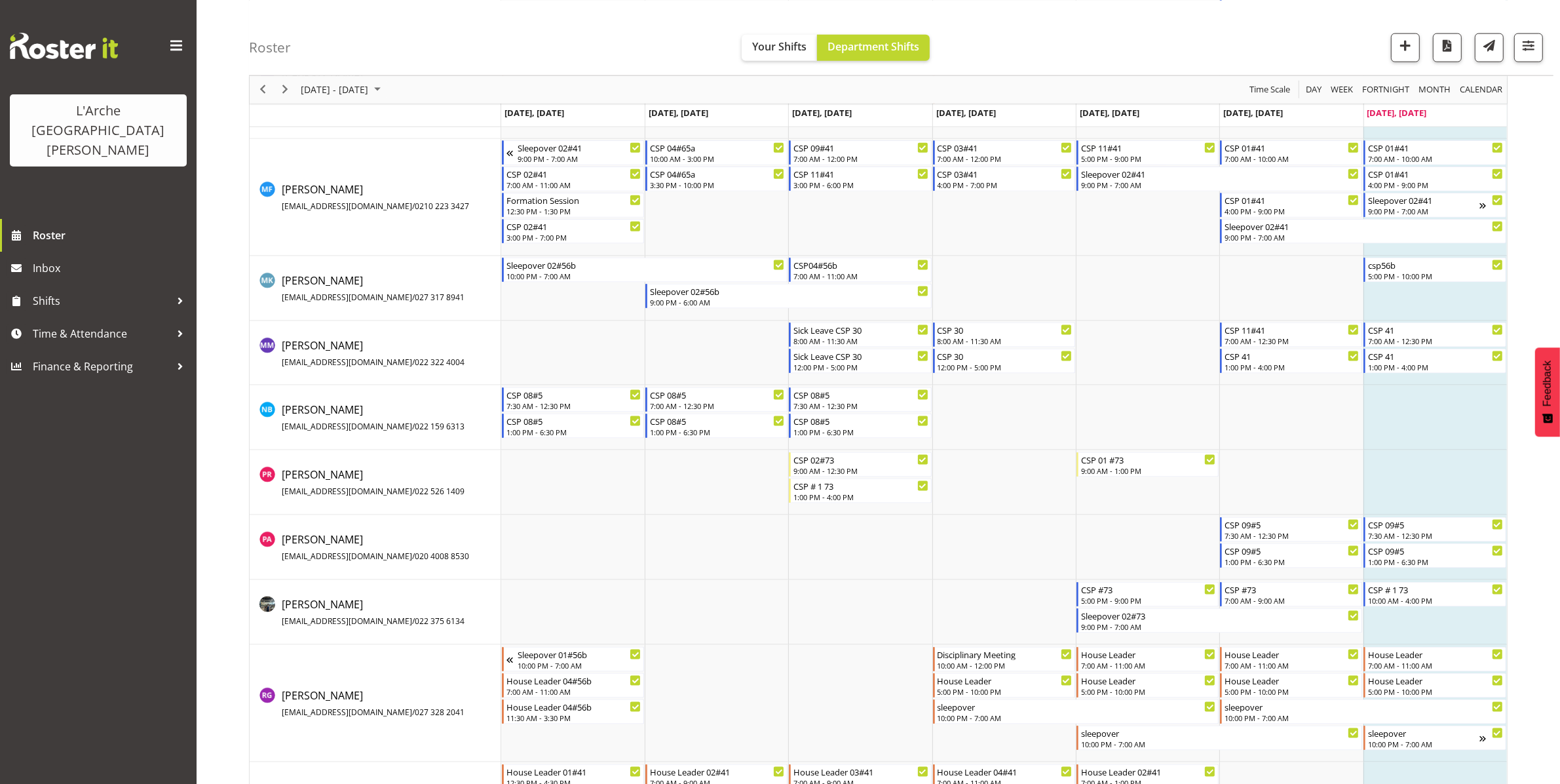
scroll to position [2102, 0]
click at [260, 87] on span "Previous" at bounding box center [262, 90] width 16 height 17
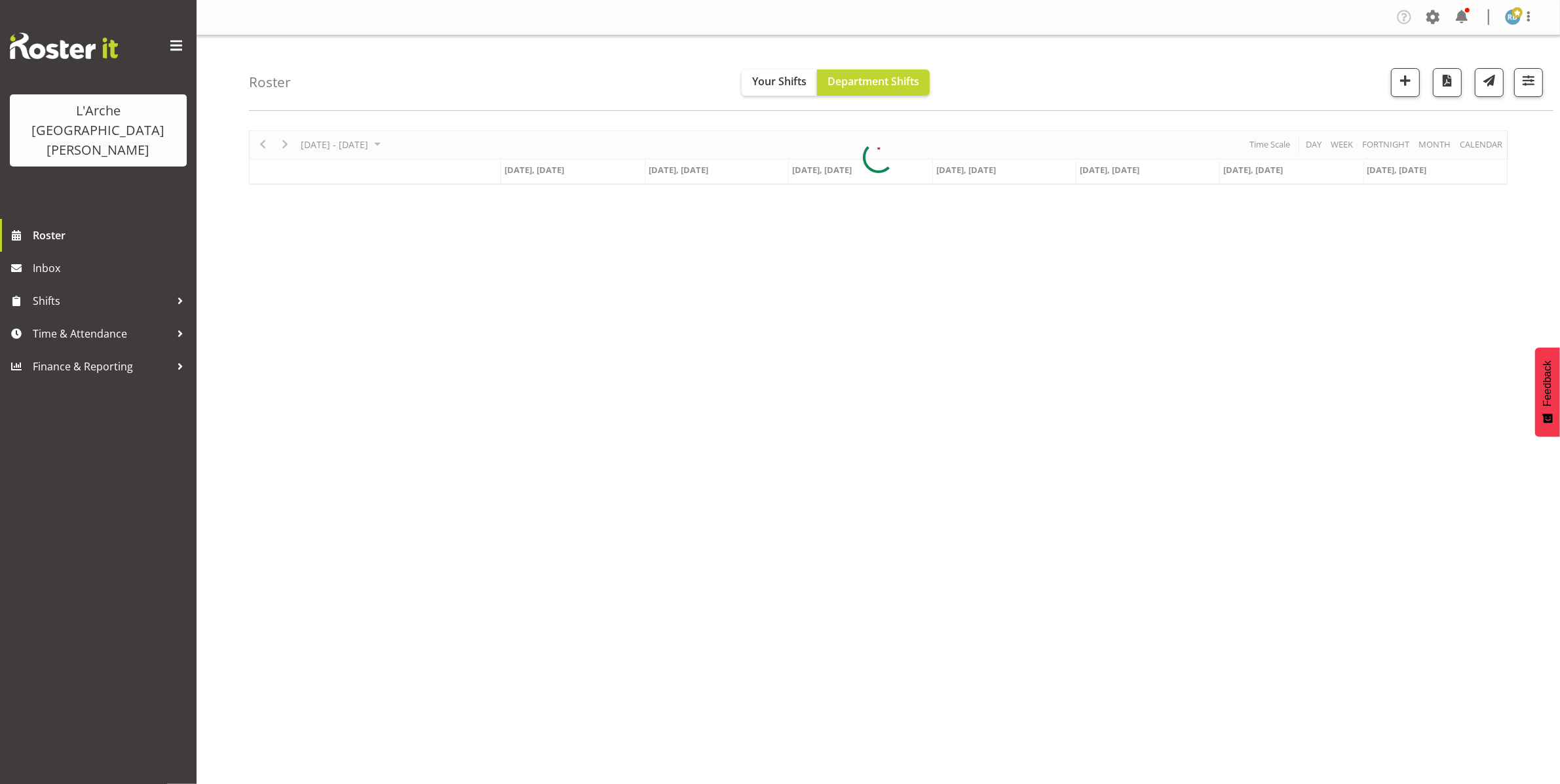
scroll to position [0, 0]
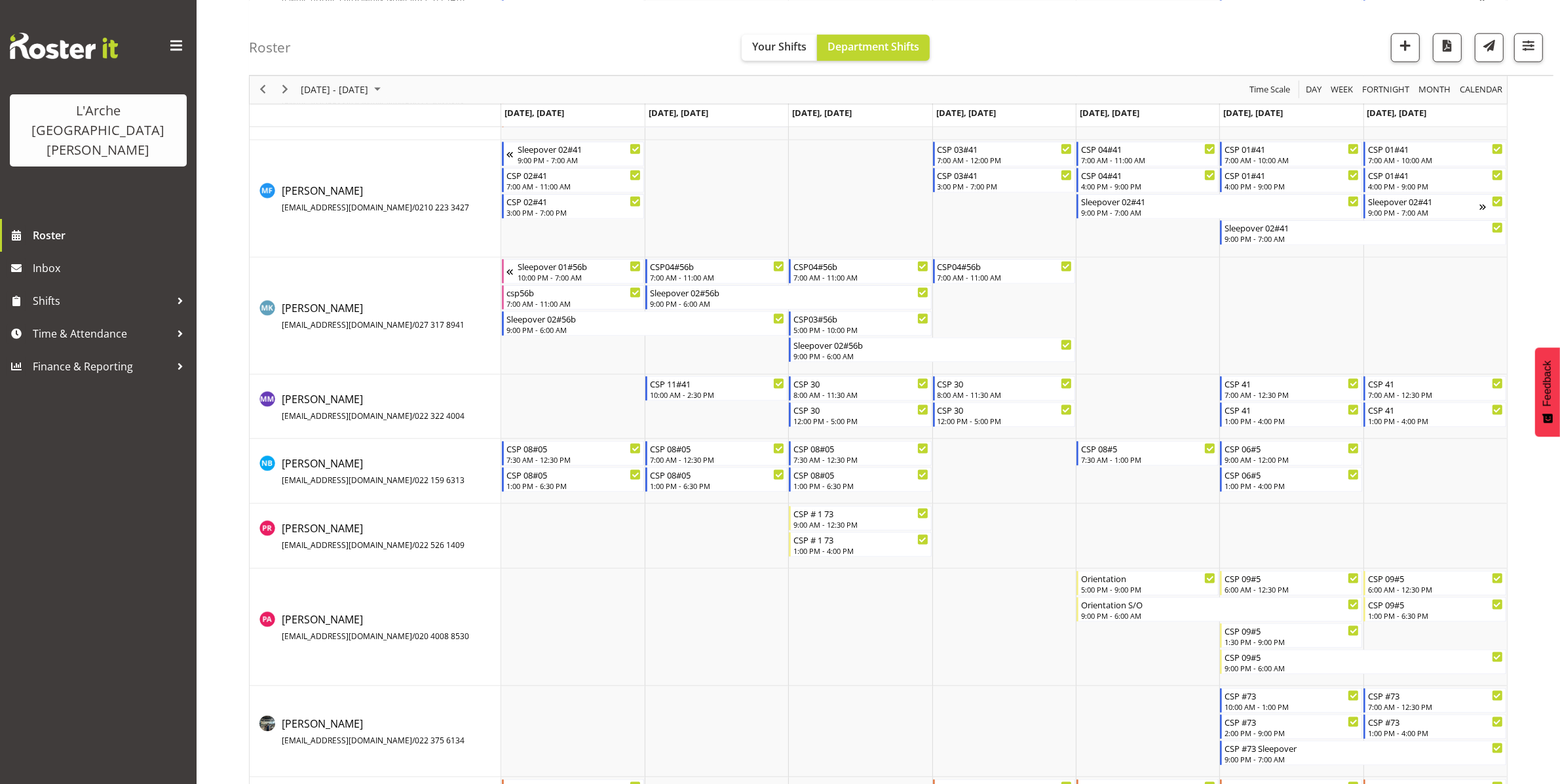
scroll to position [2054, 0]
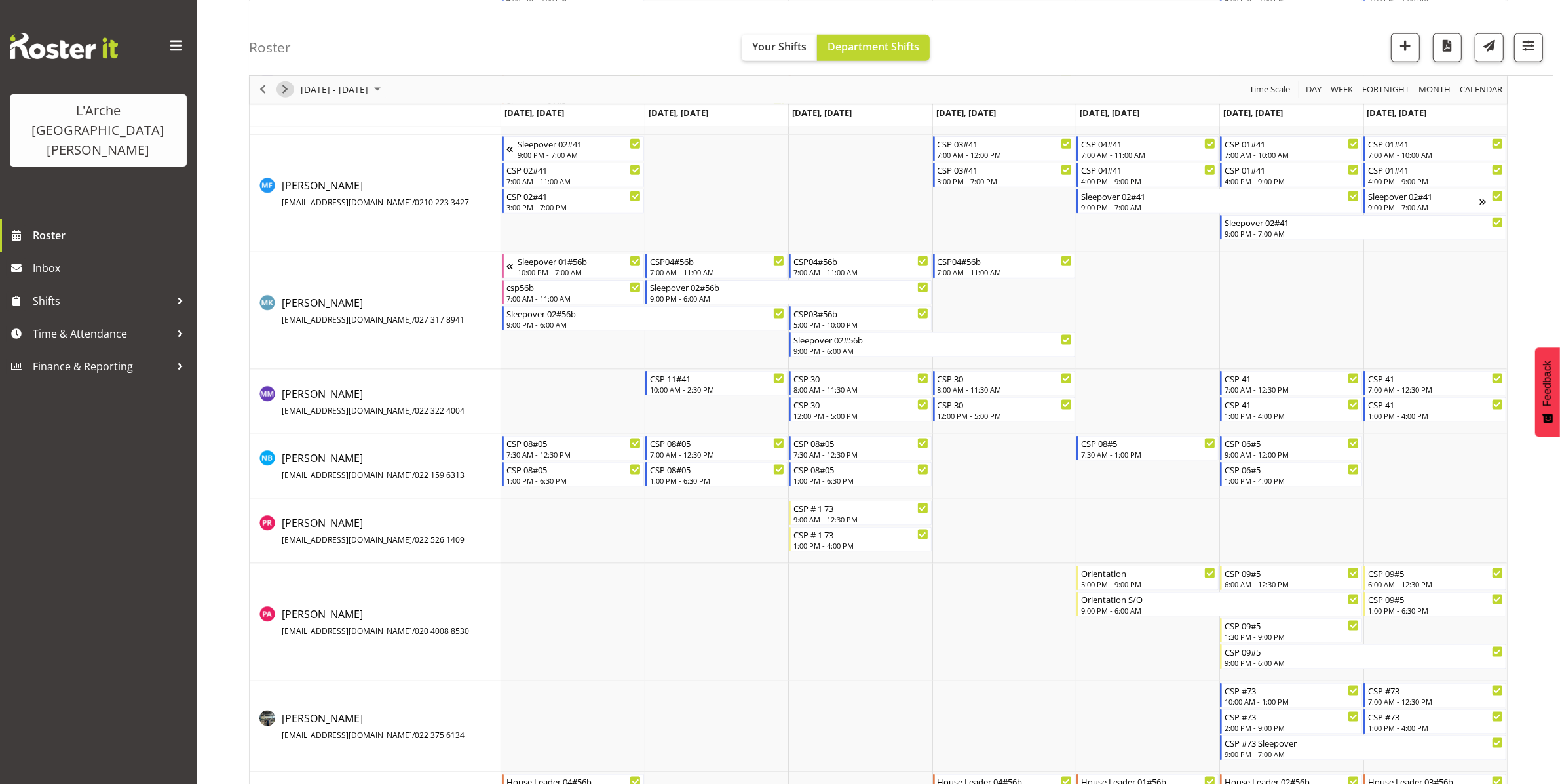
click at [281, 85] on span "Next" at bounding box center [284, 90] width 16 height 17
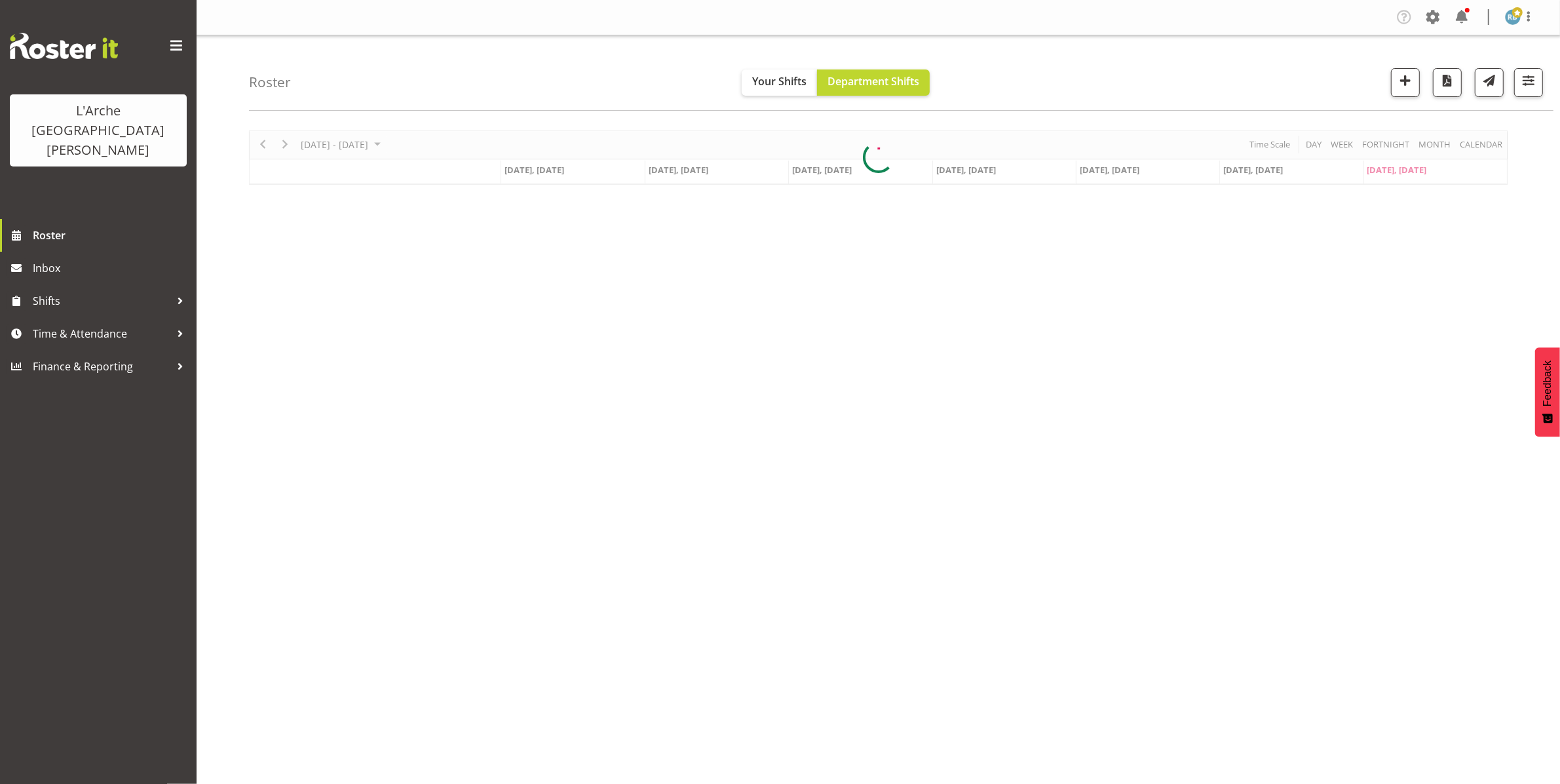
scroll to position [0, 0]
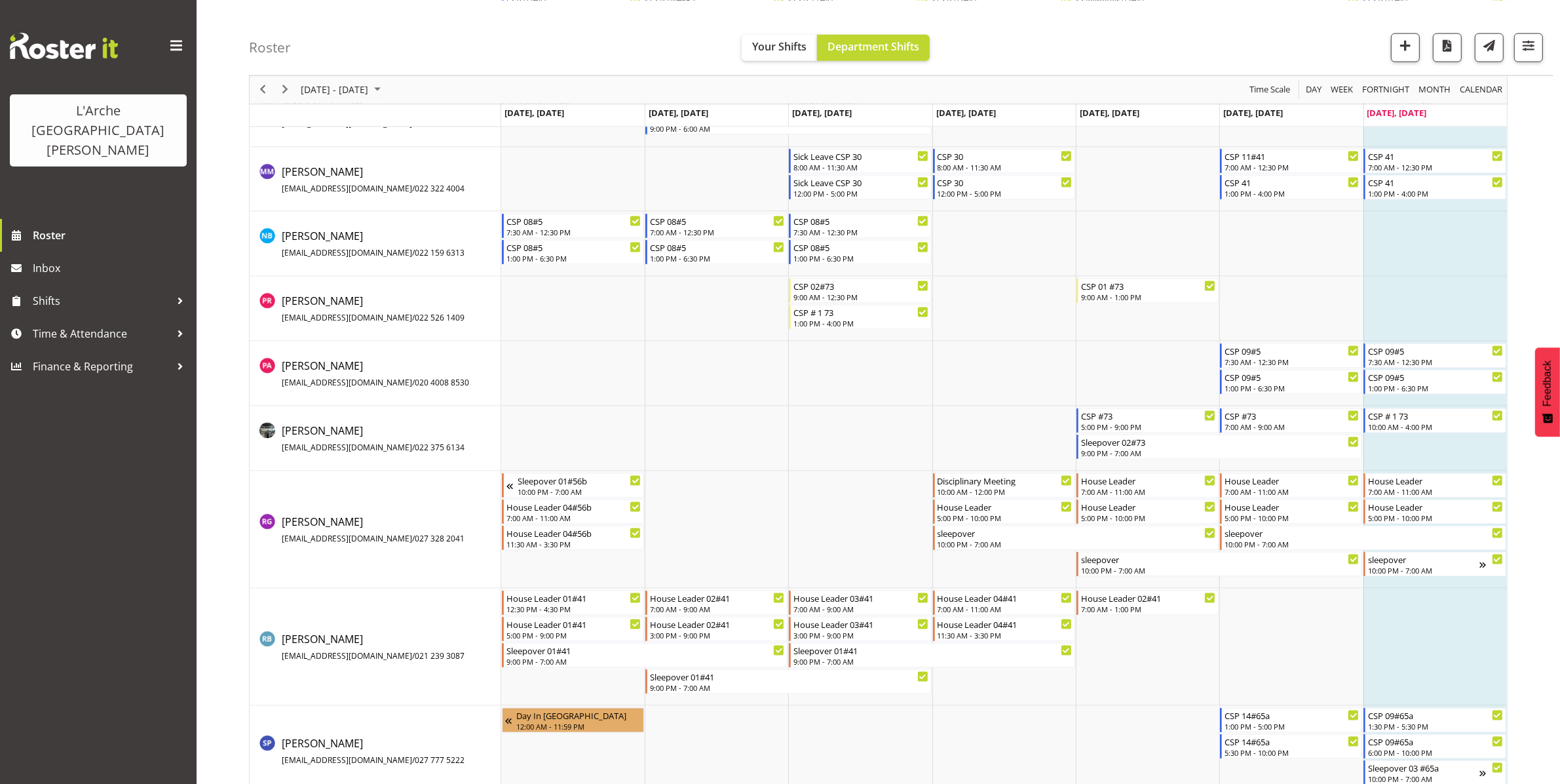
scroll to position [2277, 0]
click at [259, 84] on span "Previous" at bounding box center [262, 90] width 16 height 17
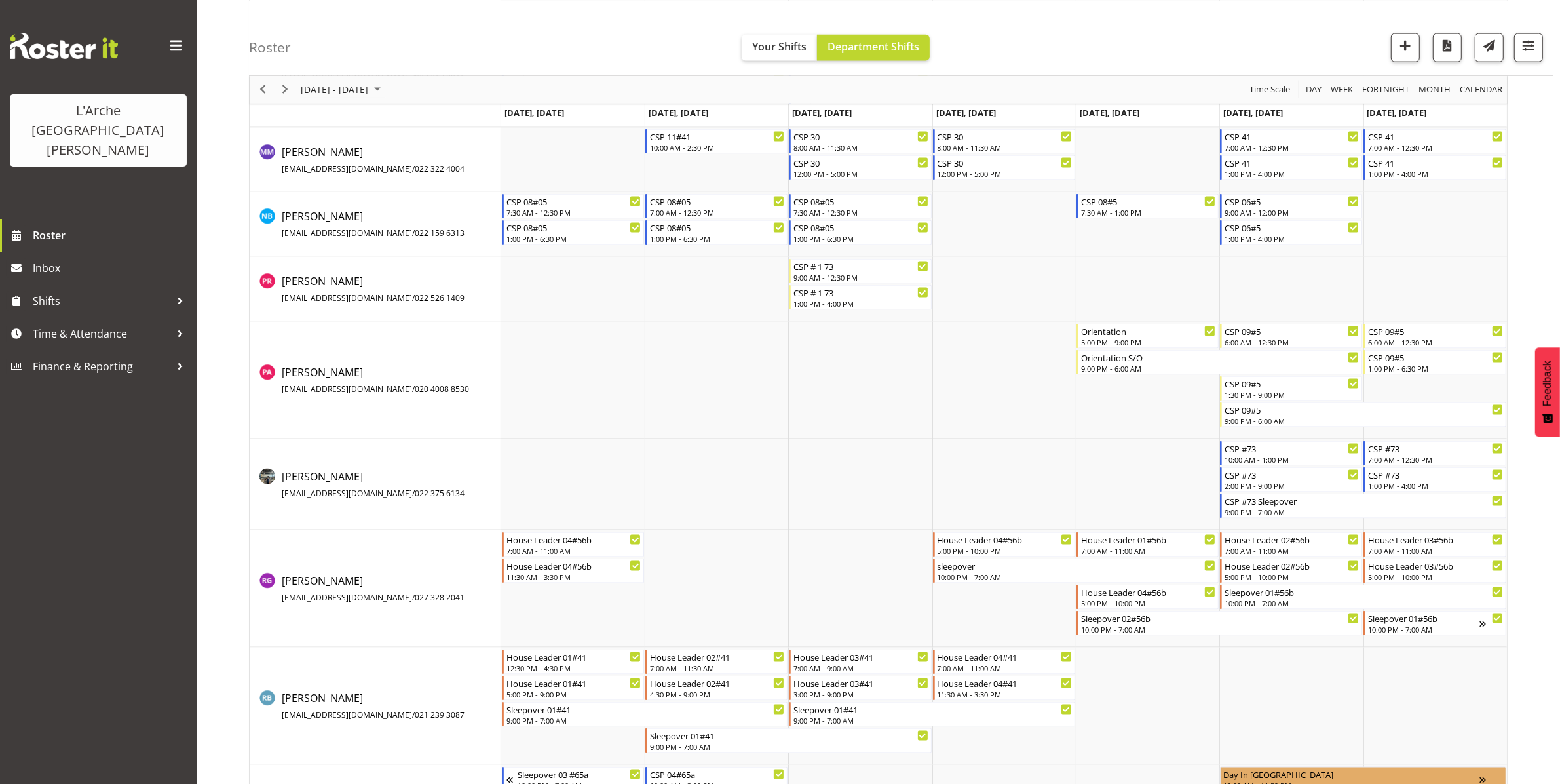
scroll to position [2293, 0]
click at [283, 90] on span "Next" at bounding box center [284, 90] width 16 height 17
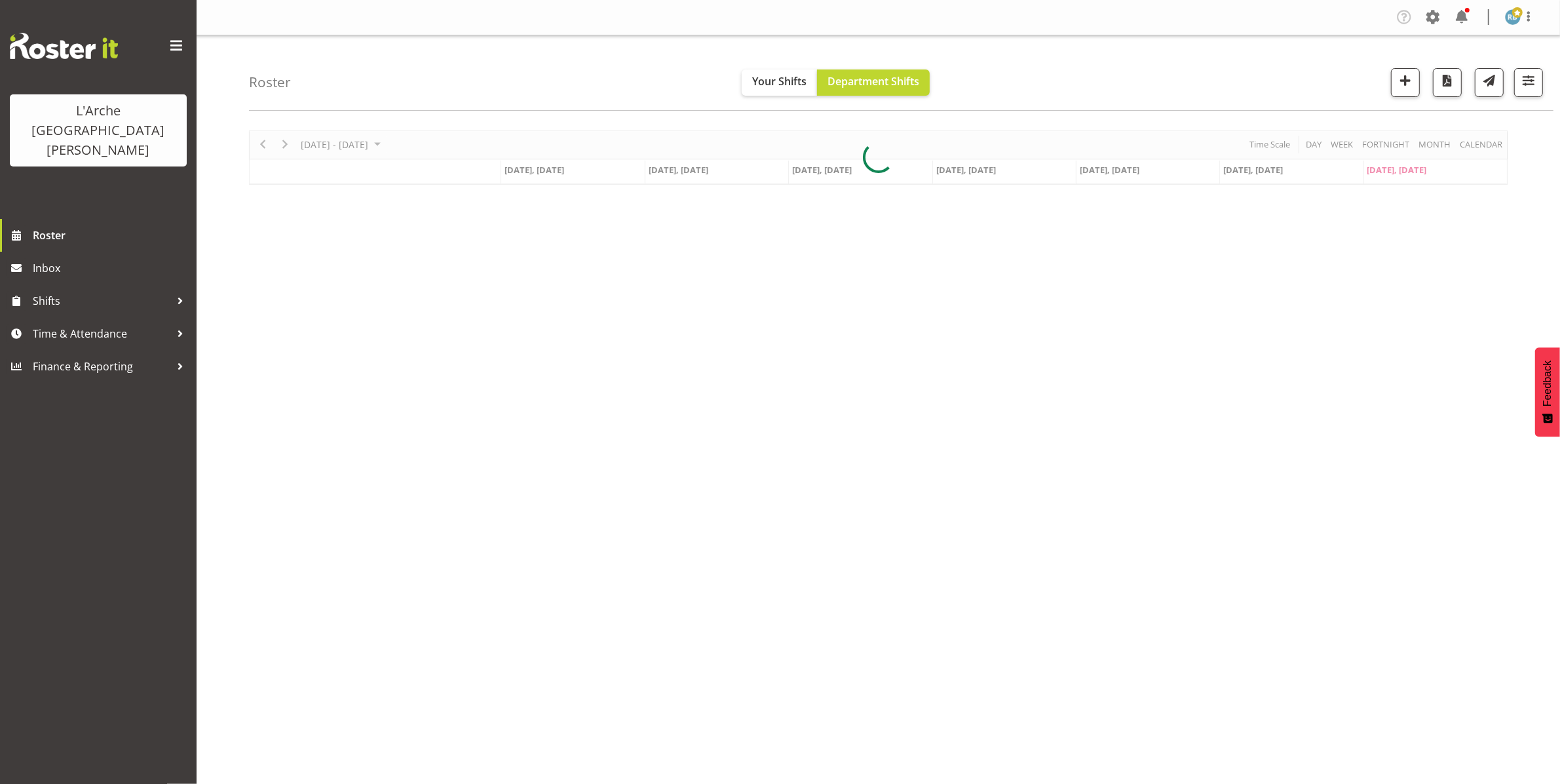
scroll to position [0, 0]
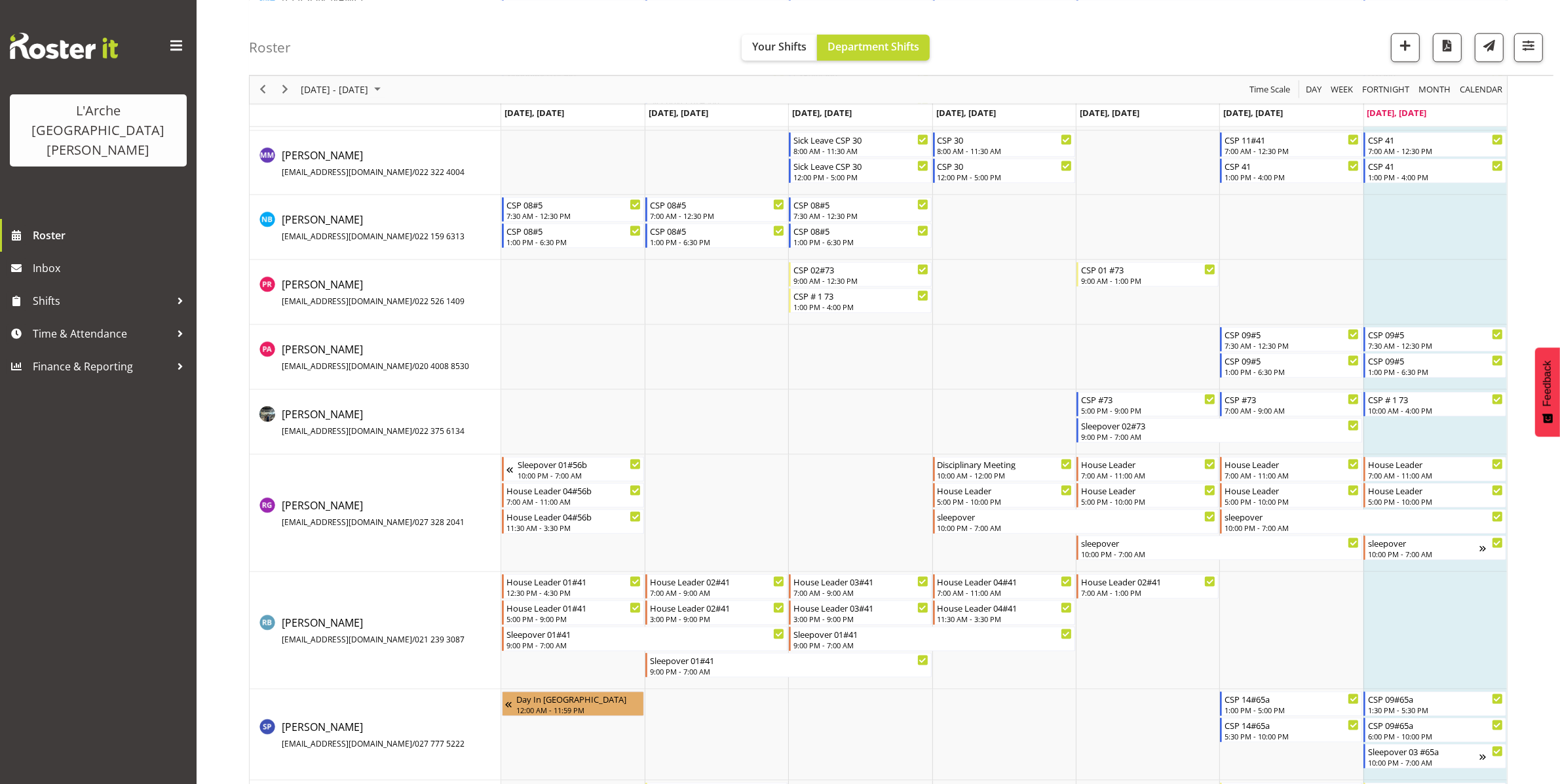
scroll to position [2292, 0]
click at [262, 83] on span "Previous" at bounding box center [262, 90] width 16 height 17
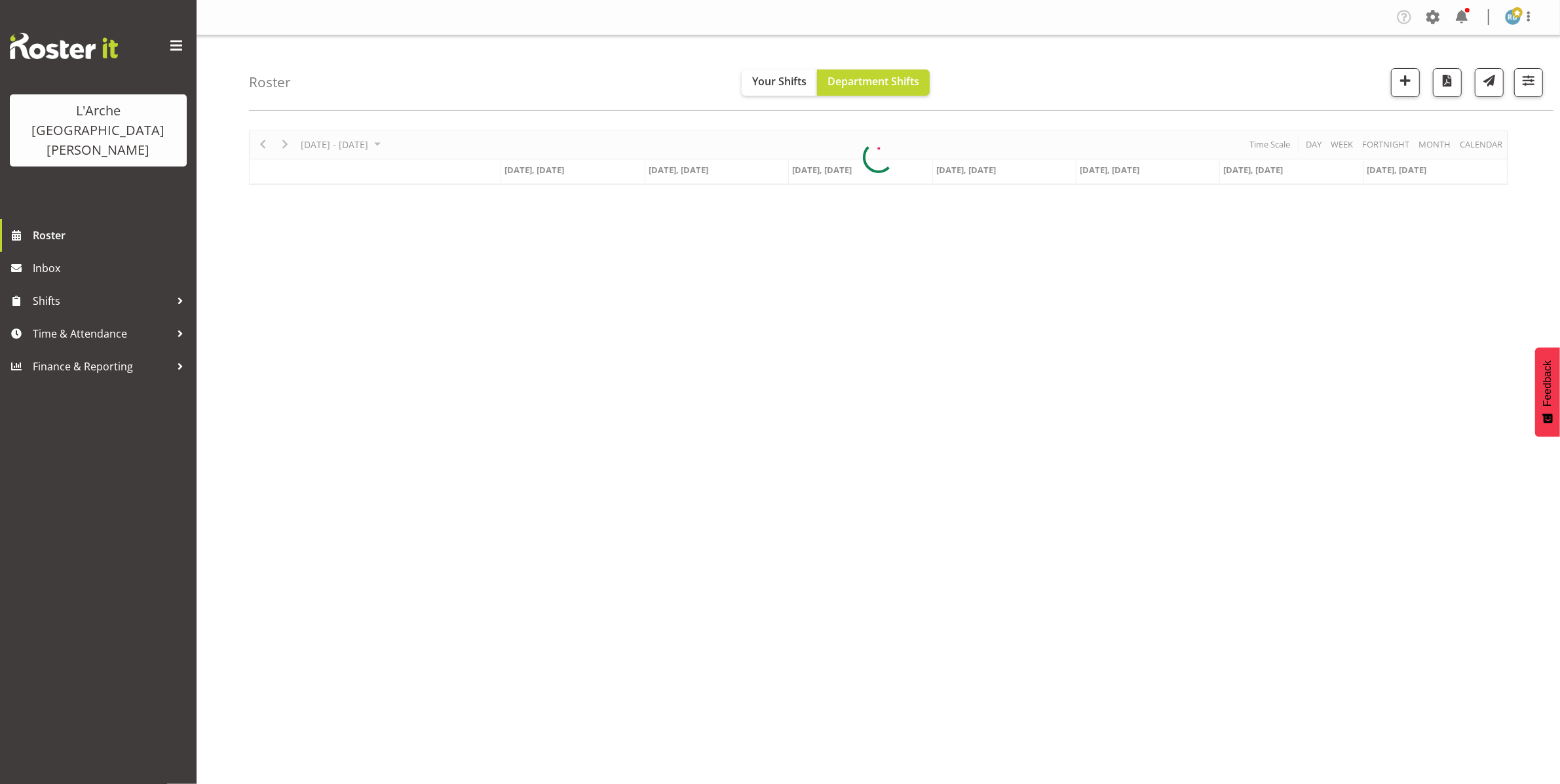
scroll to position [0, 0]
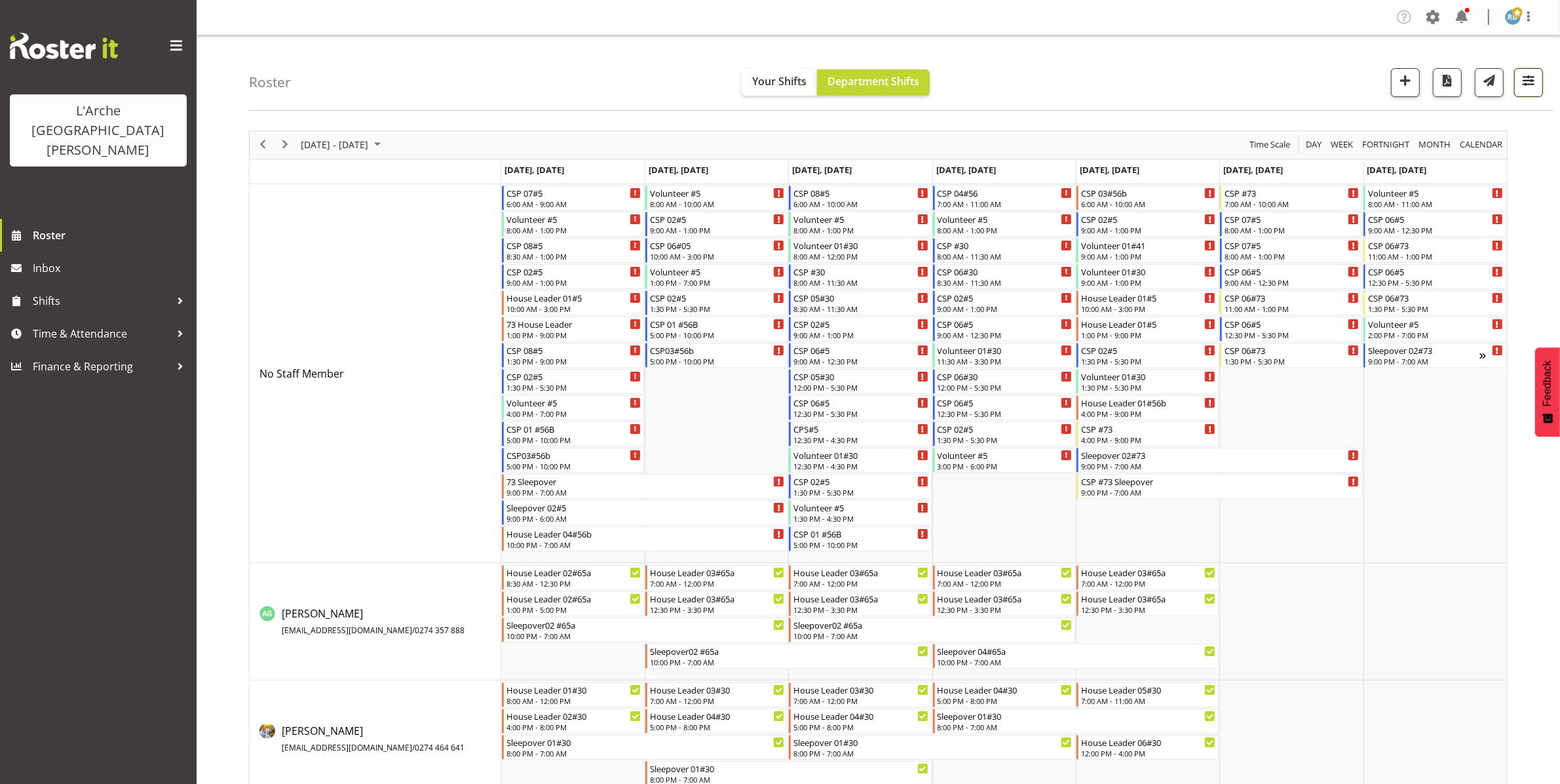
click at [1527, 80] on span "button" at bounding box center [1529, 80] width 17 height 17
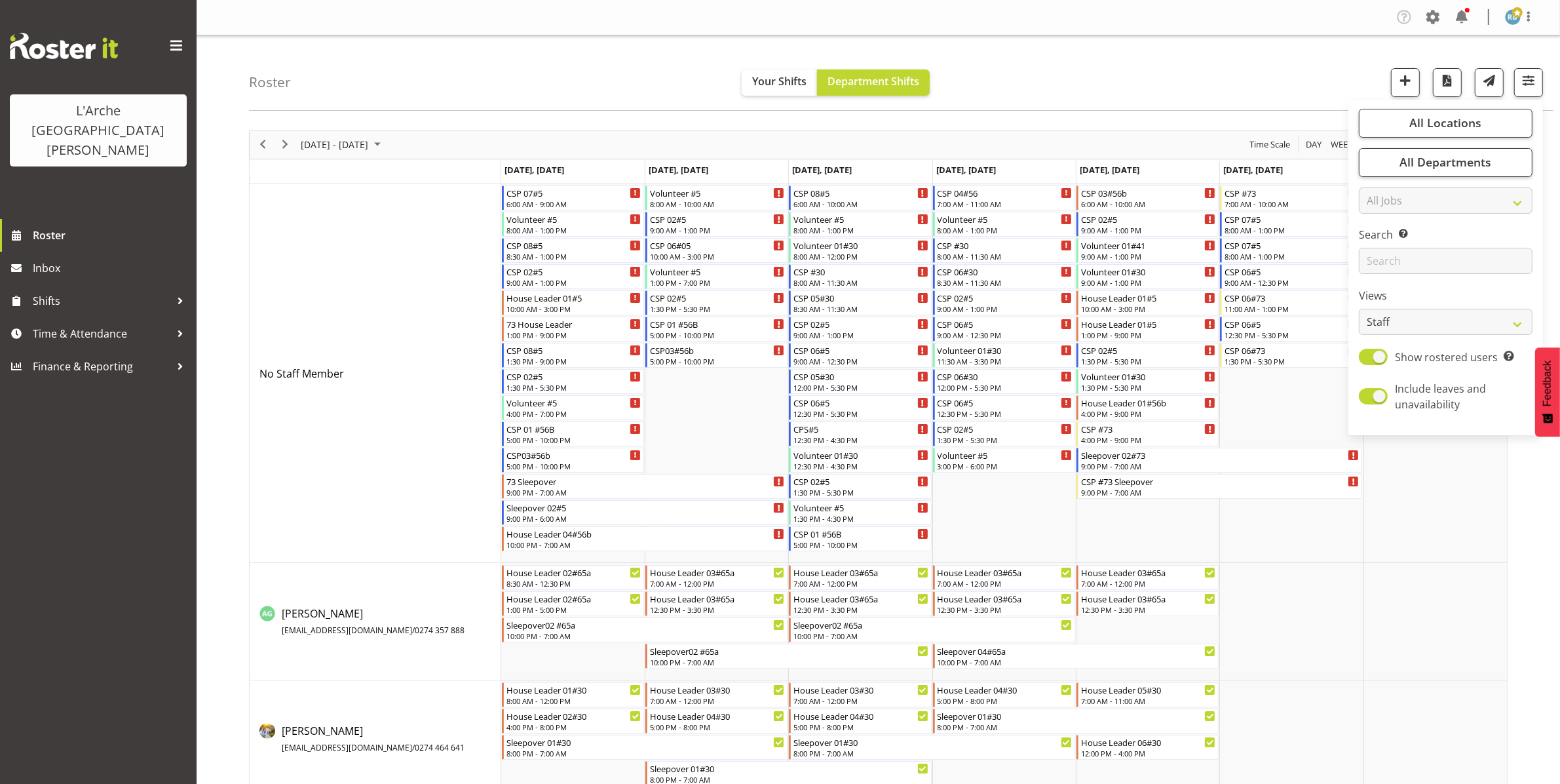
click at [1001, 69] on div "Roster Your Shifts Department Shifts All Locations Clear 20 30 41 5 56b 65a 73 …" at bounding box center [901, 73] width 1305 height 76
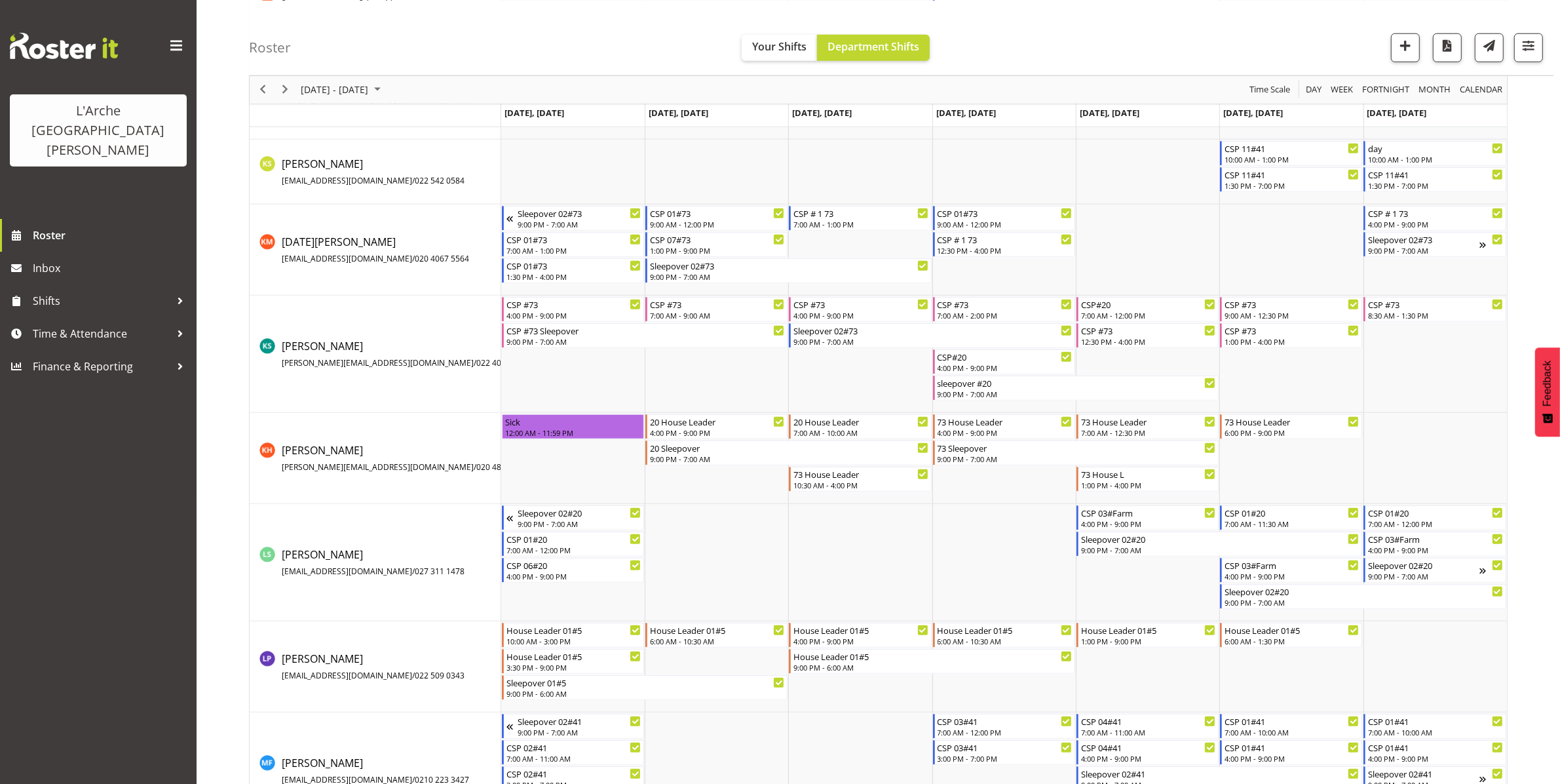
scroll to position [1477, 0]
click at [288, 85] on span "Next" at bounding box center [284, 90] width 16 height 17
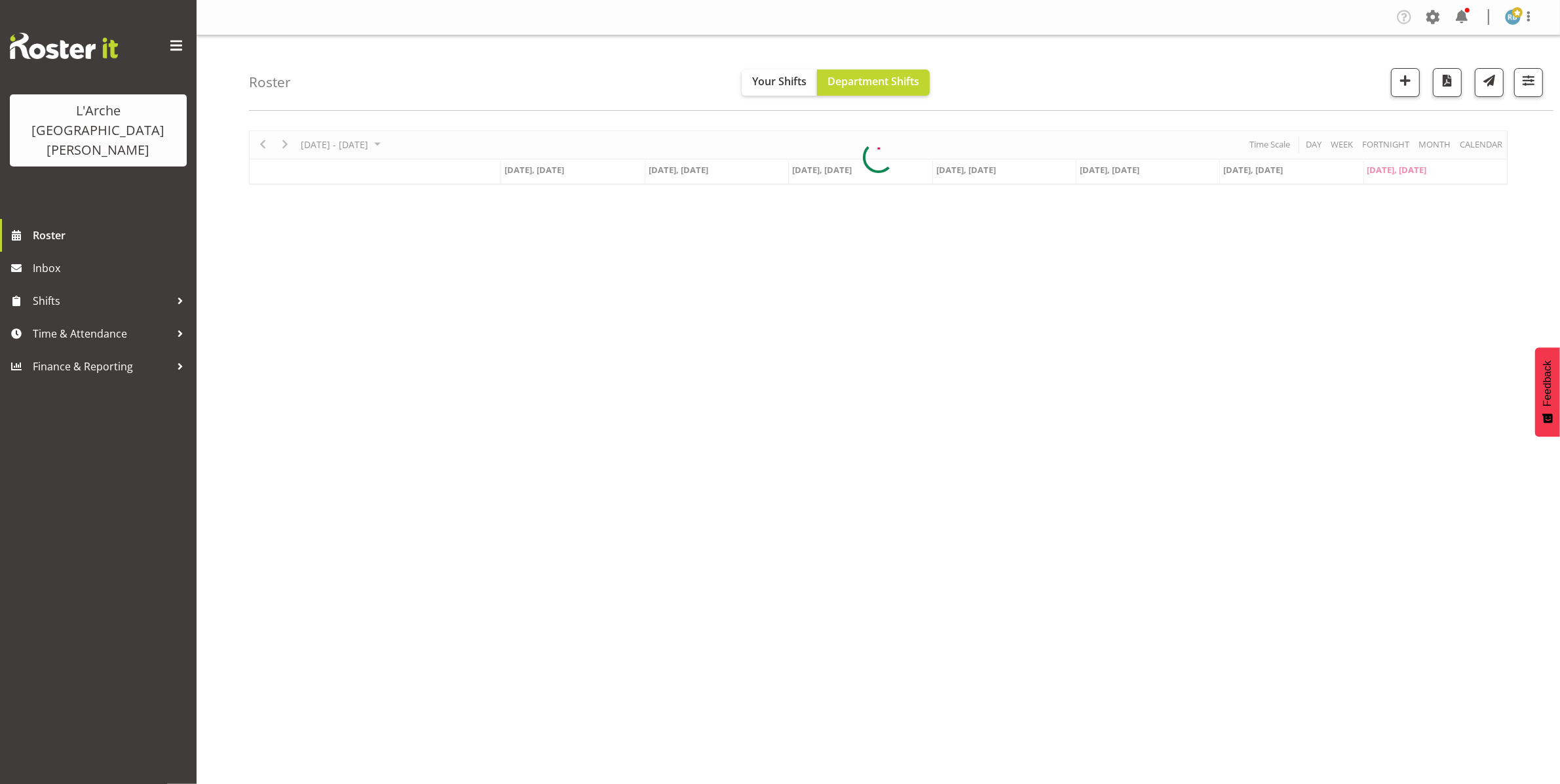
scroll to position [0, 0]
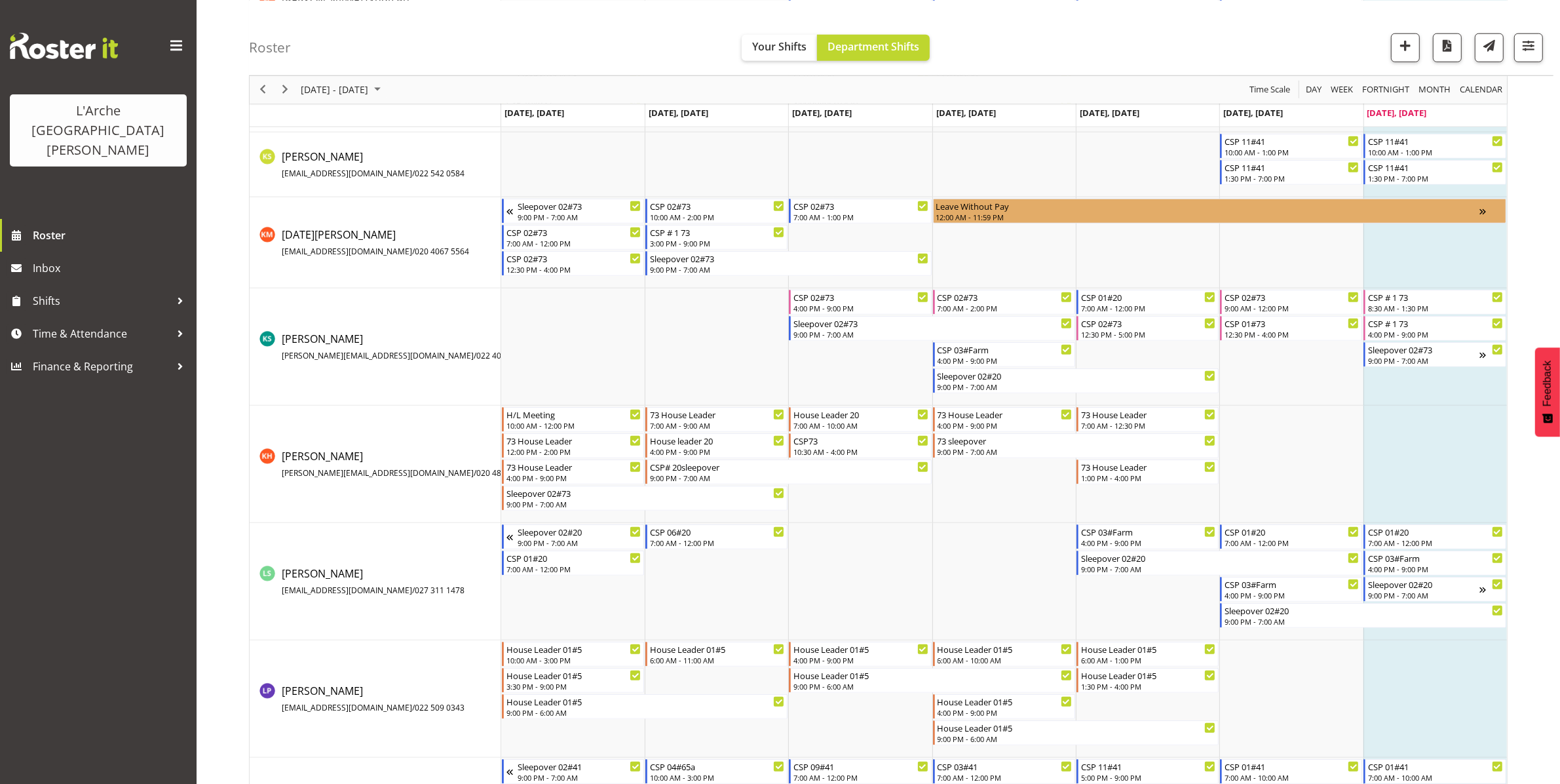
scroll to position [1486, 0]
click at [1531, 44] on span "button" at bounding box center [1529, 45] width 17 height 17
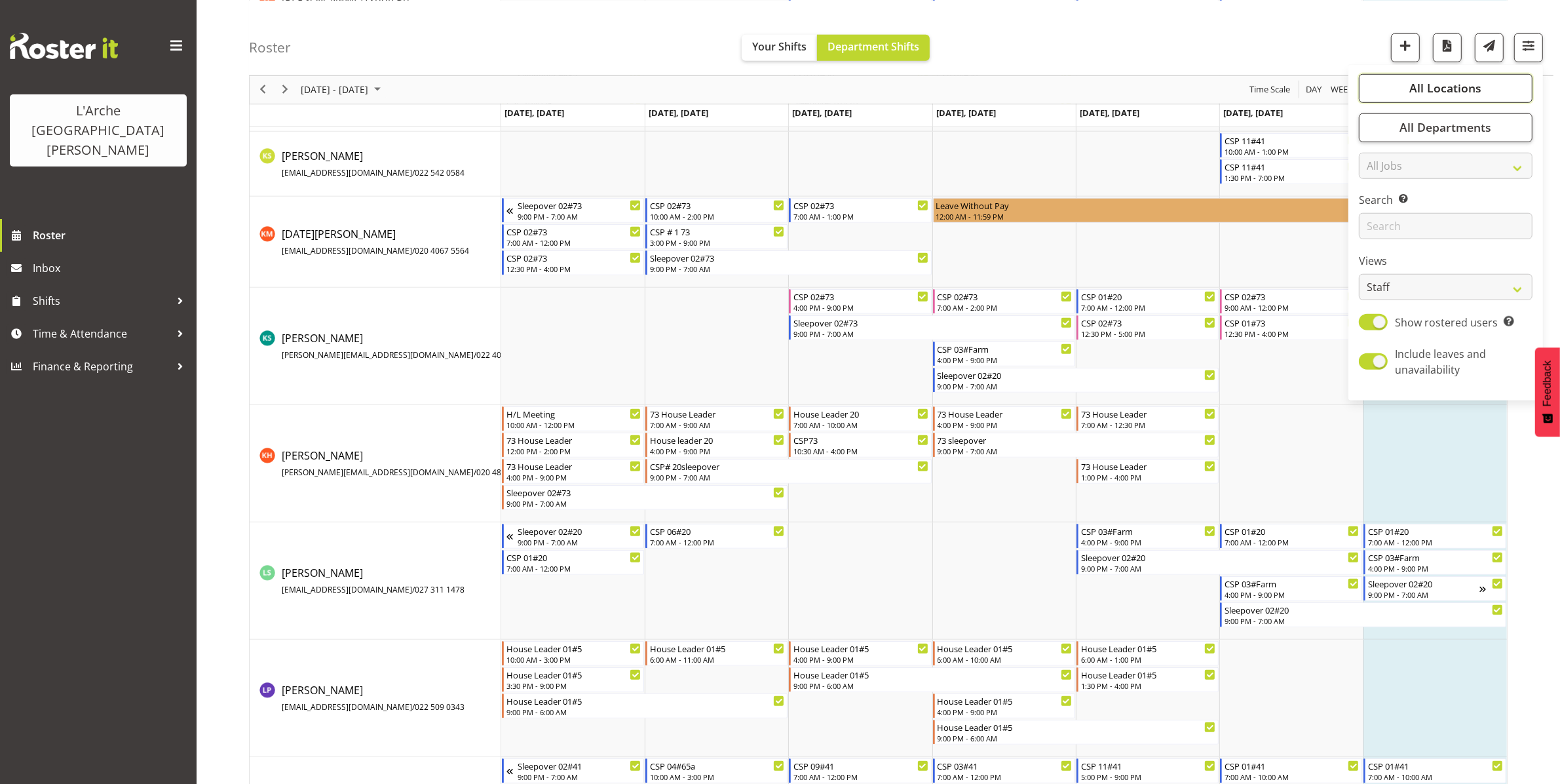
click at [1429, 89] on span "All Locations" at bounding box center [1445, 87] width 72 height 16
click at [1453, 210] on span "Deselect All" at bounding box center [1461, 214] width 53 height 12
checkbox input "false"
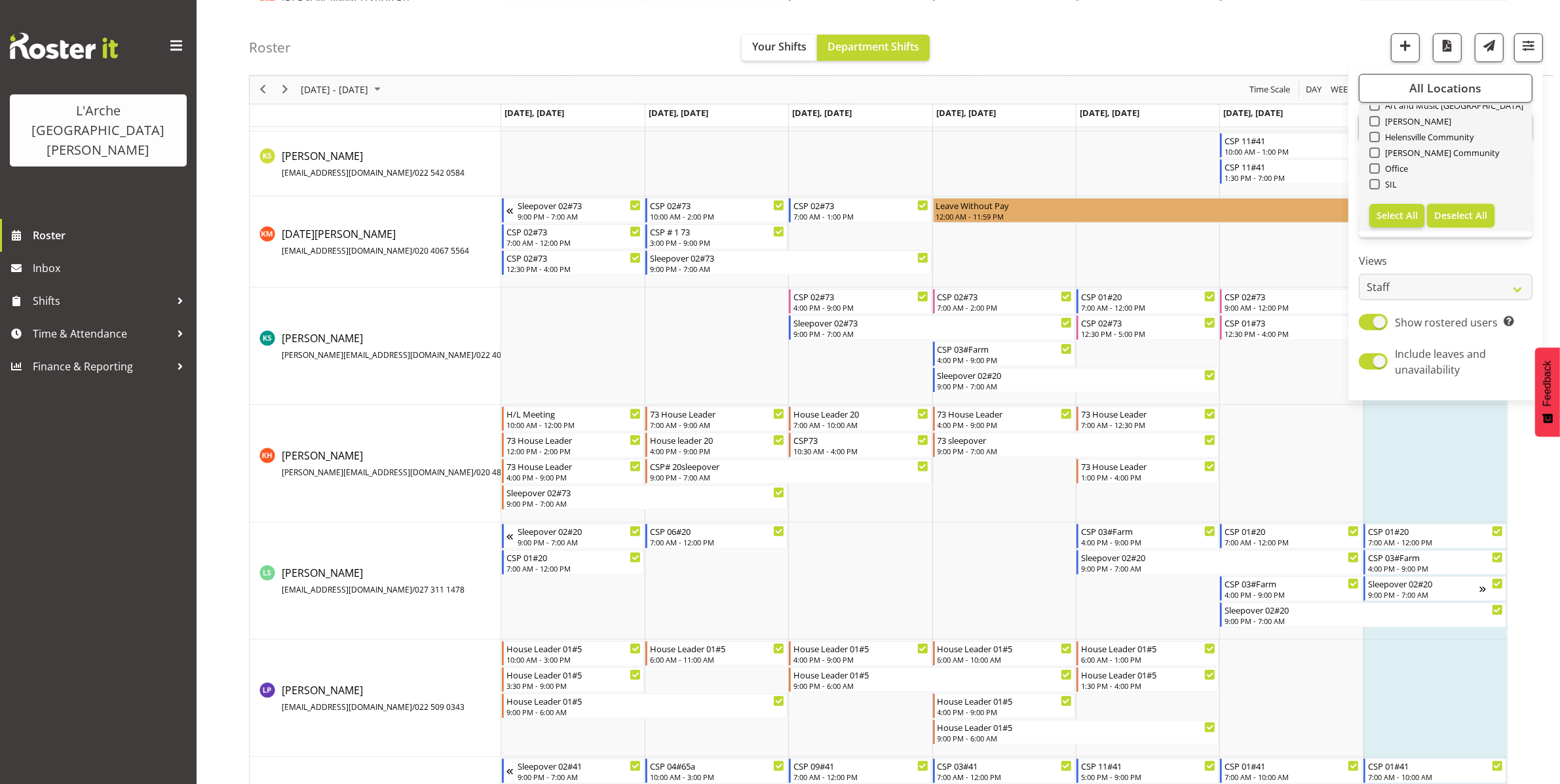
checkbox input "false"
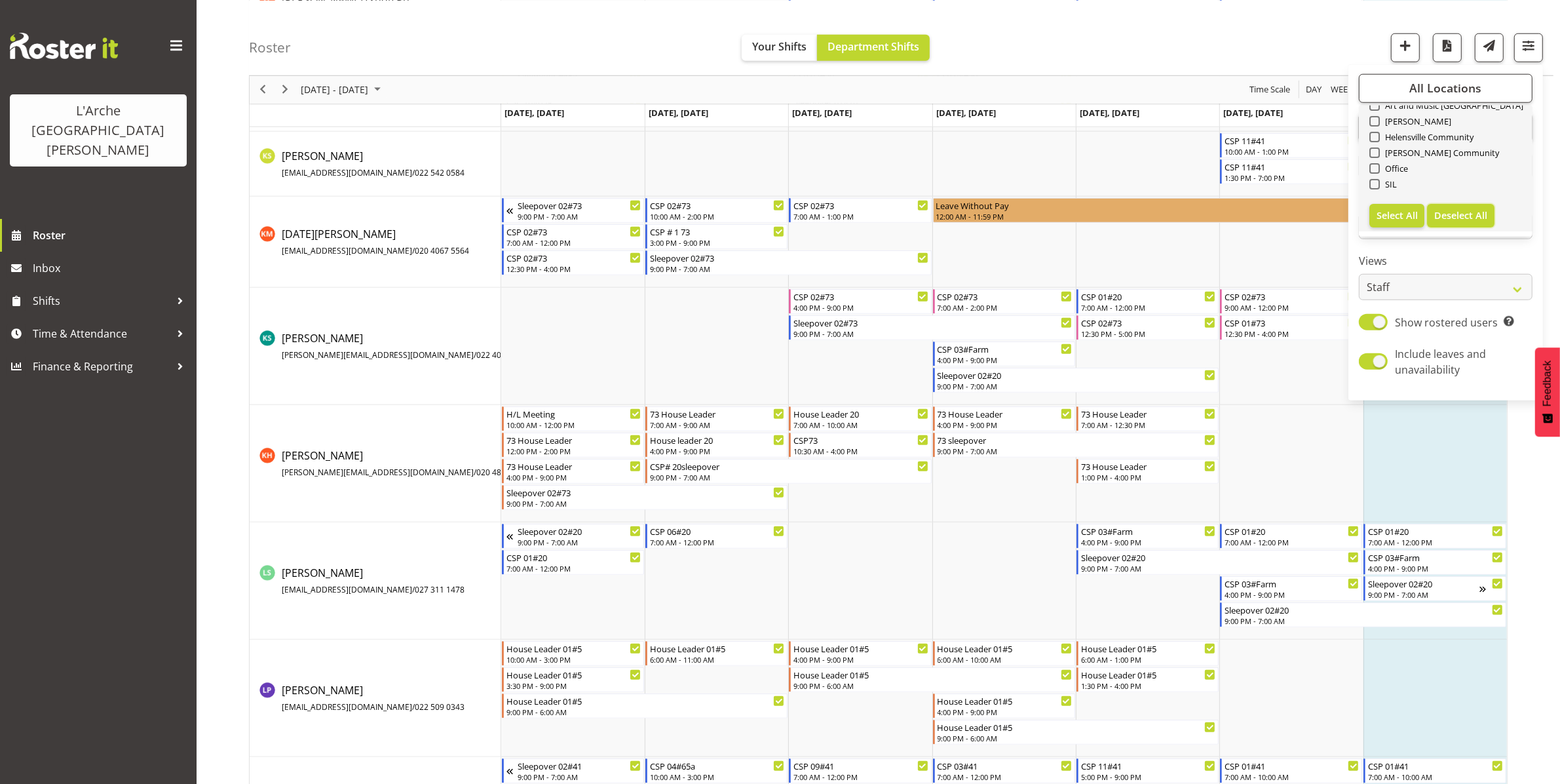
checkbox input "false"
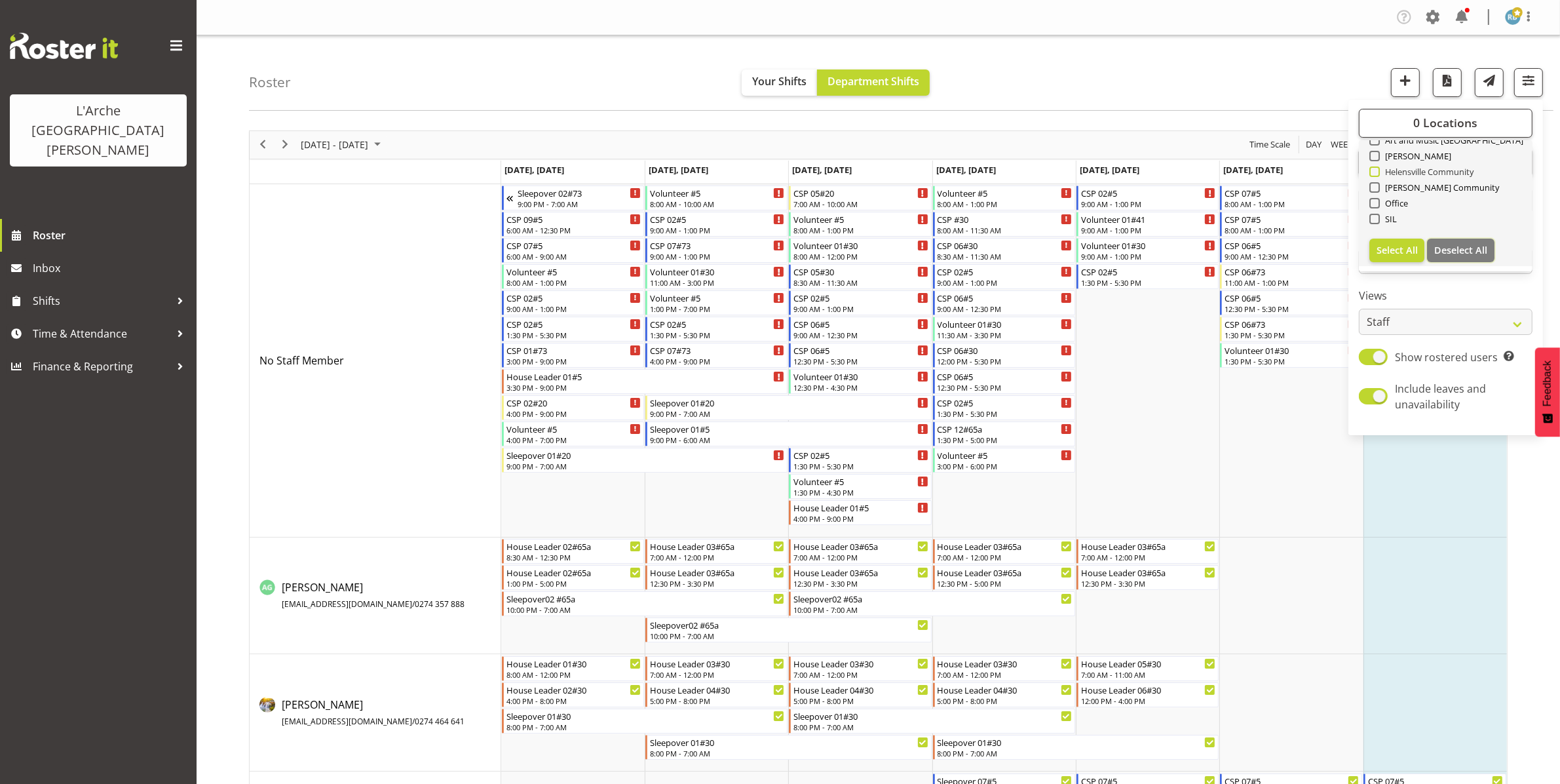
scroll to position [0, 0]
click at [1374, 214] on span at bounding box center [1375, 218] width 10 height 10
click at [1374, 214] on input "41" at bounding box center [1374, 218] width 8 height 8
checkbox input "true"
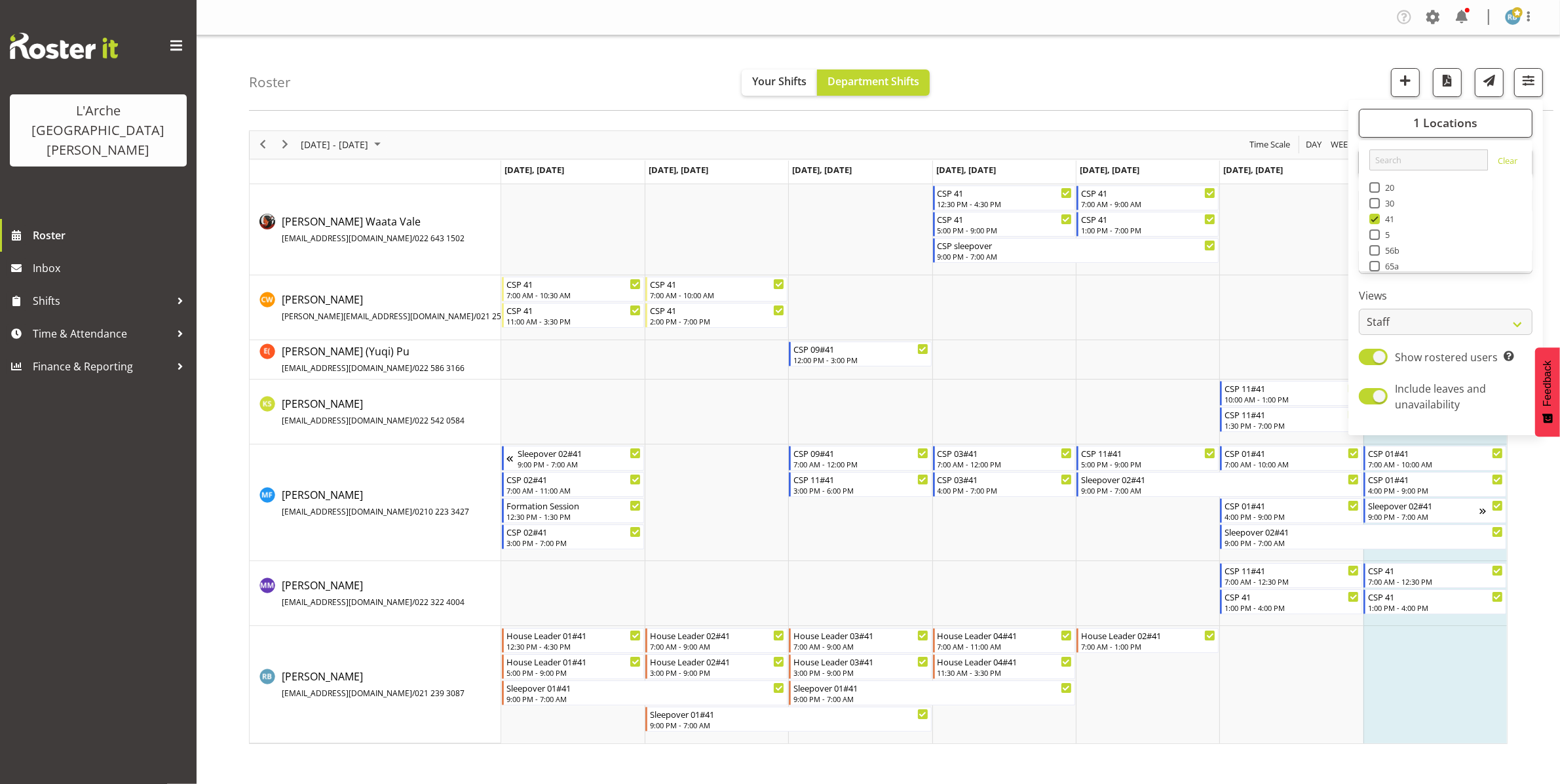
click at [1244, 80] on div "Roster Your Shifts Department Shifts 1 Locations Clear 20 30 41 5 56b 65a 73 Ar…" at bounding box center [901, 73] width 1305 height 76
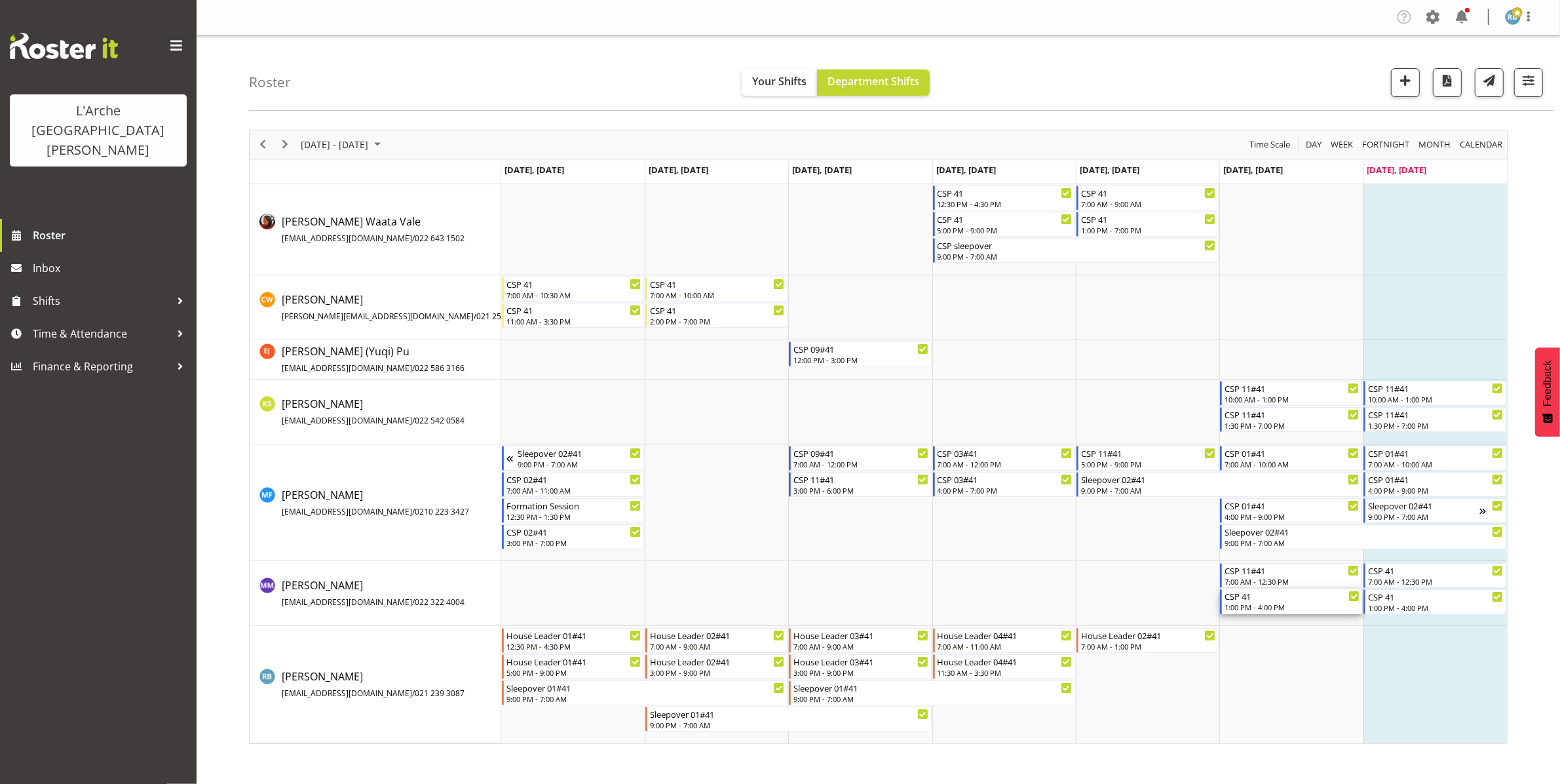
click at [1290, 604] on div "1:00 PM - 4:00 PM" at bounding box center [1292, 606] width 135 height 10
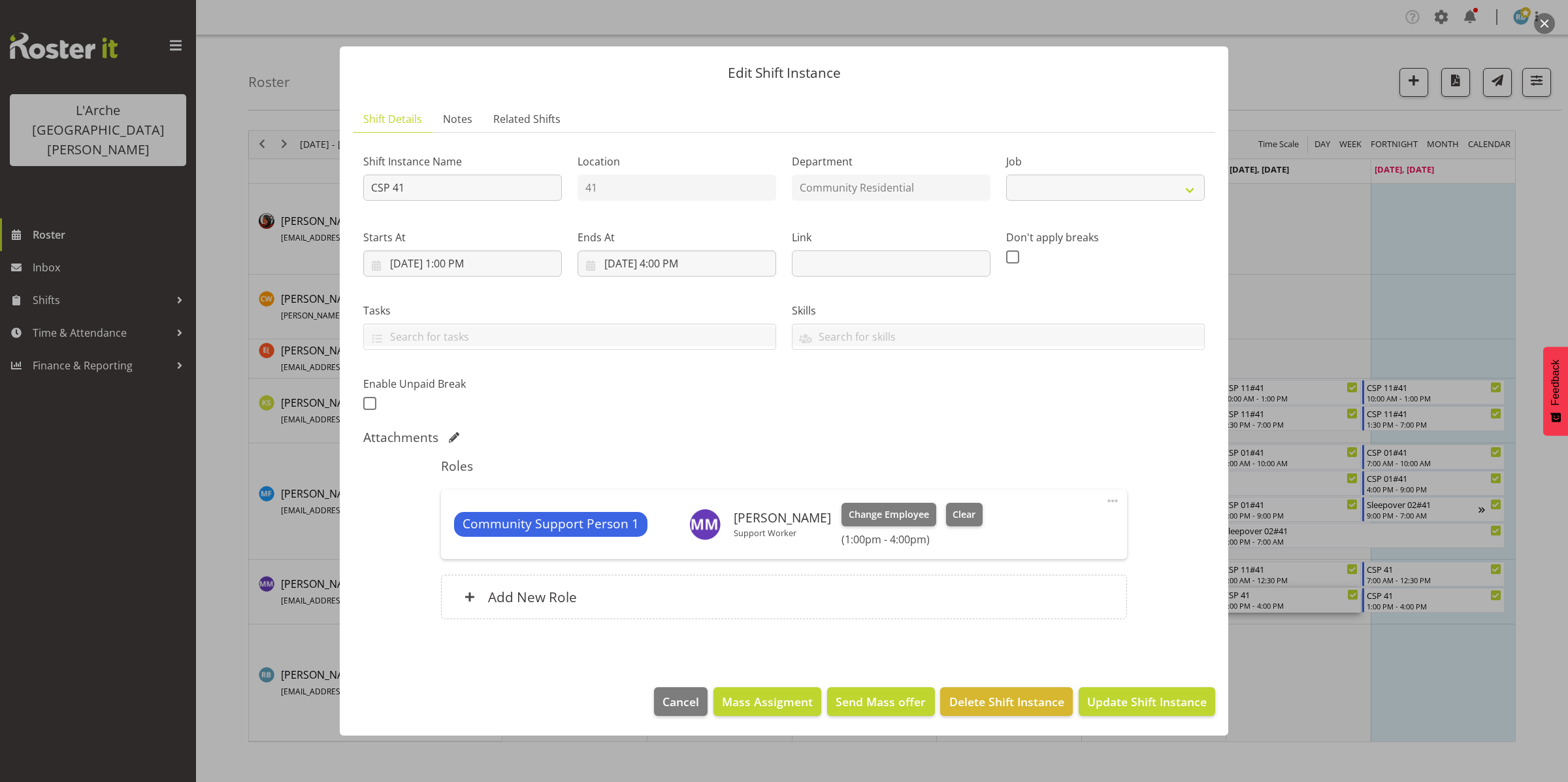
select select "2"
click at [681, 260] on input "[DATE] 4:00 PM" at bounding box center [676, 263] width 199 height 26
click at [678, 541] on select "00 01 02 03 04 05 06 07 08 09 10 11 12 13 14 15 16 17 18 19 20 21 22 23" at bounding box center [677, 541] width 30 height 26
select select "19"
click at [662, 528] on select "00 01 02 03 04 05 06 07 08 09 10 11 12 13 14 15 16 17 18 19 20 21 22 23" at bounding box center [677, 541] width 30 height 26
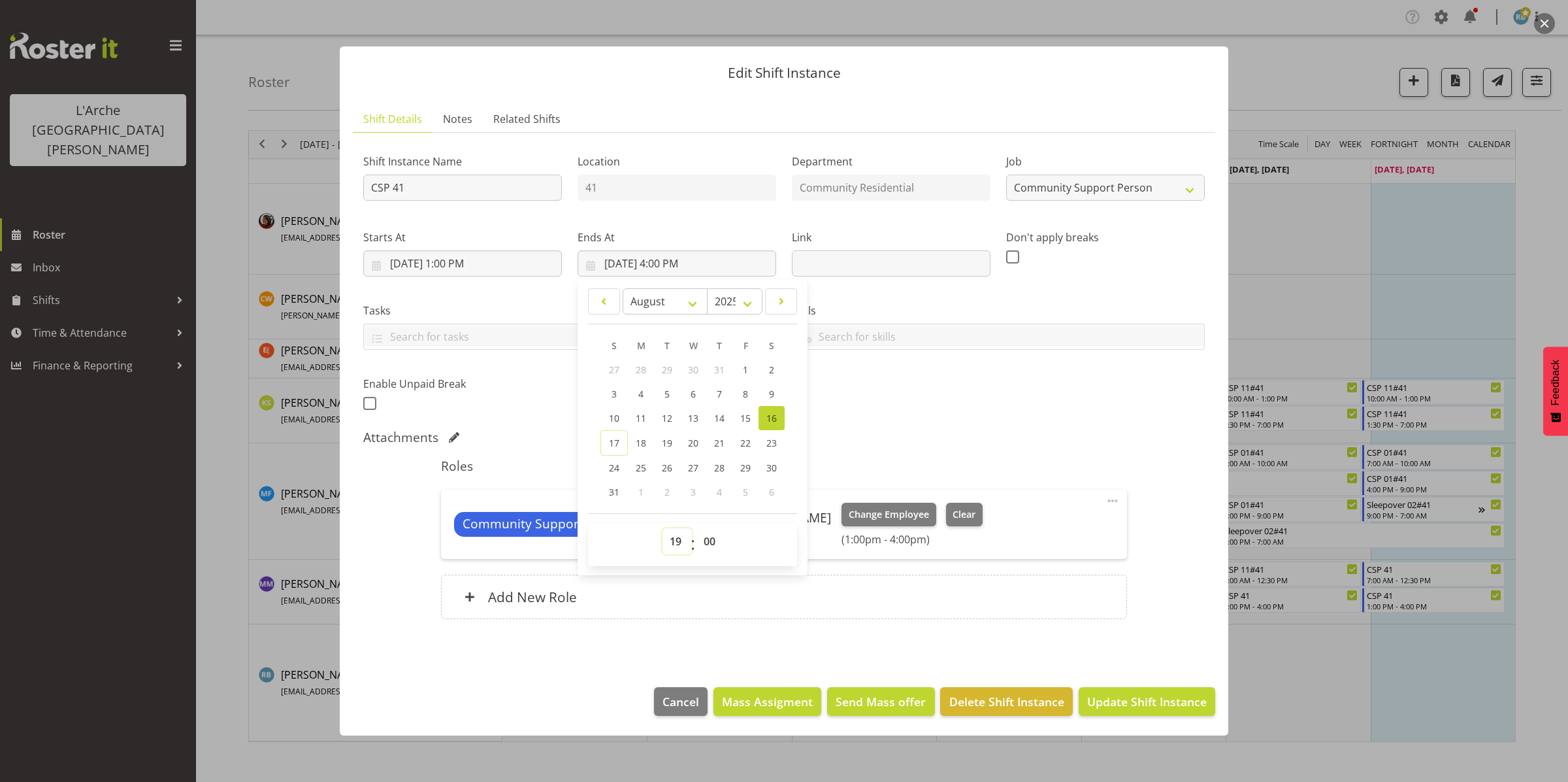
type input "[DATE] 7:00 PM"
click at [1153, 694] on span "Update Shift Instance" at bounding box center [1146, 701] width 119 height 17
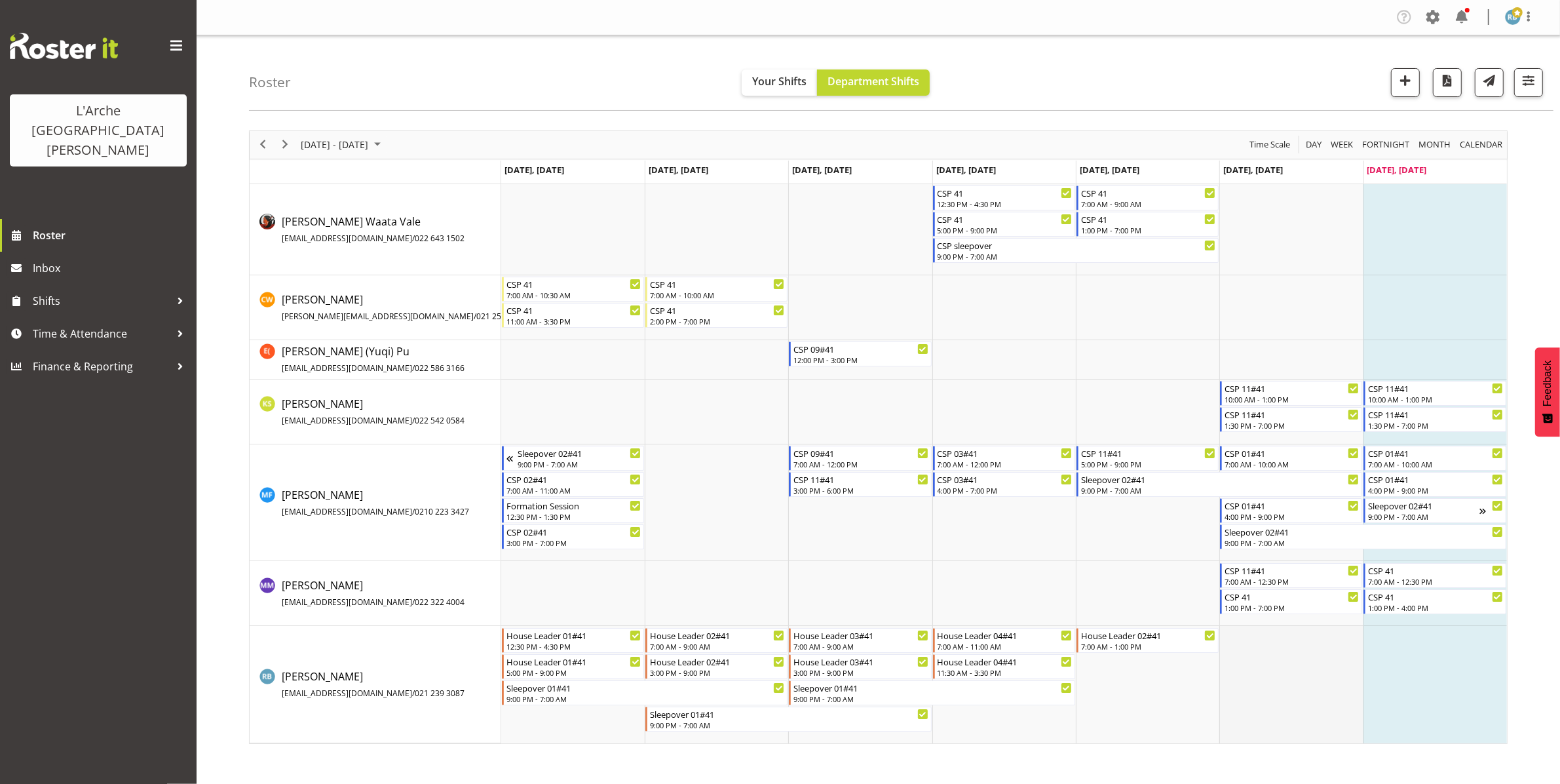
click at [1289, 673] on td "Timeline Week of August 17, 2025" at bounding box center [1290, 684] width 143 height 117
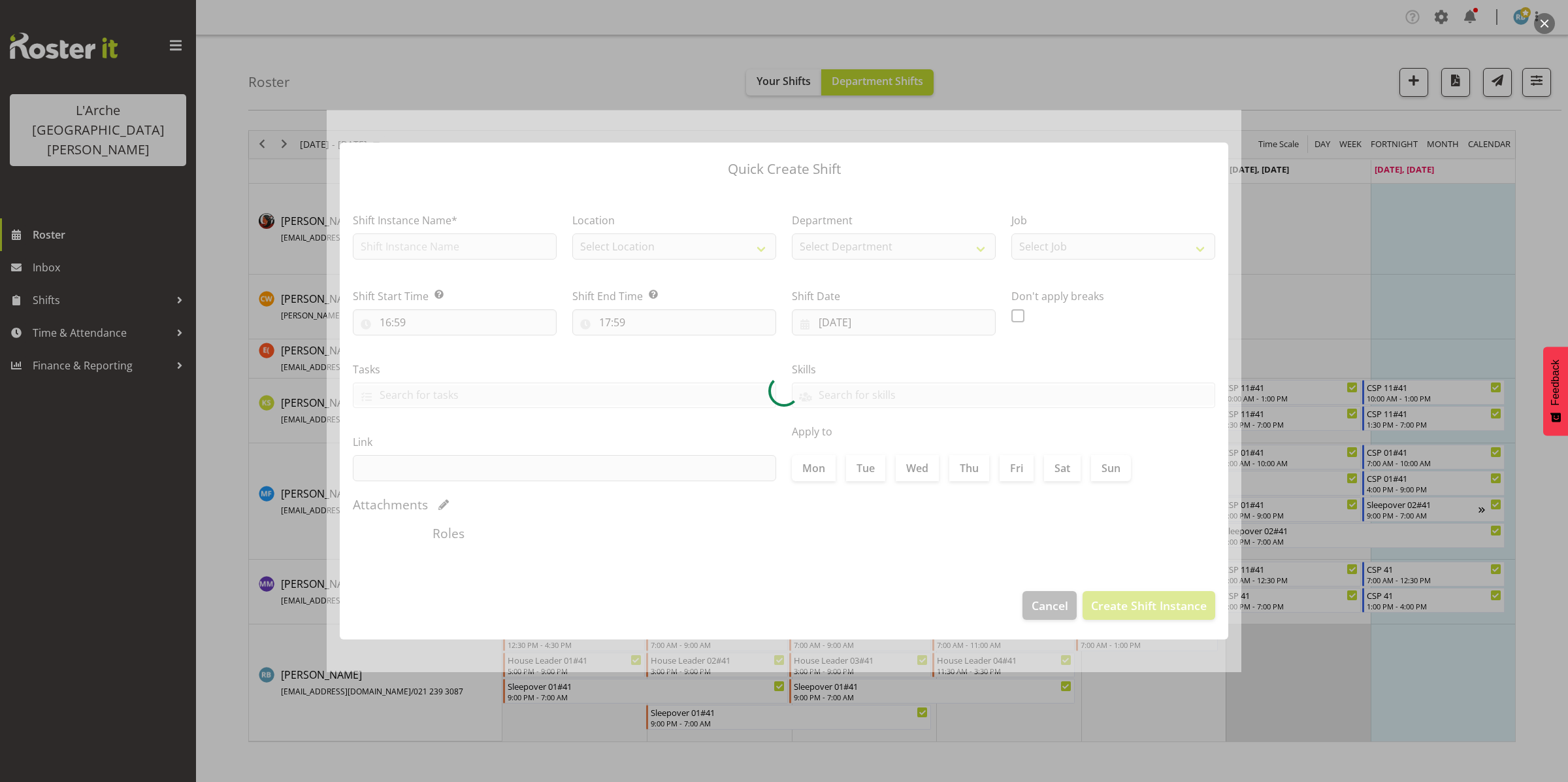
type input "[DATE]"
checkbox input "true"
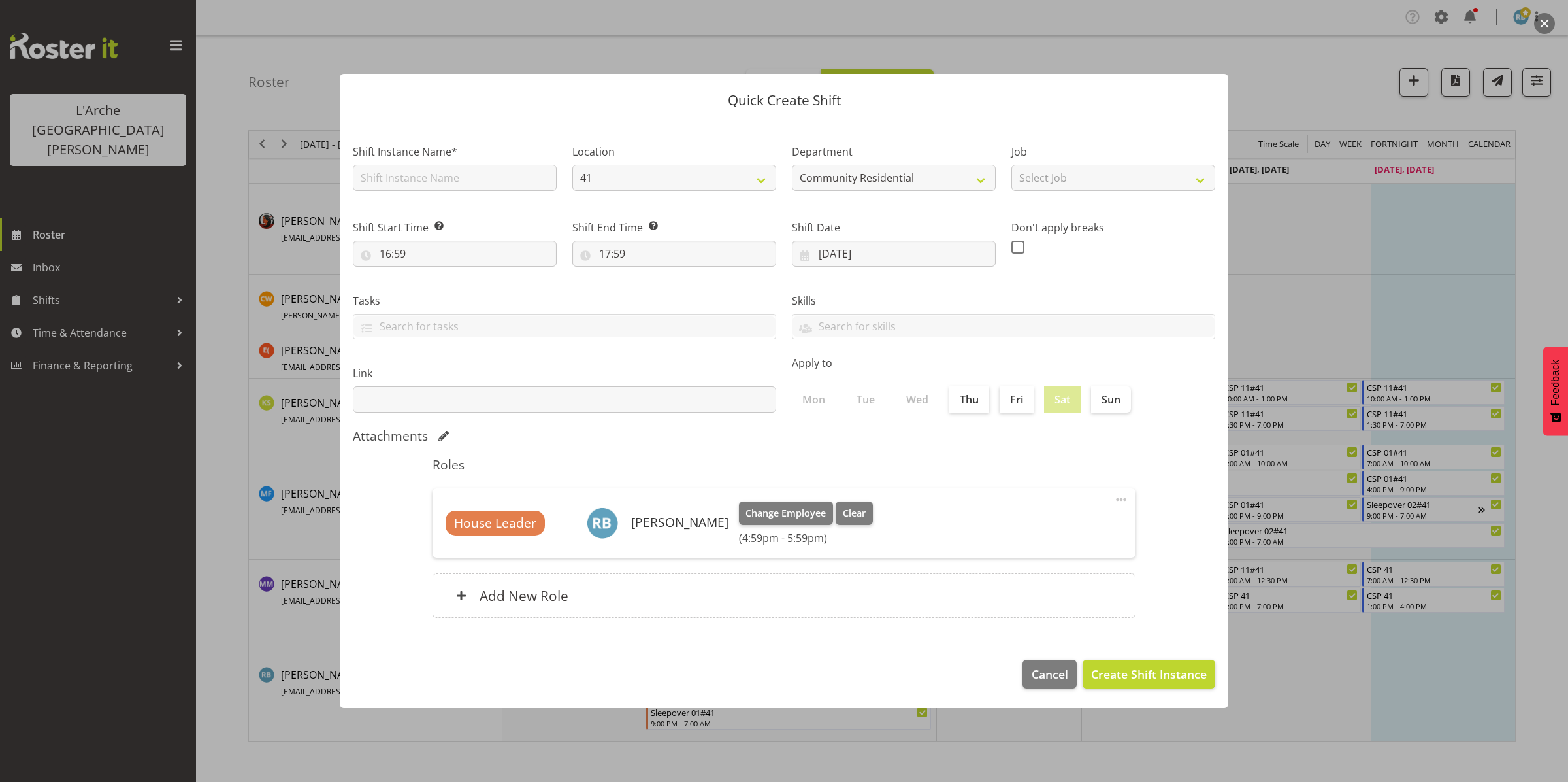
click at [1300, 54] on div at bounding box center [784, 391] width 1568 height 782
